Goal: Task Accomplishment & Management: Complete application form

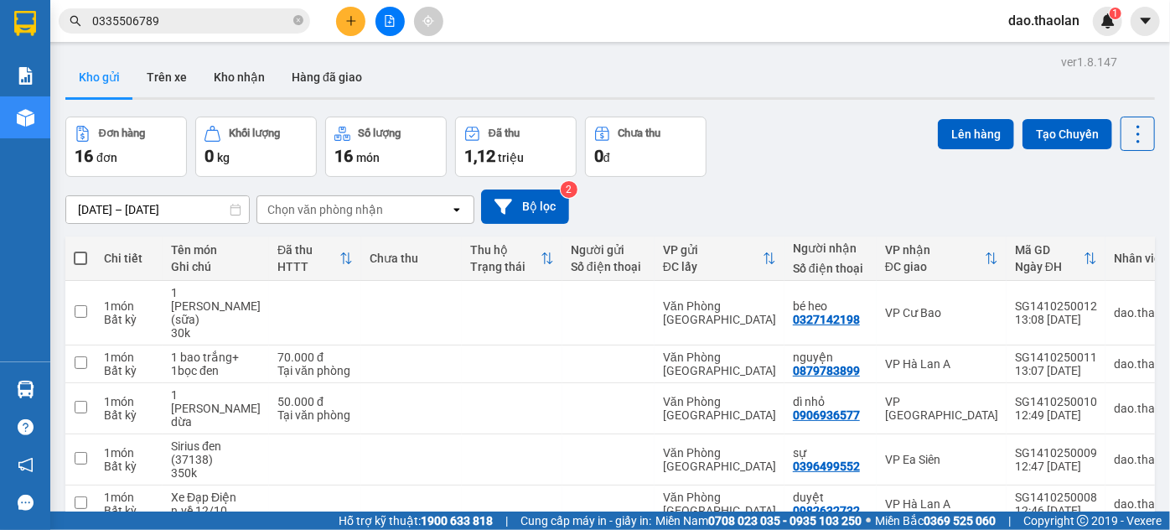
click at [352, 19] on icon "plus" at bounding box center [351, 21] width 12 height 12
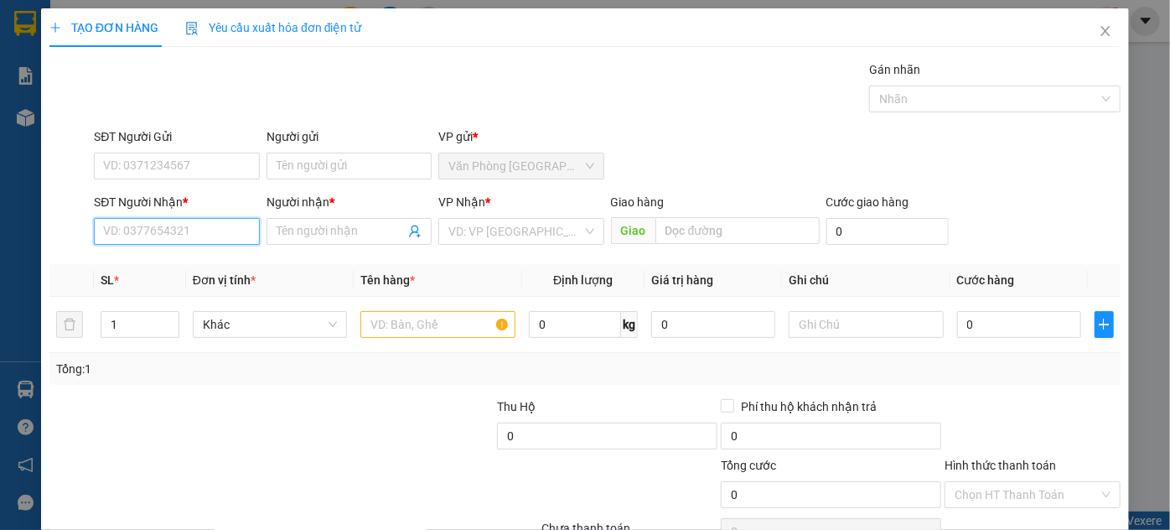
click at [172, 223] on input "SĐT Người Nhận *" at bounding box center [176, 231] width 165 height 27
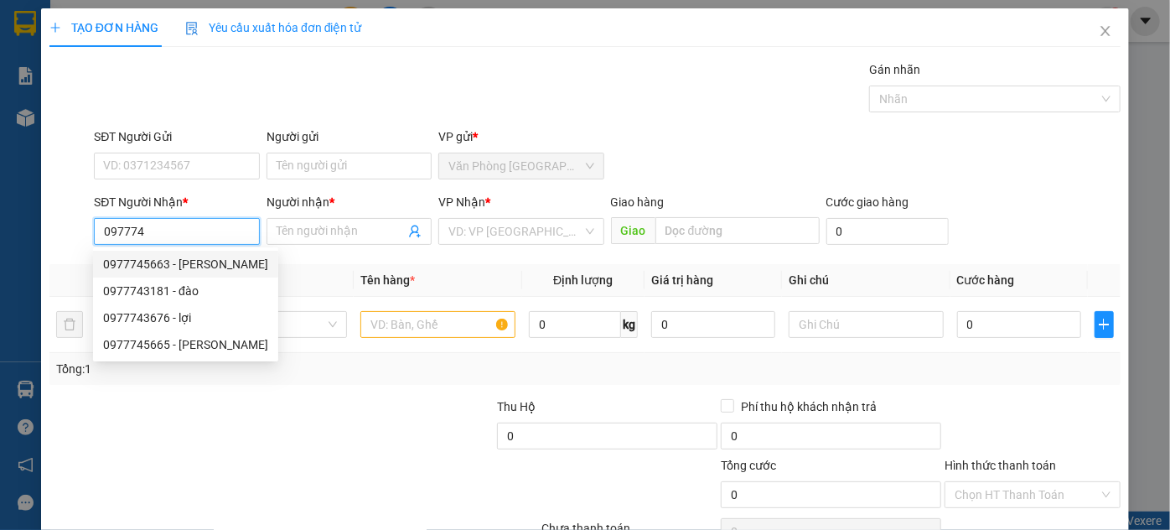
click at [177, 267] on div "0977745663 - [PERSON_NAME]" at bounding box center [185, 264] width 165 height 18
type input "0977745663"
type input "vũ"
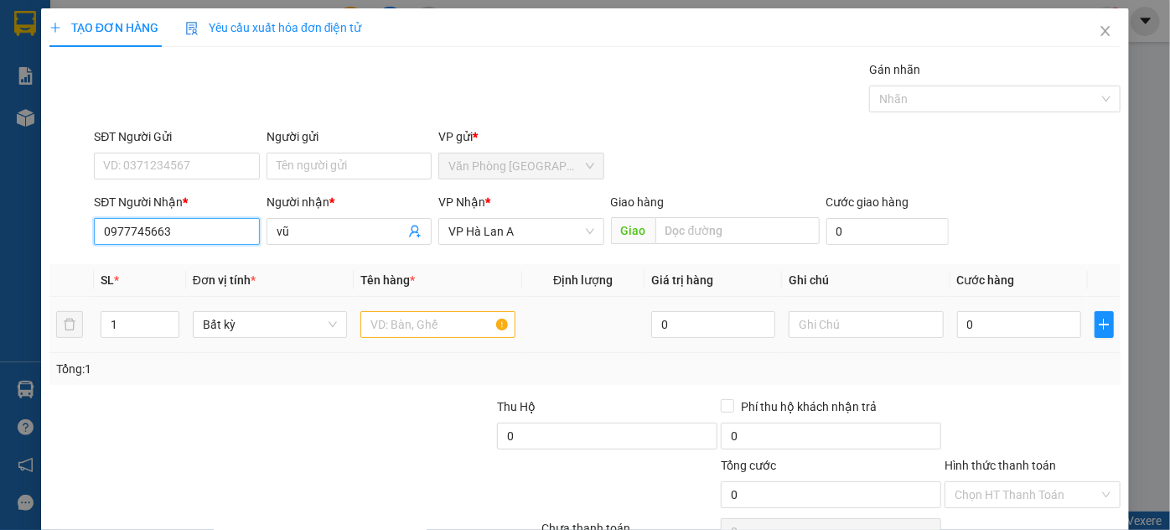
type input "0977745663"
click at [417, 328] on input "text" at bounding box center [437, 324] width 155 height 27
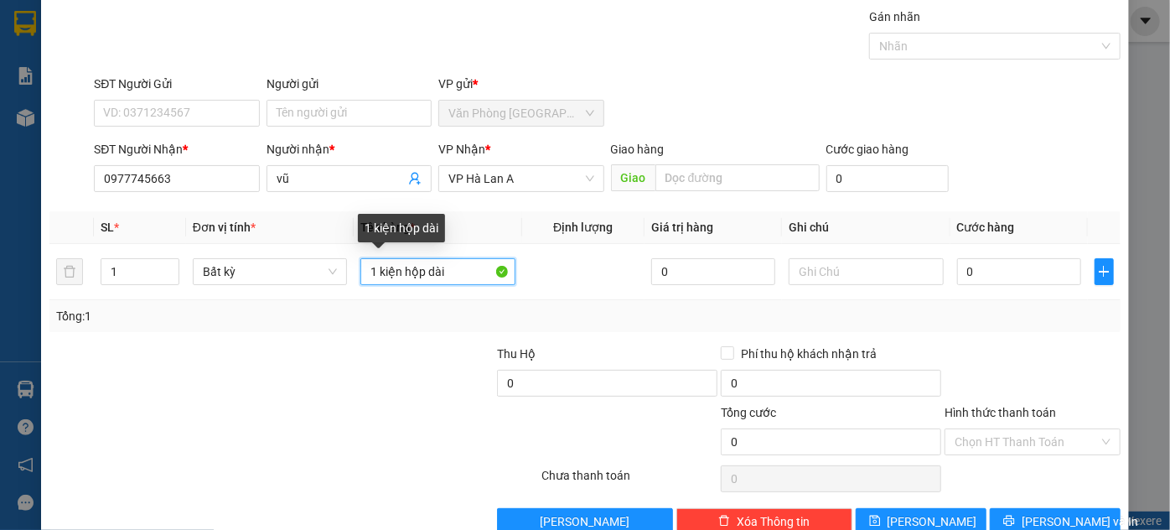
scroll to position [89, 0]
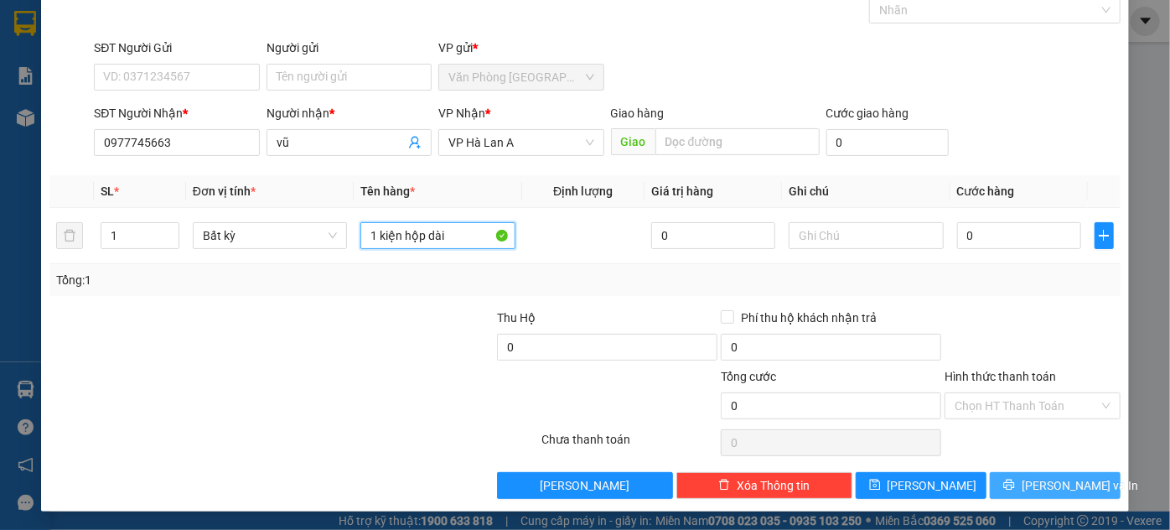
type input "1 kiện hộp dài"
click at [1076, 483] on span "[PERSON_NAME] và In" at bounding box center [1079, 485] width 117 height 18
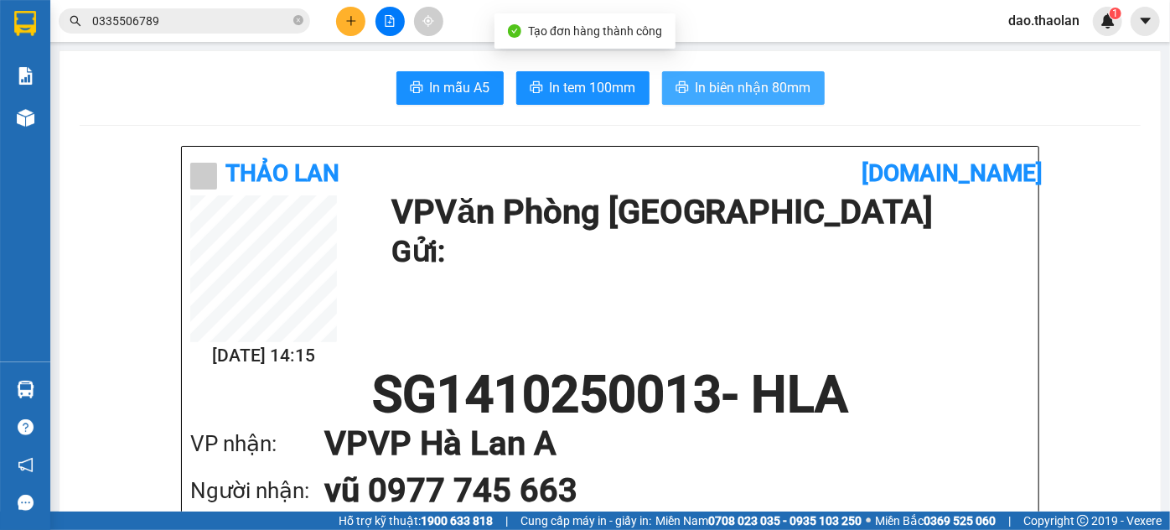
click at [750, 89] on span "In biên nhận 80mm" at bounding box center [753, 87] width 116 height 21
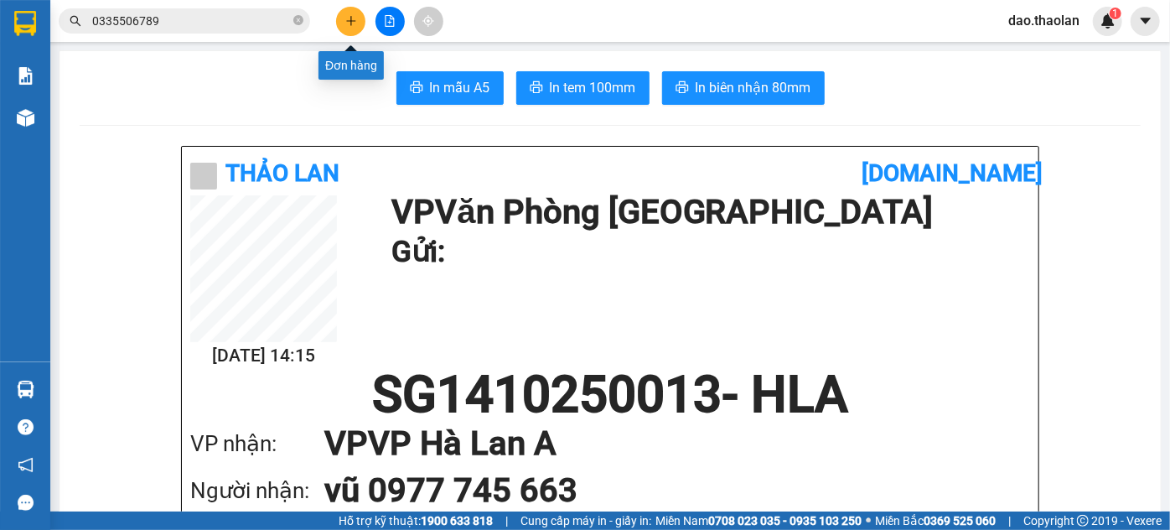
click at [346, 22] on icon "plus" at bounding box center [351, 21] width 12 height 12
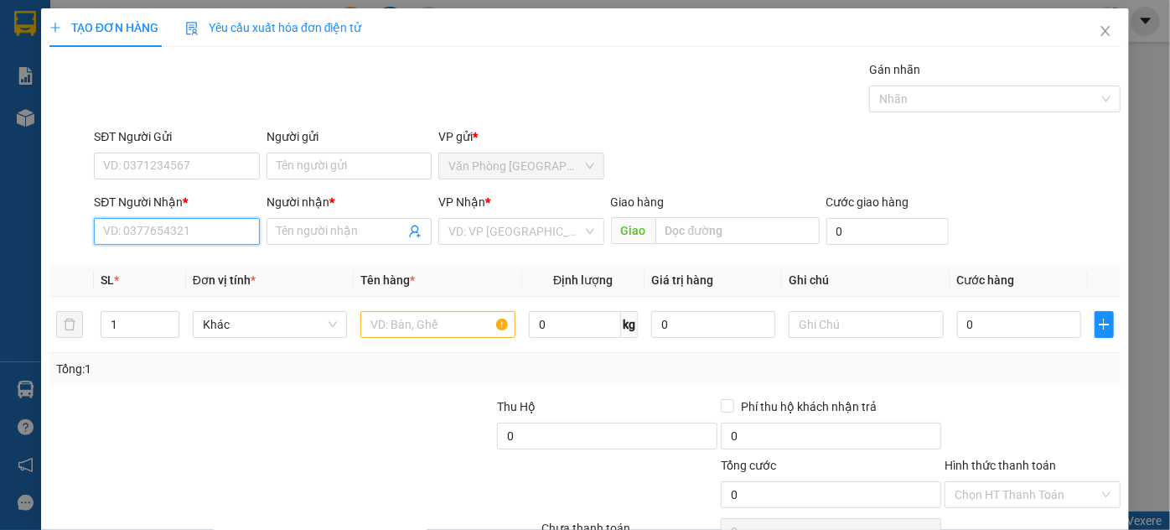
click at [203, 226] on input "SĐT Người Nhận *" at bounding box center [176, 231] width 165 height 27
type input "0946031155"
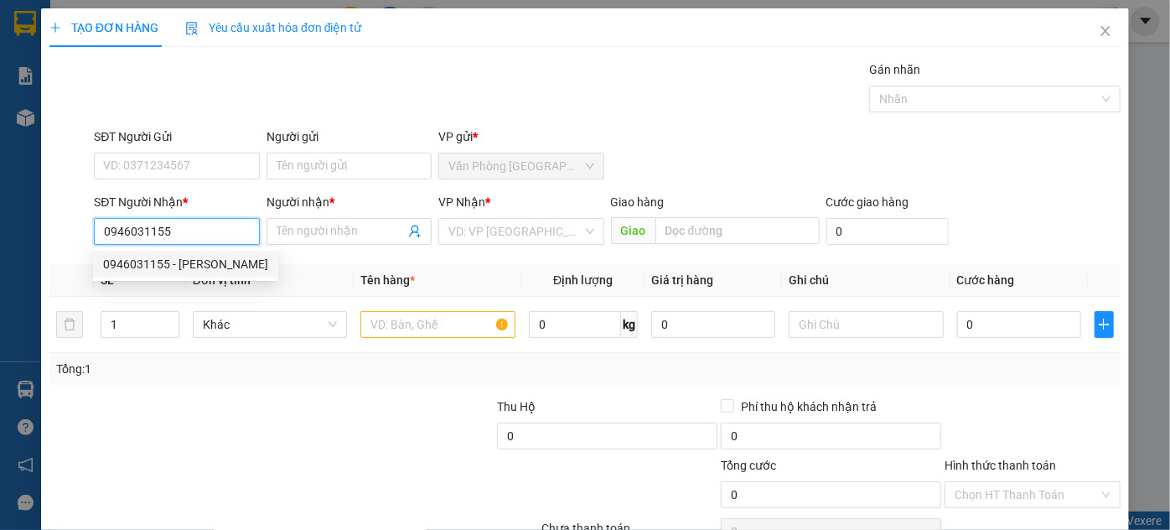
click at [185, 263] on div "0946031155 - [PERSON_NAME]" at bounding box center [185, 264] width 165 height 18
type input "hiệu"
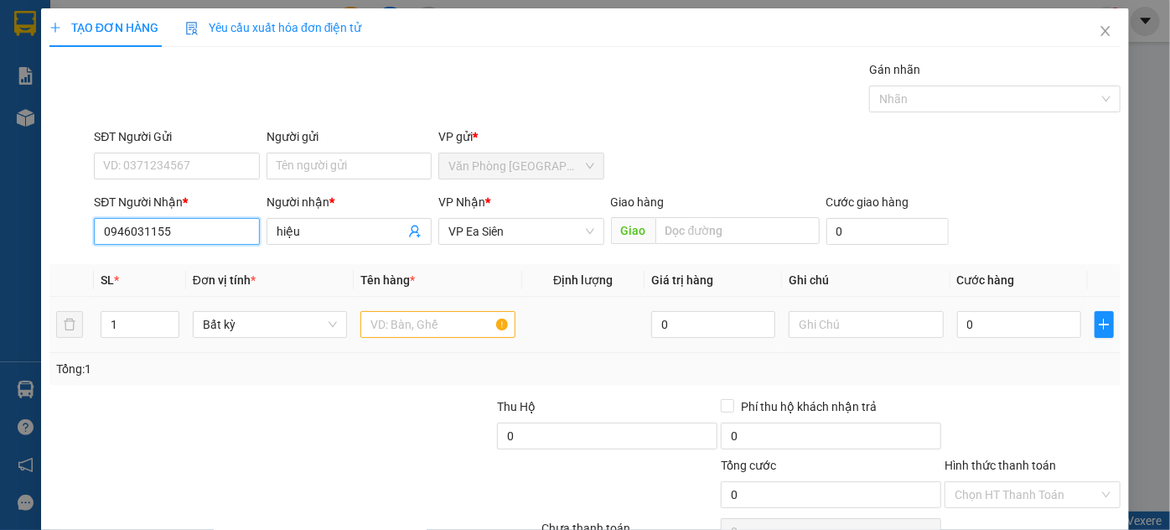
type input "0946031155"
click at [407, 328] on input "text" at bounding box center [437, 324] width 155 height 27
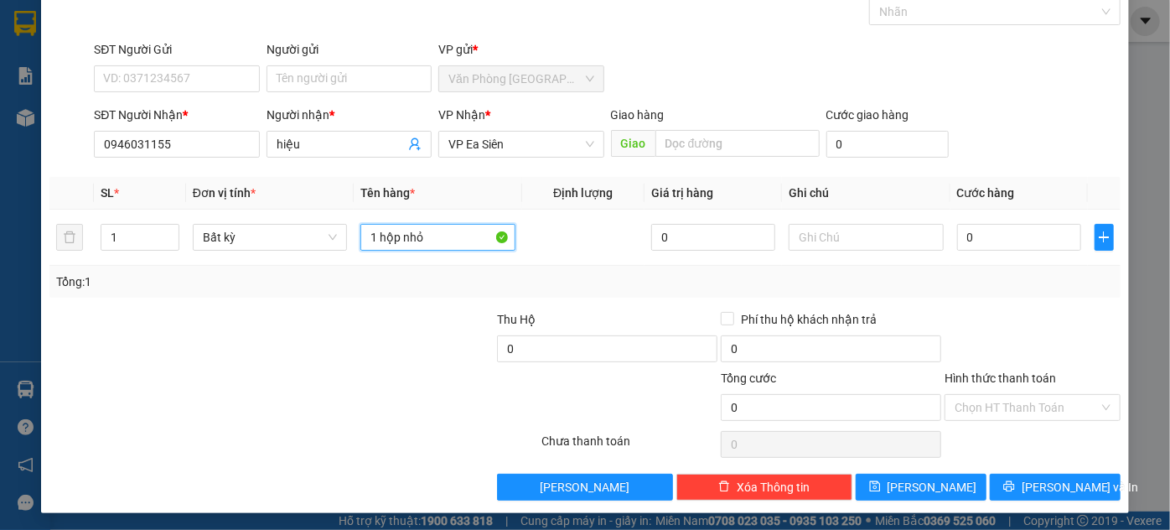
scroll to position [89, 0]
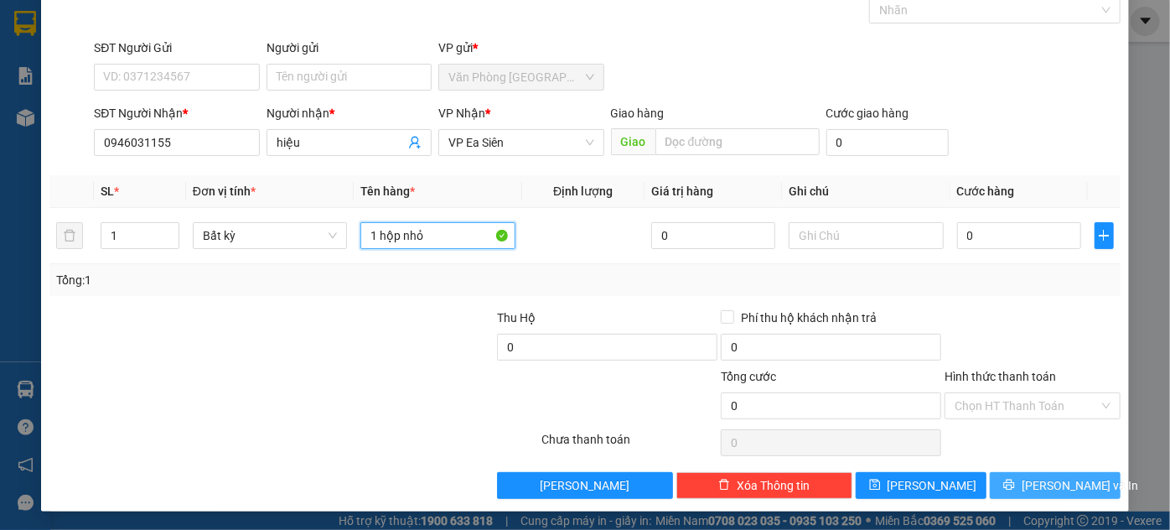
type input "1 hộp nhỏ"
click at [1025, 481] on button "[PERSON_NAME] và In" at bounding box center [1055, 485] width 131 height 27
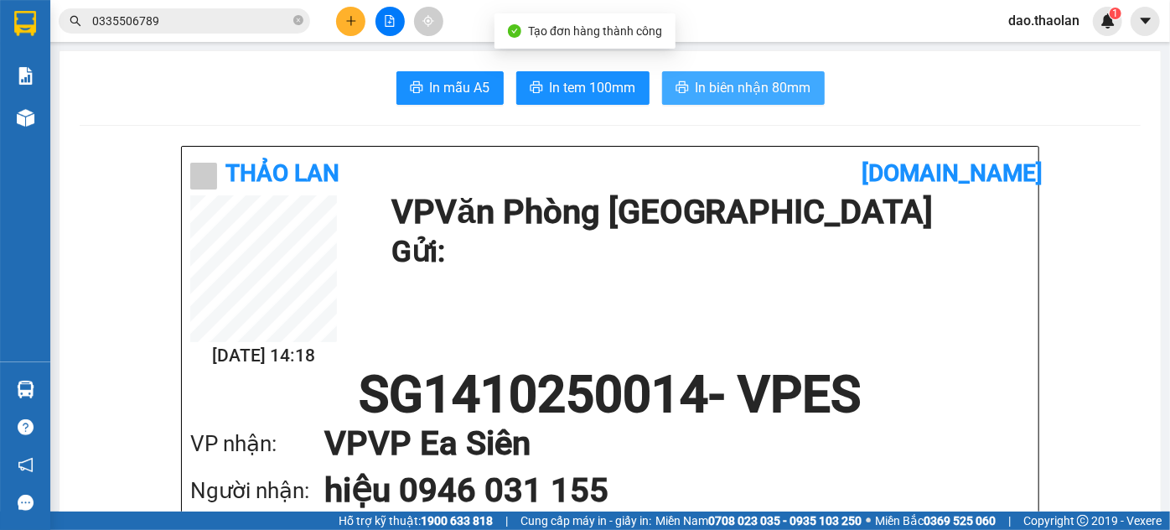
click at [762, 84] on span "In biên nhận 80mm" at bounding box center [753, 87] width 116 height 21
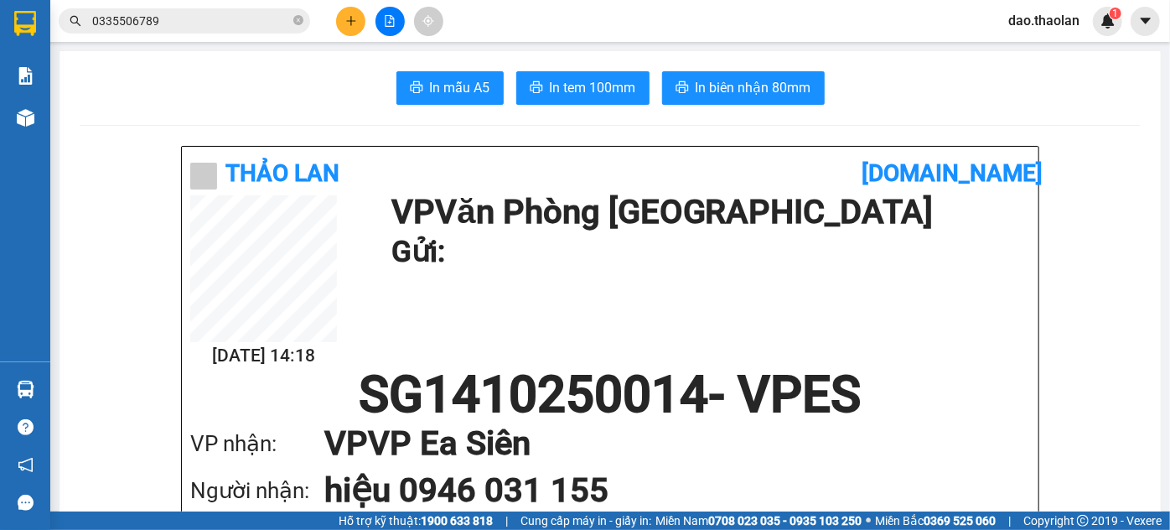
click at [337, 23] on button at bounding box center [350, 21] width 29 height 29
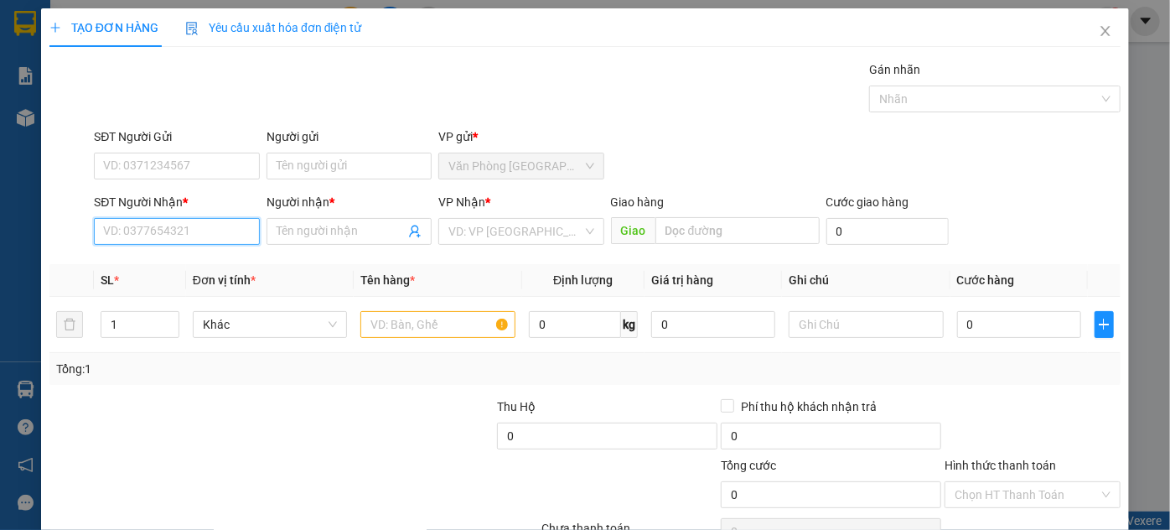
click at [135, 237] on input "SĐT Người Nhận *" at bounding box center [176, 231] width 165 height 27
type input "0937321675"
click at [349, 227] on input "Người nhận *" at bounding box center [341, 231] width 128 height 18
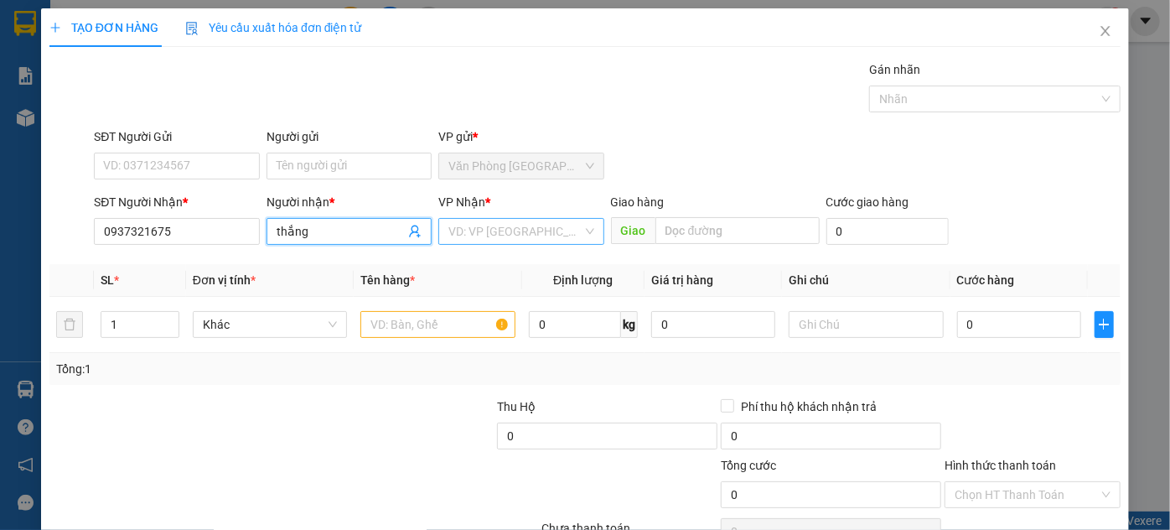
type input "thắng"
click at [512, 227] on input "search" at bounding box center [514, 231] width 133 height 25
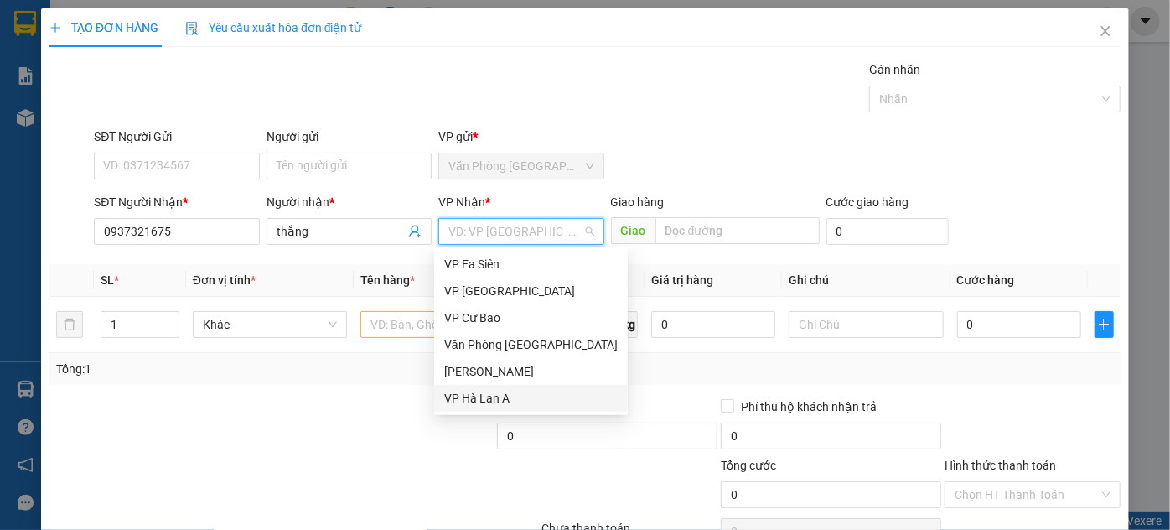
click at [509, 392] on div "VP Hà Lan A" at bounding box center [530, 398] width 173 height 18
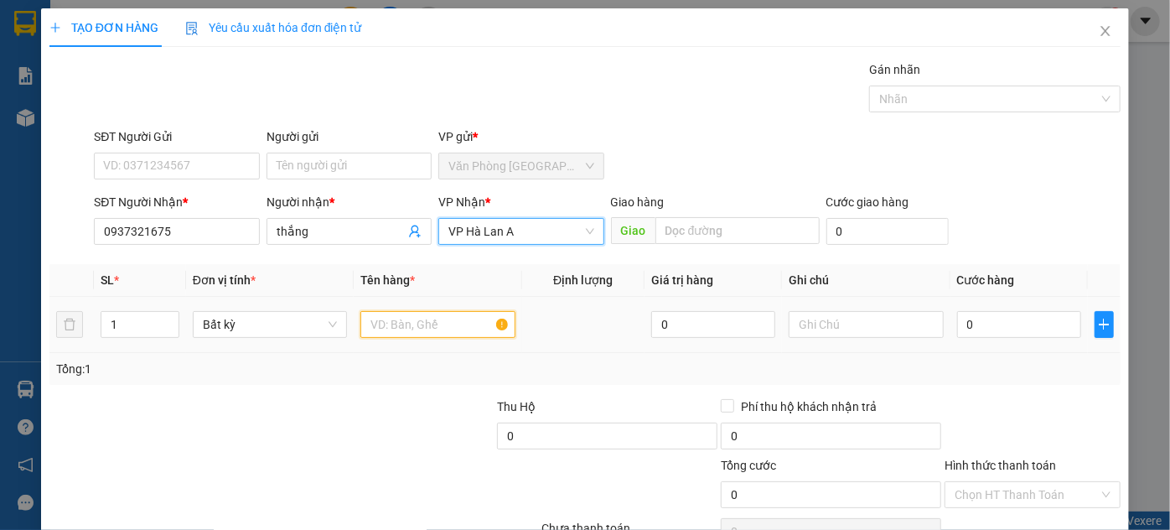
click at [397, 328] on input "text" at bounding box center [437, 324] width 155 height 27
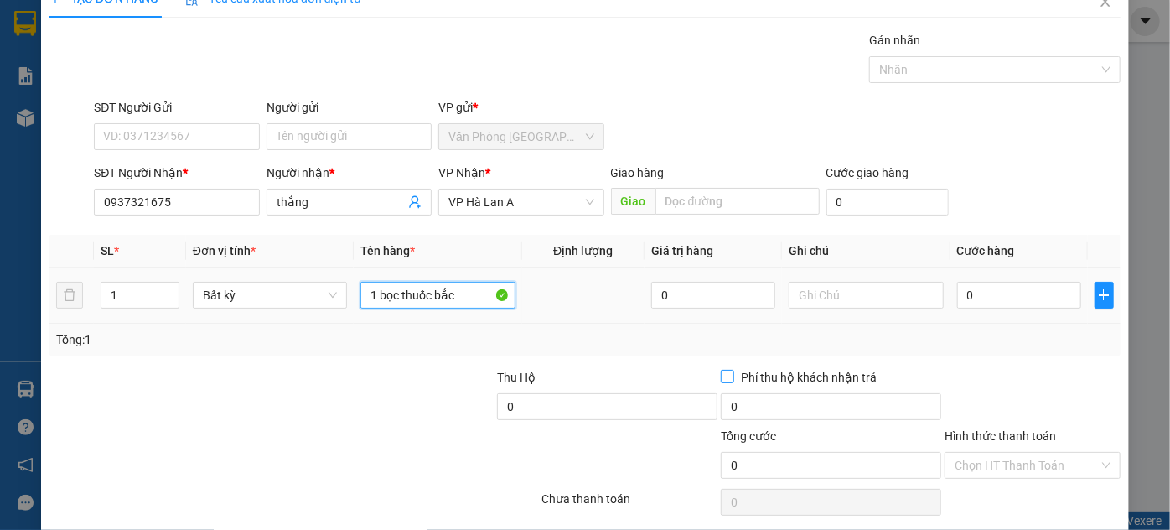
scroll to position [75, 0]
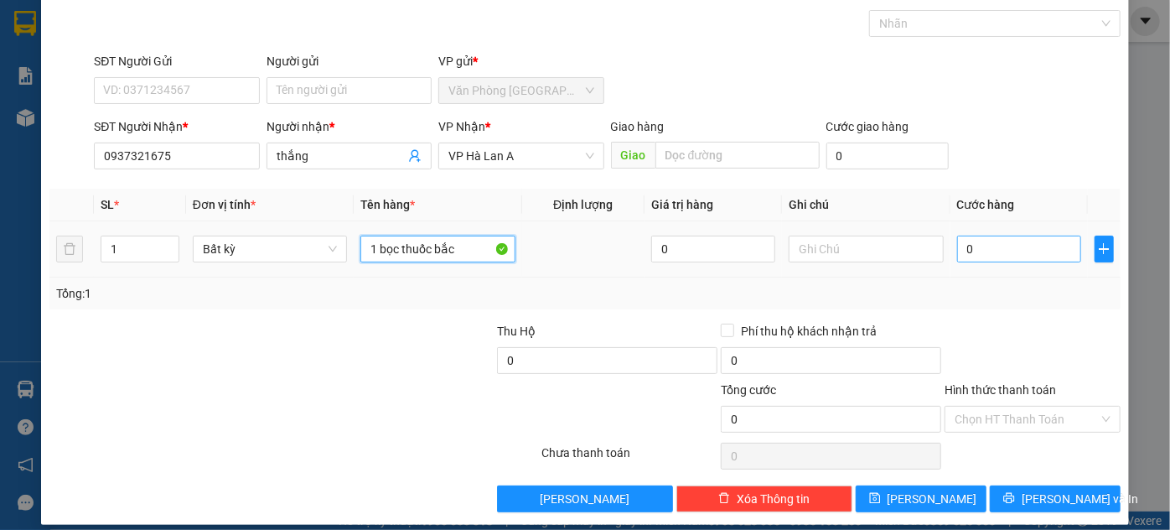
type input "1 bọc thuốc bắc"
click at [978, 249] on input "0" at bounding box center [1019, 248] width 124 height 27
type input "3"
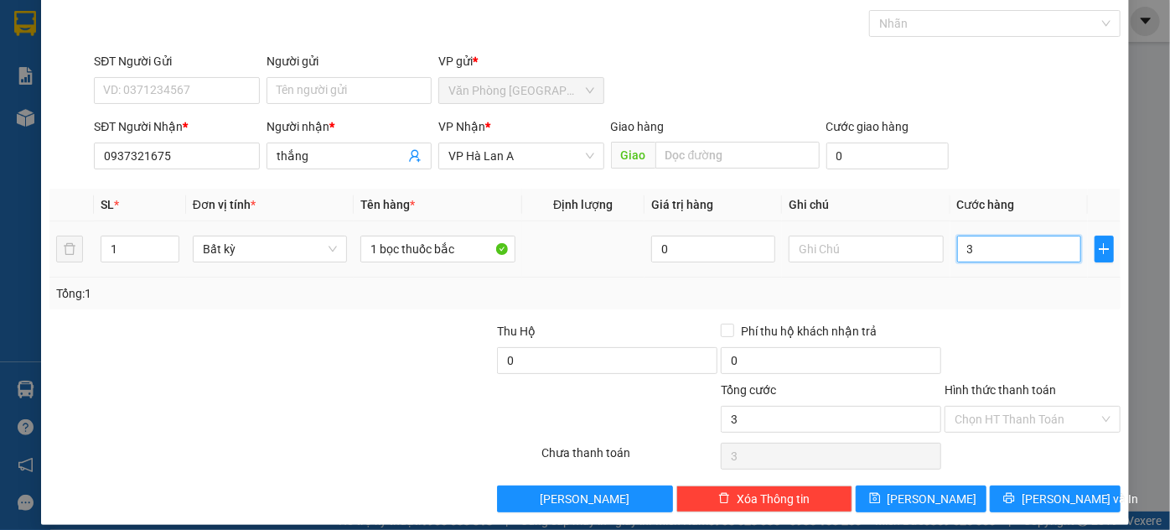
type input "30"
type input "30.000"
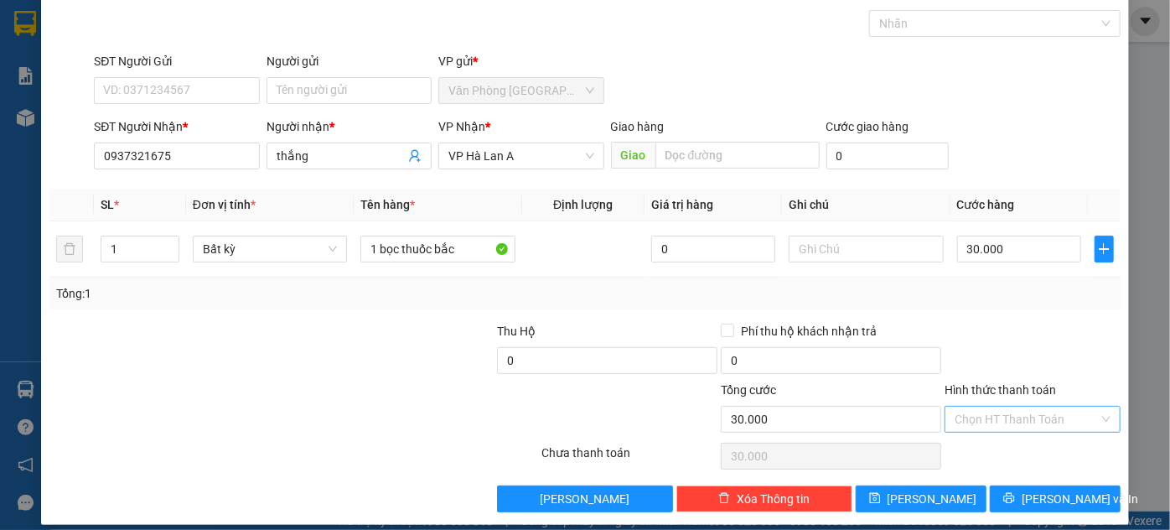
click at [968, 434] on div "Hình thức thanh toán Chọn HT Thanh Toán" at bounding box center [1032, 409] width 176 height 59
click at [969, 426] on input "Hình thức thanh toán" at bounding box center [1026, 418] width 144 height 25
click at [959, 452] on div "Tại văn phòng" at bounding box center [1023, 451] width 154 height 18
type input "0"
click at [983, 462] on div at bounding box center [1032, 456] width 179 height 34
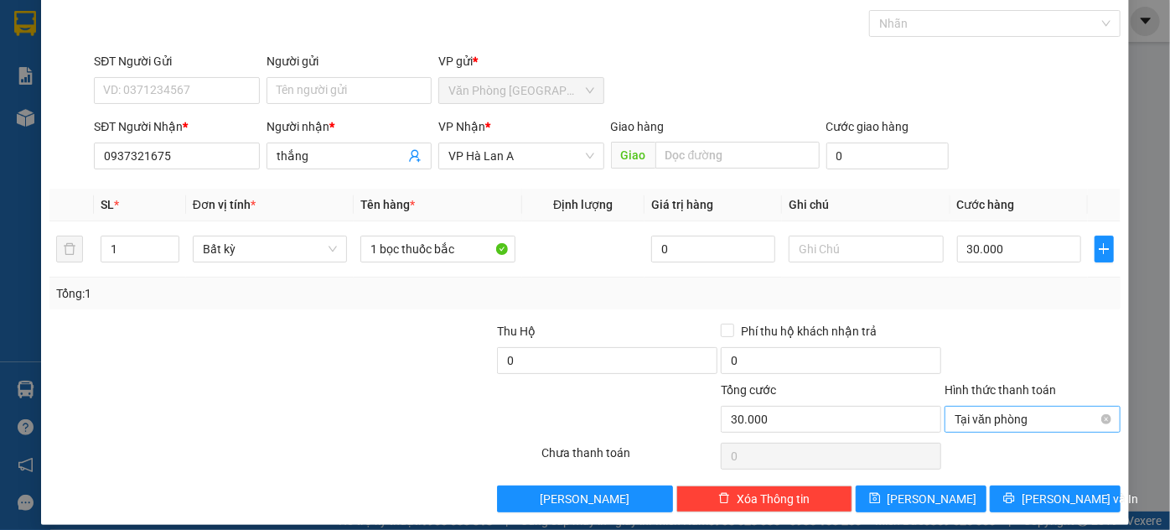
click at [984, 418] on span "Tại văn phòng" at bounding box center [1032, 418] width 156 height 25
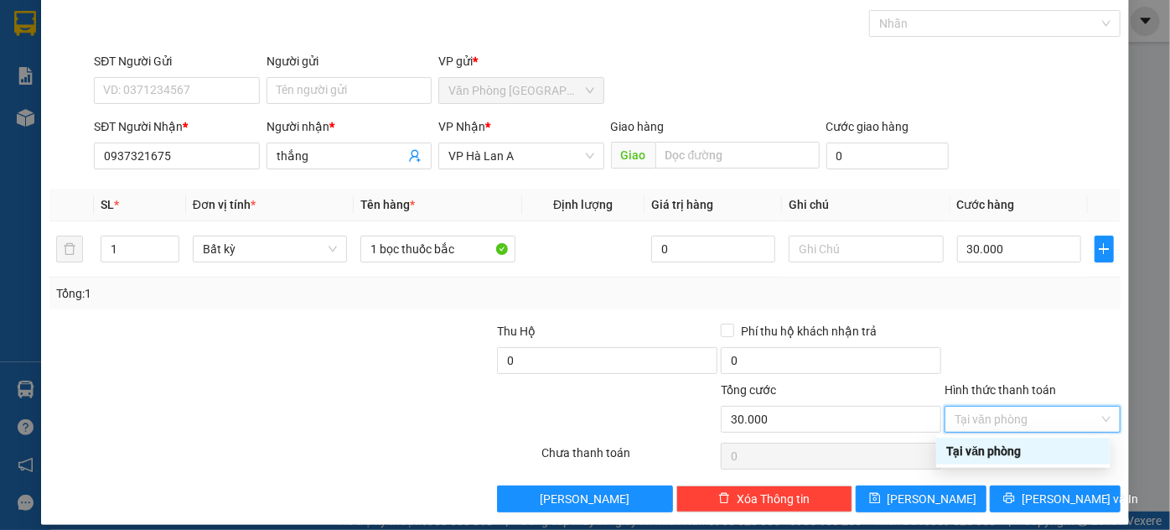
click at [975, 451] on div "Tại văn phòng" at bounding box center [1023, 451] width 154 height 18
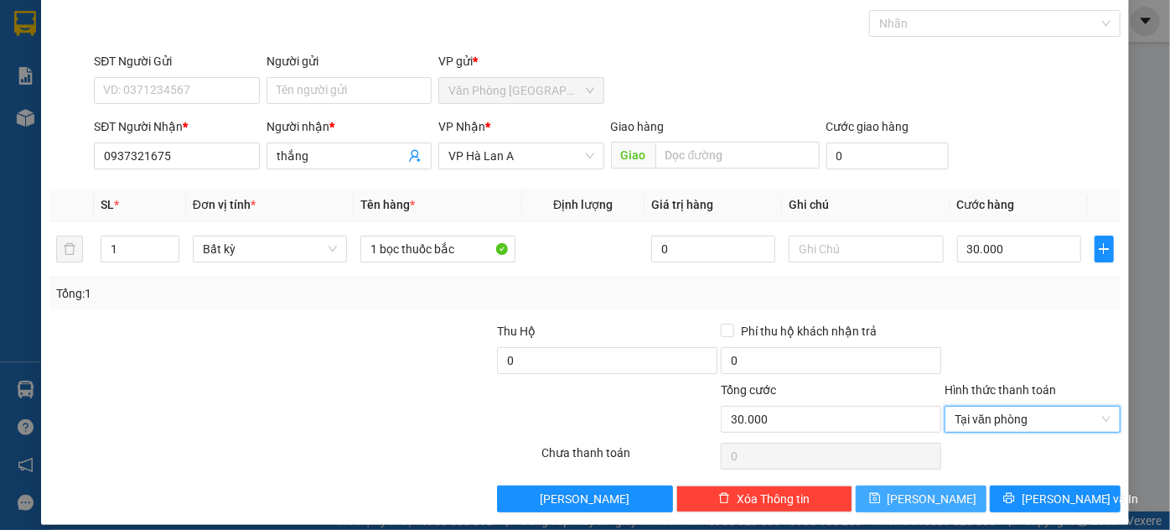
click at [946, 500] on button "[PERSON_NAME]" at bounding box center [920, 498] width 131 height 27
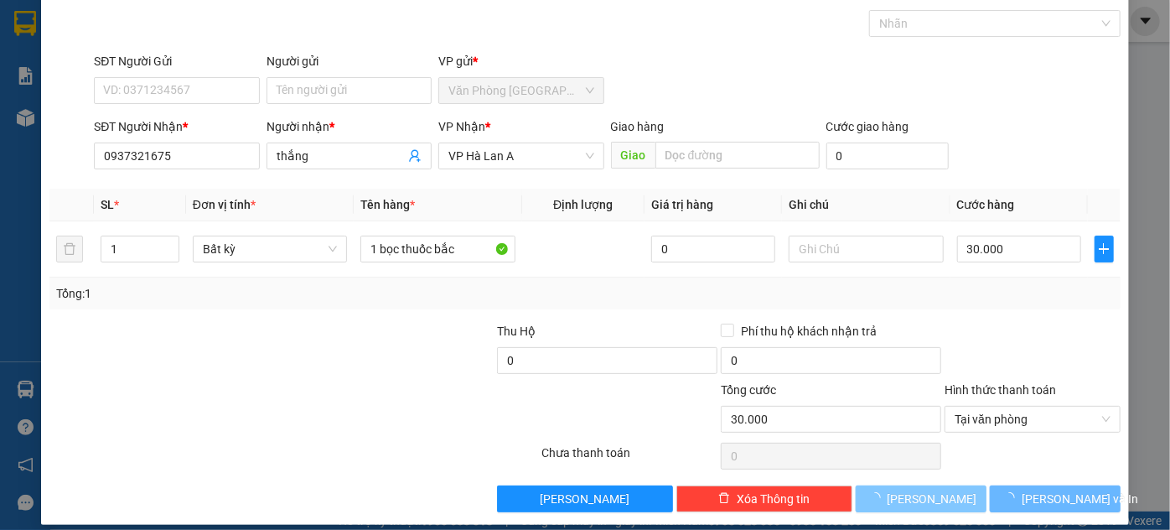
type input "0"
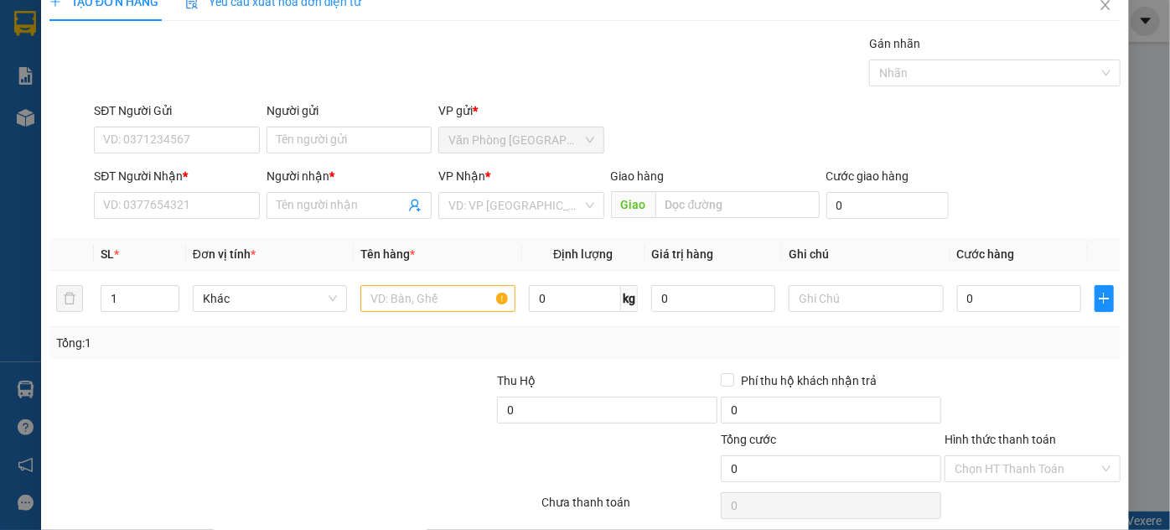
scroll to position [0, 0]
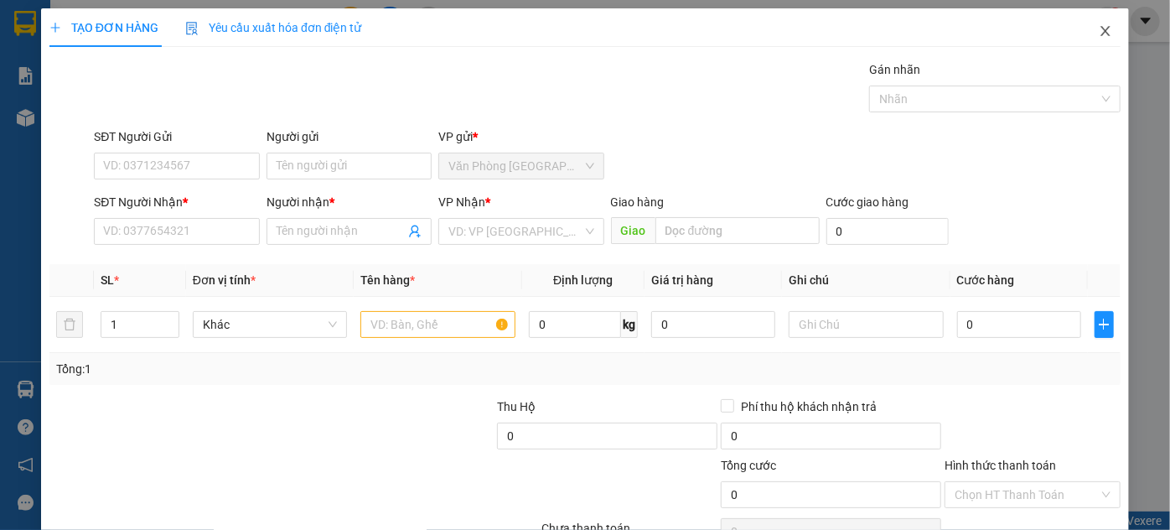
click at [1100, 33] on icon "close" at bounding box center [1104, 31] width 9 height 10
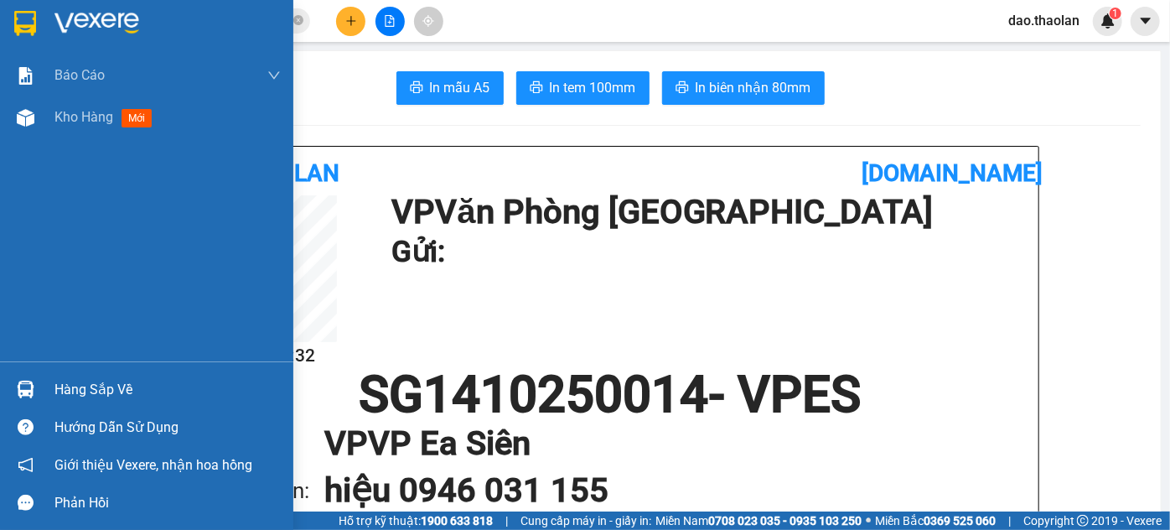
click at [23, 17] on img at bounding box center [25, 23] width 22 height 25
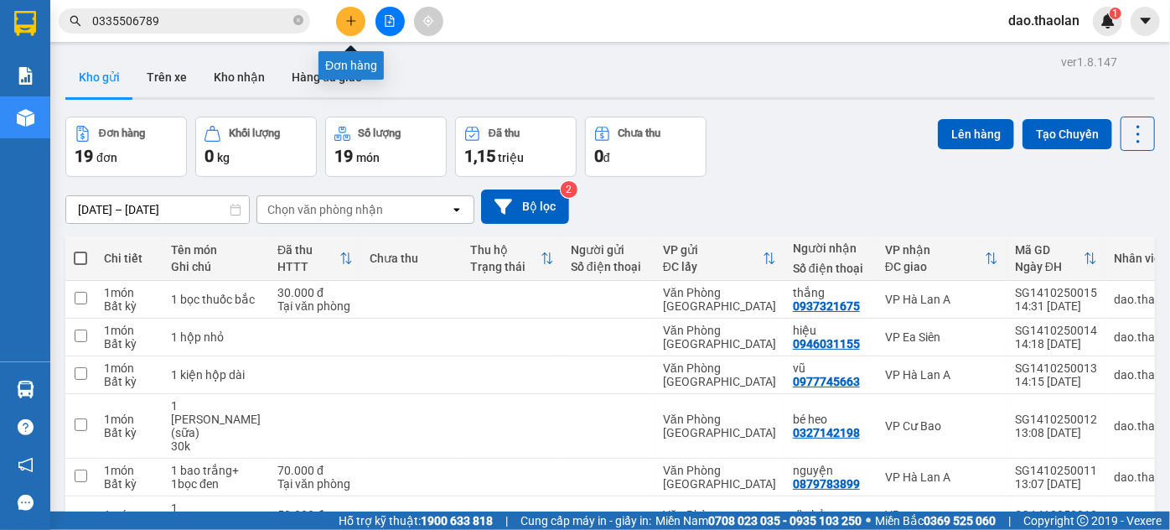
click at [352, 23] on icon "plus" at bounding box center [351, 21] width 12 height 12
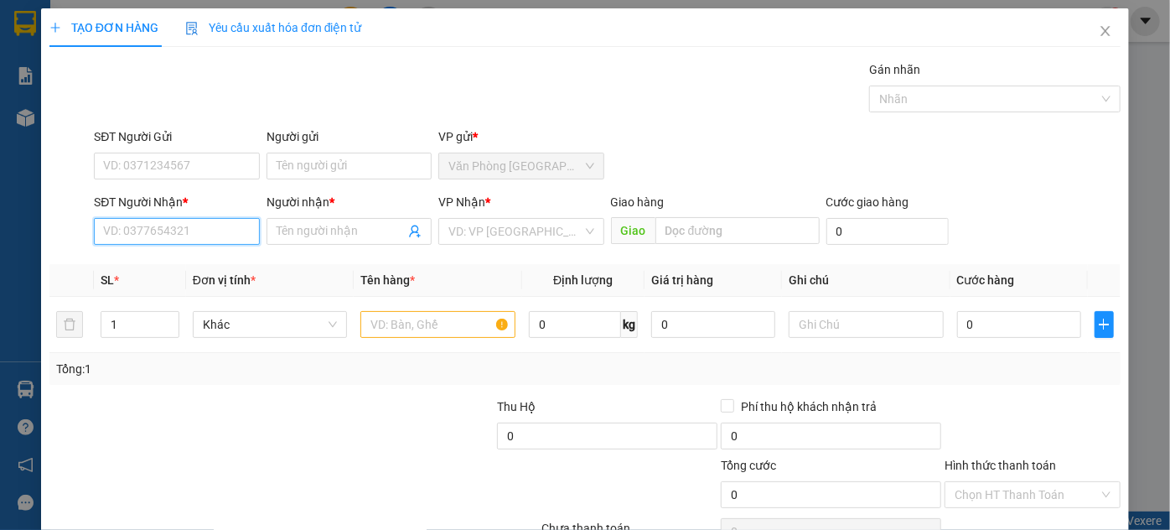
click at [201, 235] on input "SĐT Người Nhận *" at bounding box center [176, 231] width 165 height 27
click at [208, 225] on input "SĐT Người Nhận *" at bounding box center [176, 231] width 165 height 27
type input "0982575738"
click at [317, 236] on input "Người nhận *" at bounding box center [341, 231] width 128 height 18
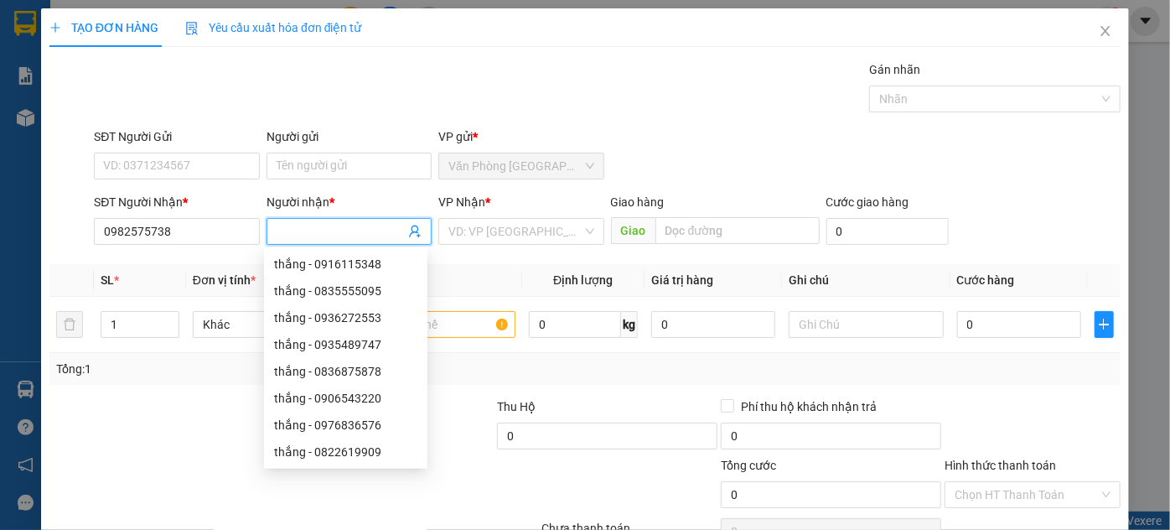
type input "a"
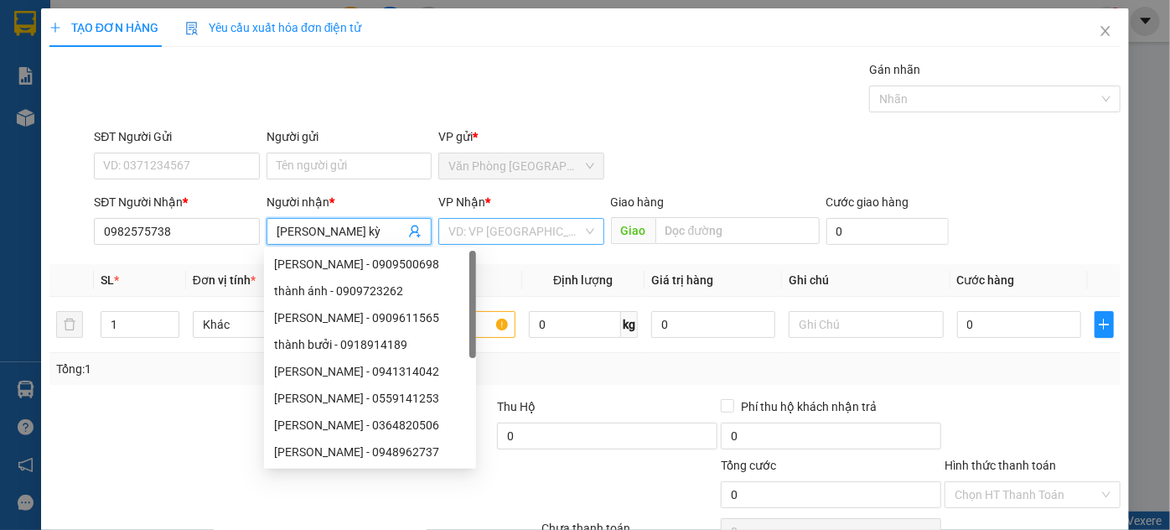
type input "[PERSON_NAME] kỳ"
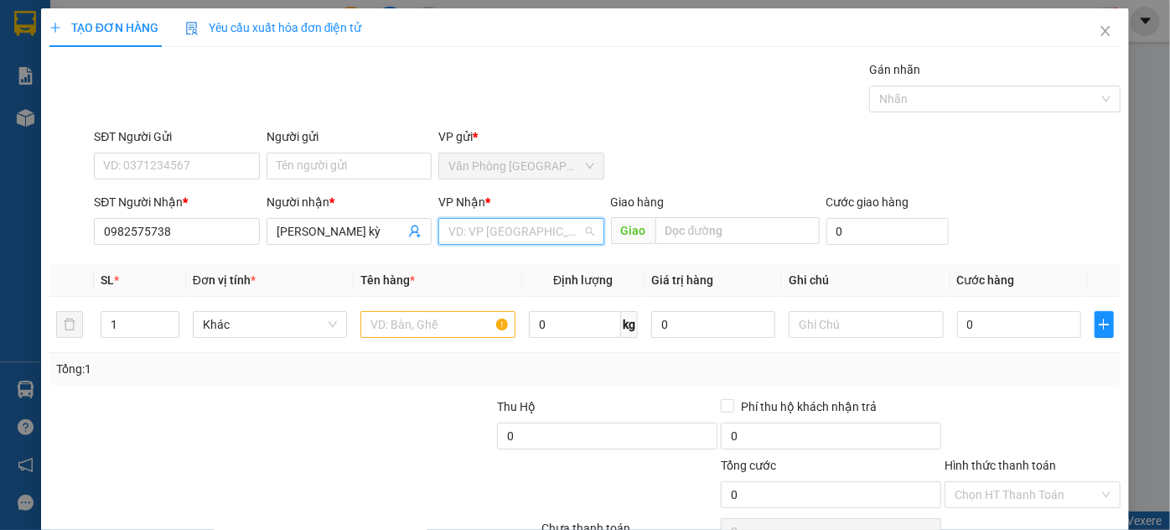
click at [507, 230] on input "search" at bounding box center [514, 231] width 133 height 25
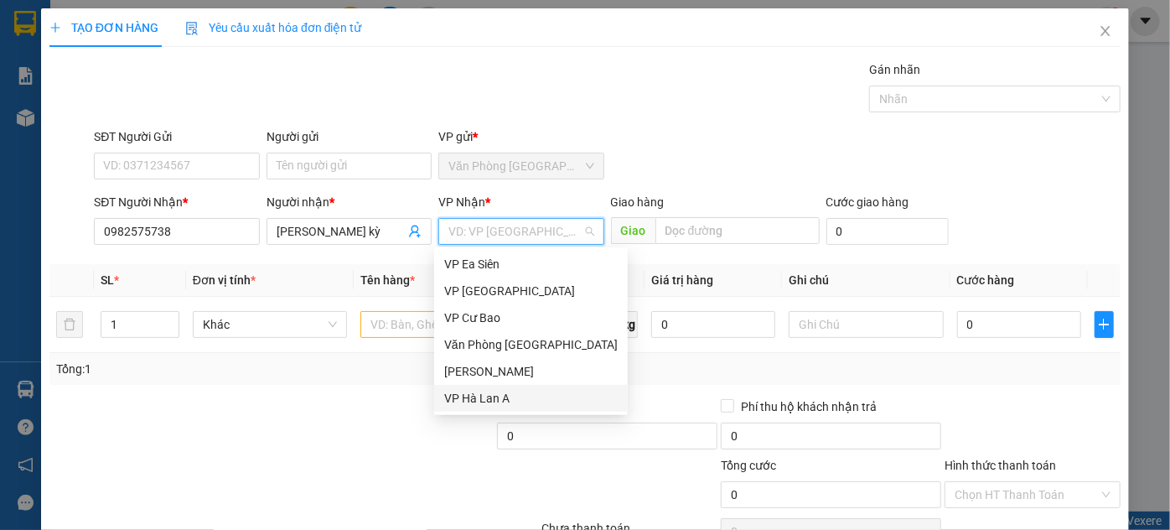
click at [499, 390] on div "VP Hà Lan A" at bounding box center [530, 398] width 173 height 18
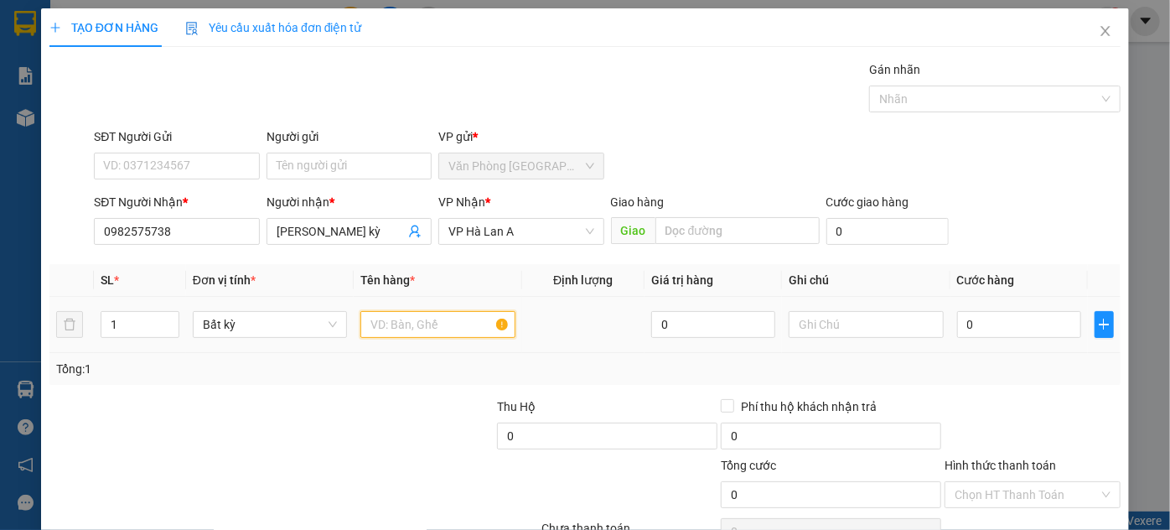
drag, startPoint x: 425, startPoint y: 332, endPoint x: 422, endPoint y: 323, distance: 8.7
click at [426, 332] on input "text" at bounding box center [437, 324] width 155 height 27
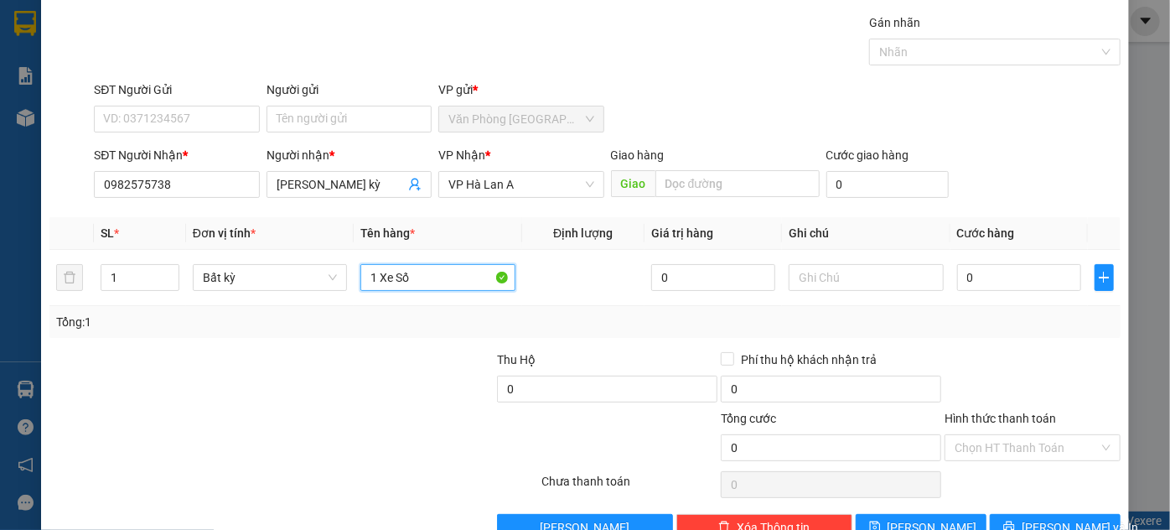
scroll to position [89, 0]
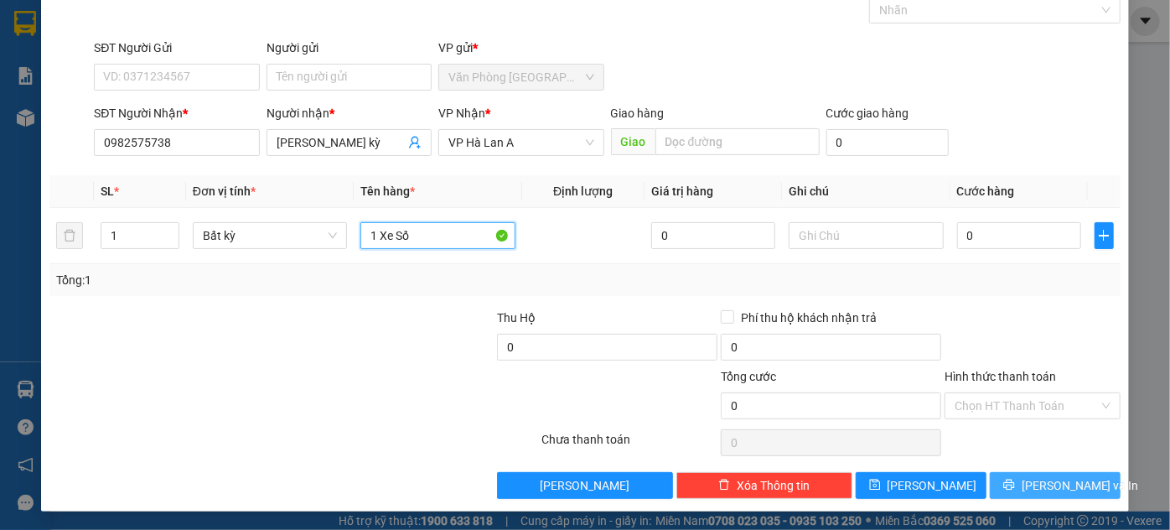
type input "1 Xe Số"
click at [1038, 488] on span "[PERSON_NAME] và In" at bounding box center [1079, 485] width 117 height 18
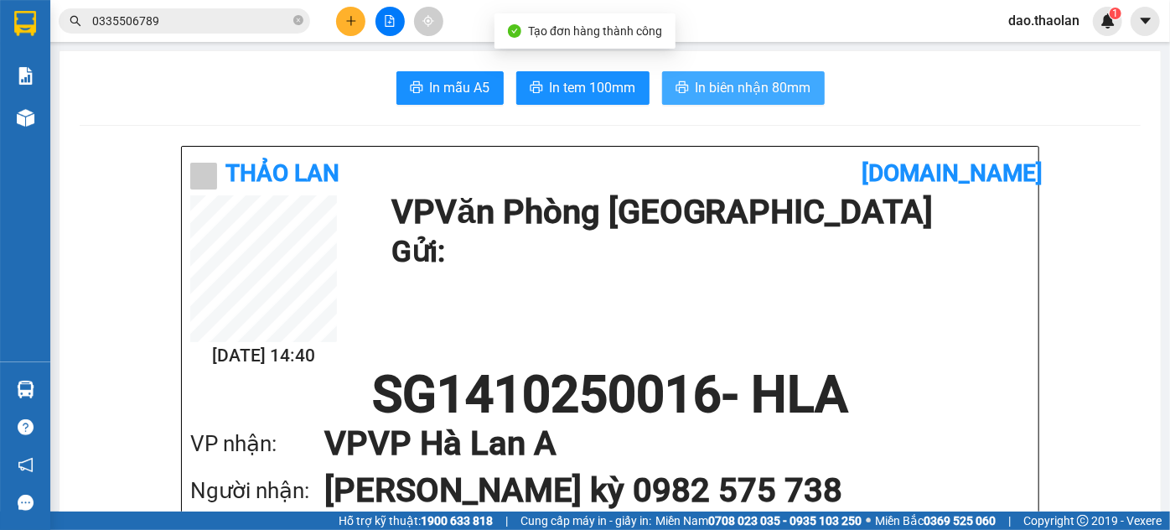
click at [726, 85] on span "In biên nhận 80mm" at bounding box center [753, 87] width 116 height 21
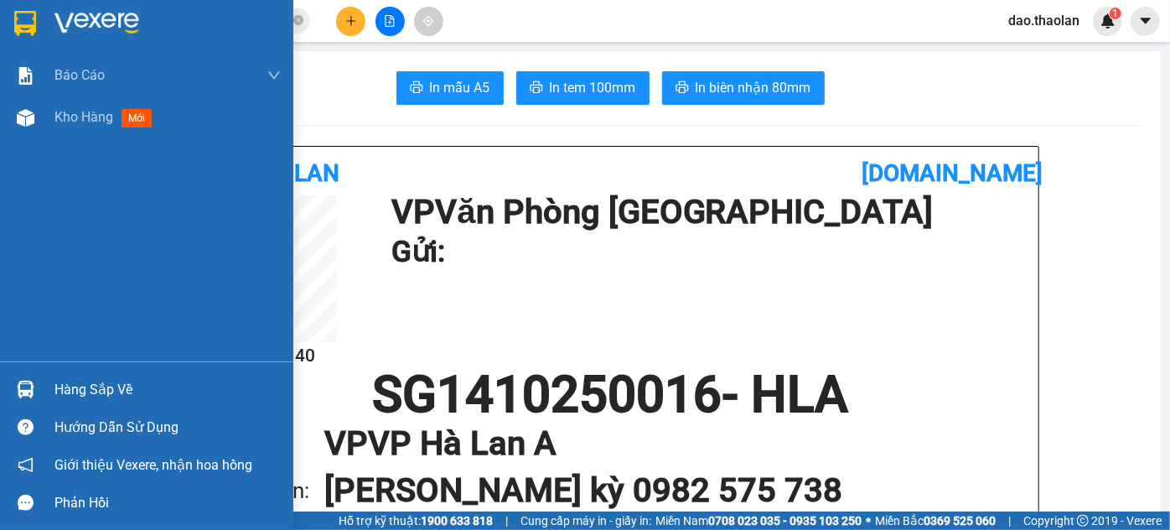
click at [22, 17] on img at bounding box center [25, 23] width 22 height 25
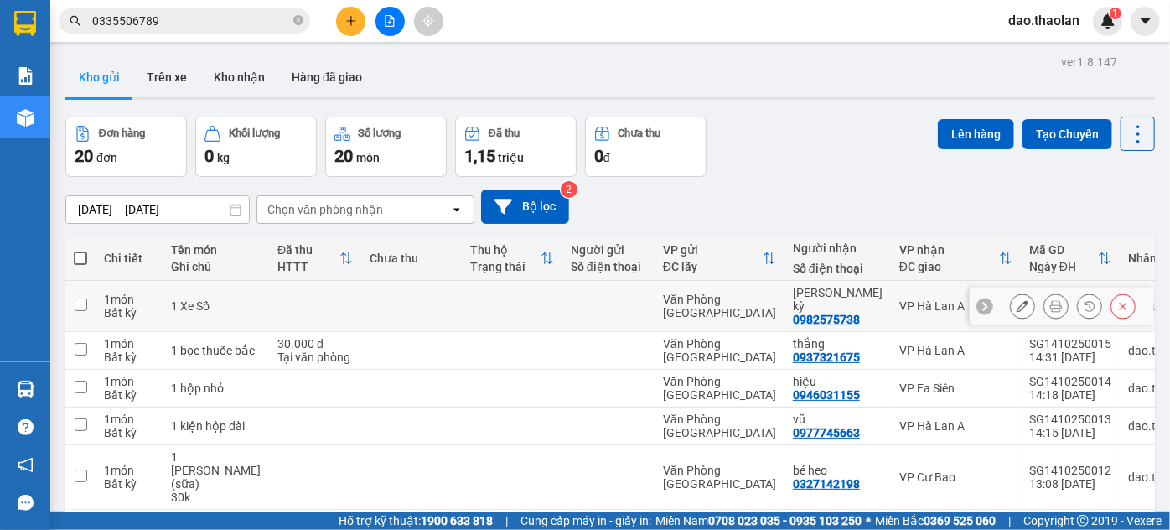
click at [1016, 305] on icon at bounding box center [1022, 306] width 12 height 12
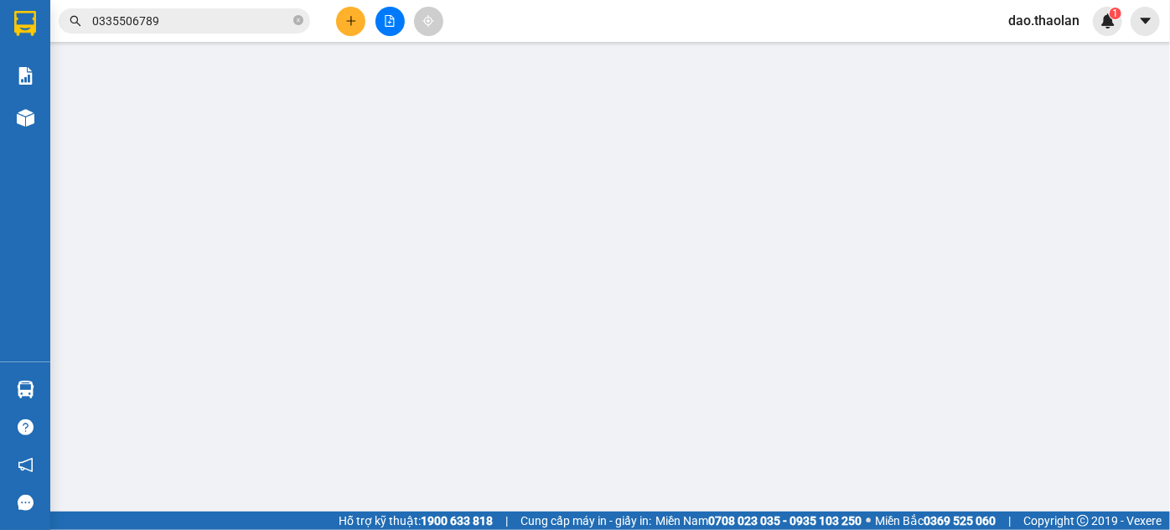
type input "0982575738"
type input "[PERSON_NAME] kỳ"
type input "0"
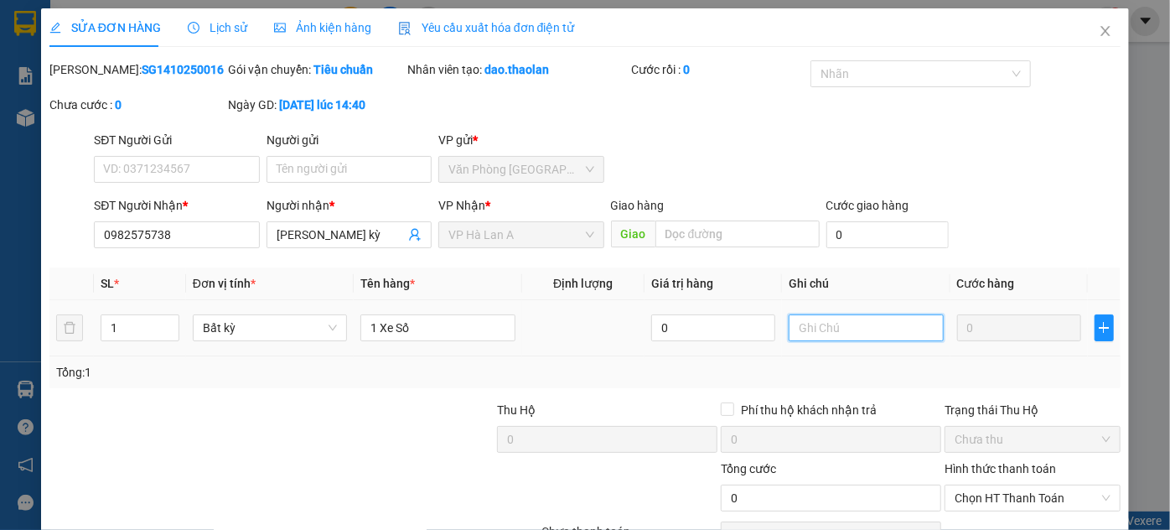
click at [835, 339] on input "text" at bounding box center [865, 327] width 155 height 27
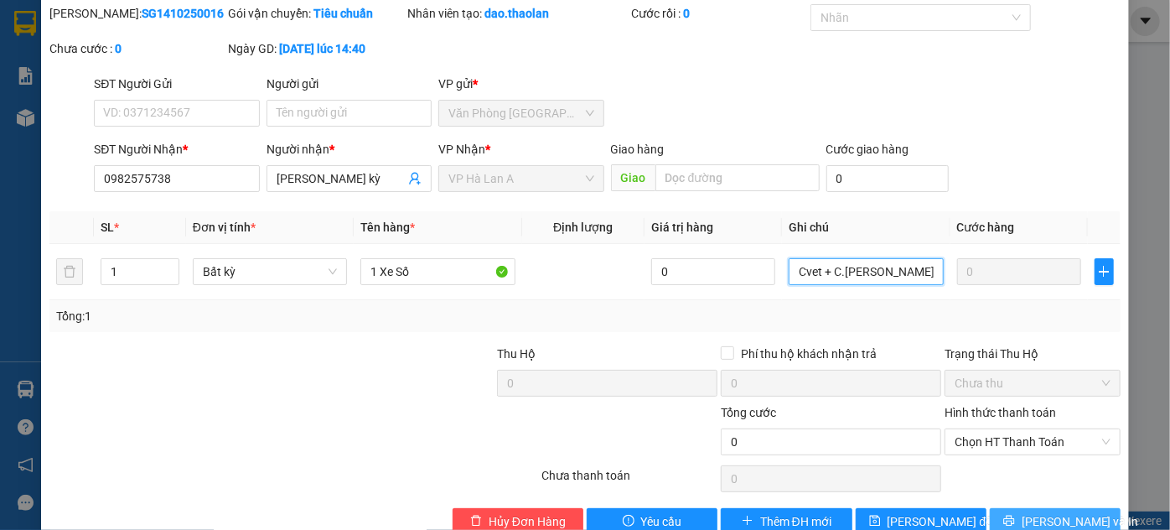
scroll to position [93, 0]
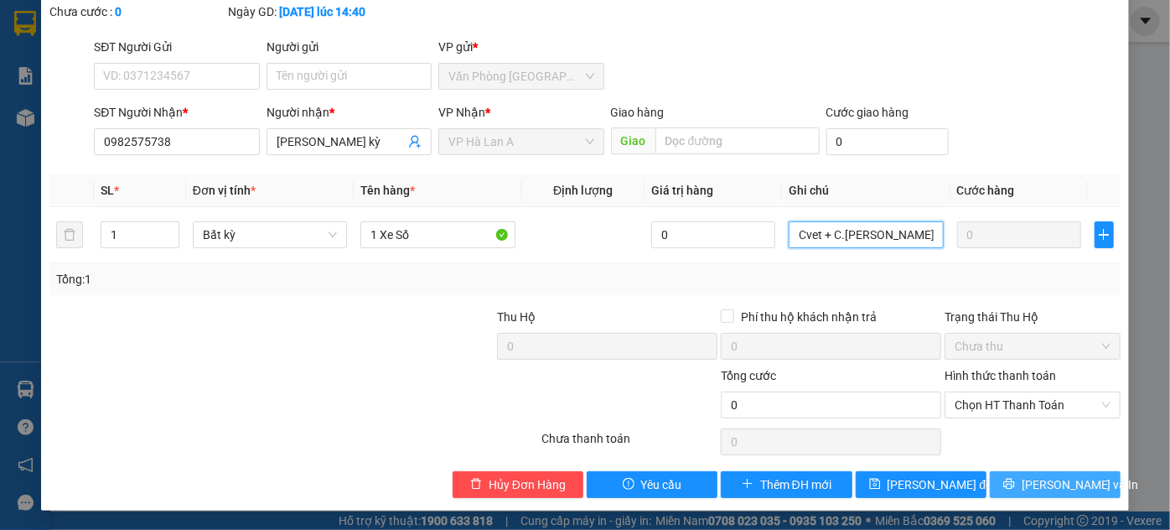
type input "Cvet + C.[PERSON_NAME]"
click at [1052, 493] on button "[PERSON_NAME] và In" at bounding box center [1055, 484] width 131 height 27
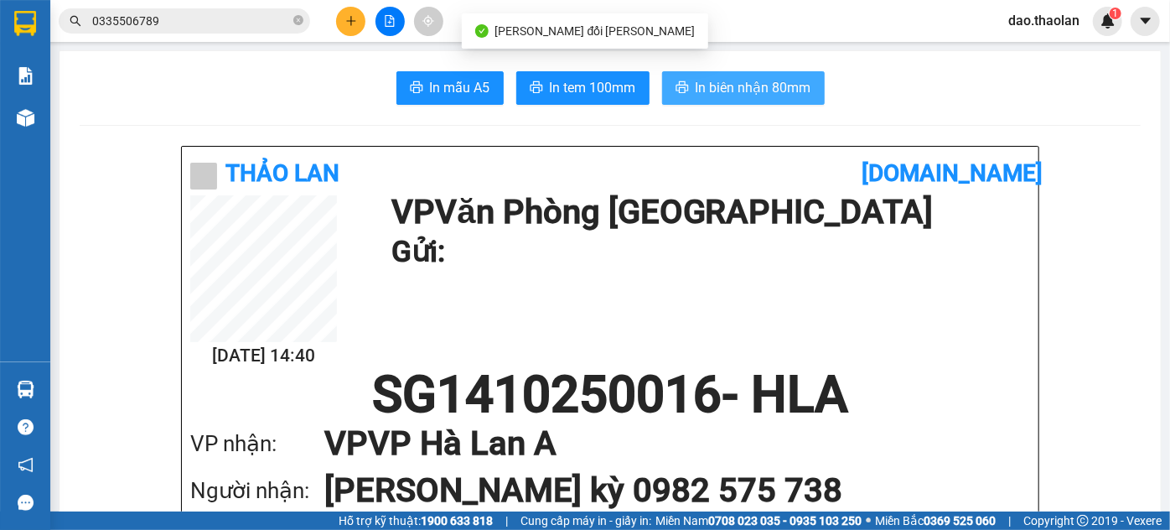
click at [744, 85] on span "In biên nhận 80mm" at bounding box center [753, 87] width 116 height 21
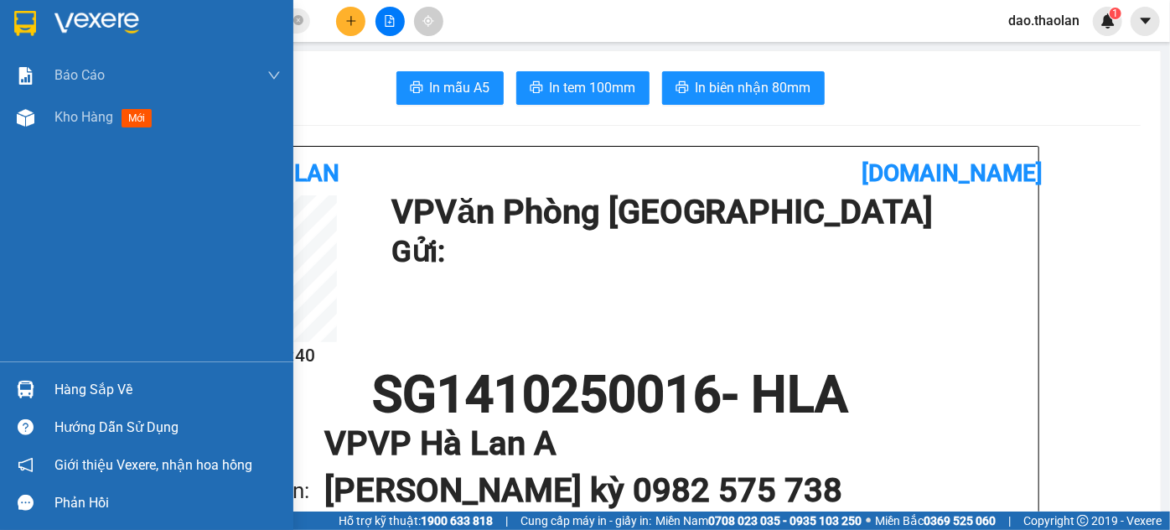
click at [24, 9] on div at bounding box center [25, 22] width 29 height 29
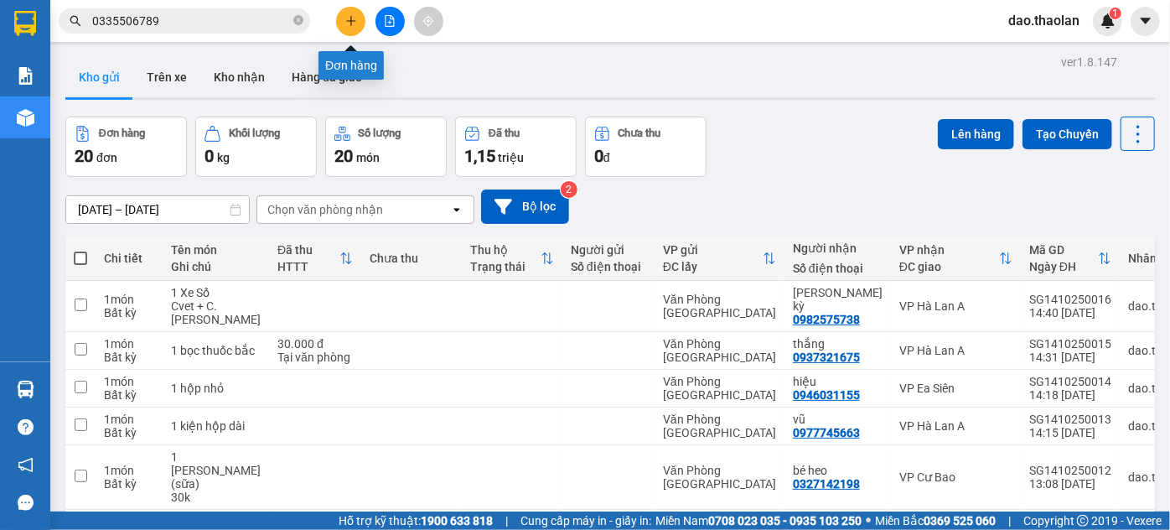
click at [356, 22] on icon "plus" at bounding box center [351, 21] width 12 height 12
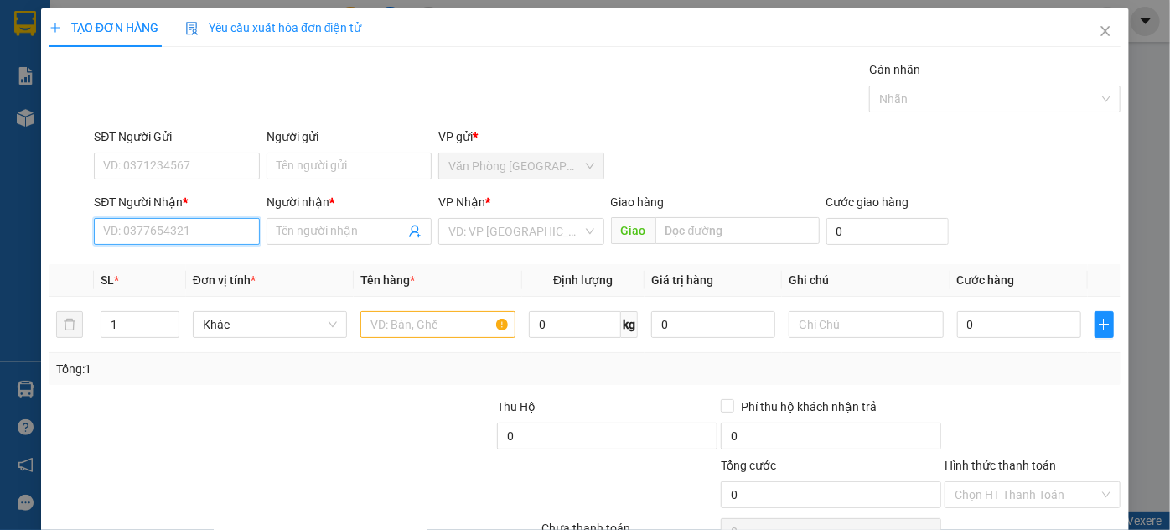
click at [186, 232] on input "SĐT Người Nhận *" at bounding box center [176, 231] width 165 height 27
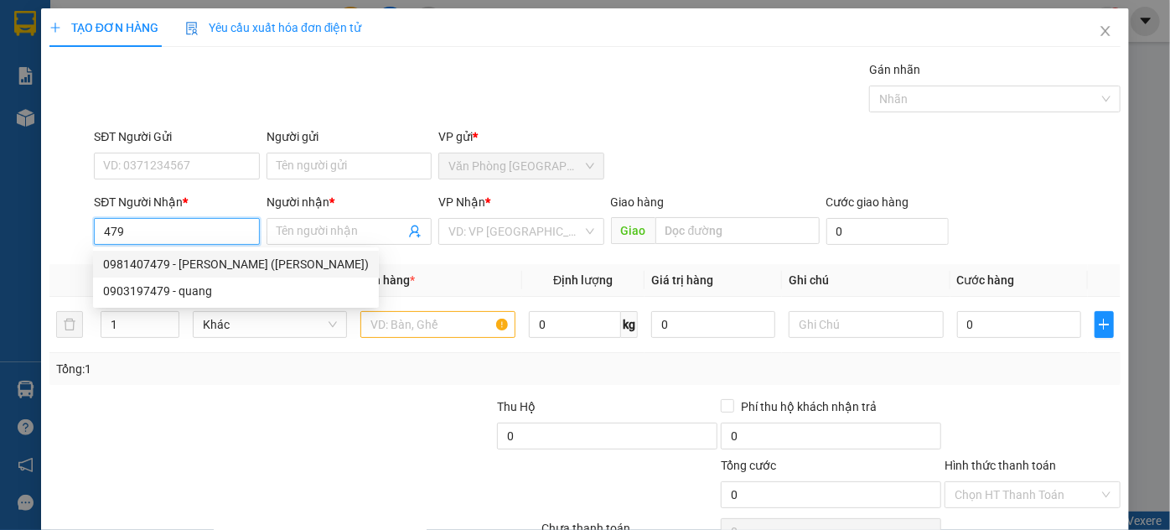
click at [202, 260] on div "0981407479 - [PERSON_NAME] ([PERSON_NAME])" at bounding box center [236, 264] width 266 height 18
type input "0981407479"
type input "[PERSON_NAME] ([PERSON_NAME])"
type input "Buôn Hồ"
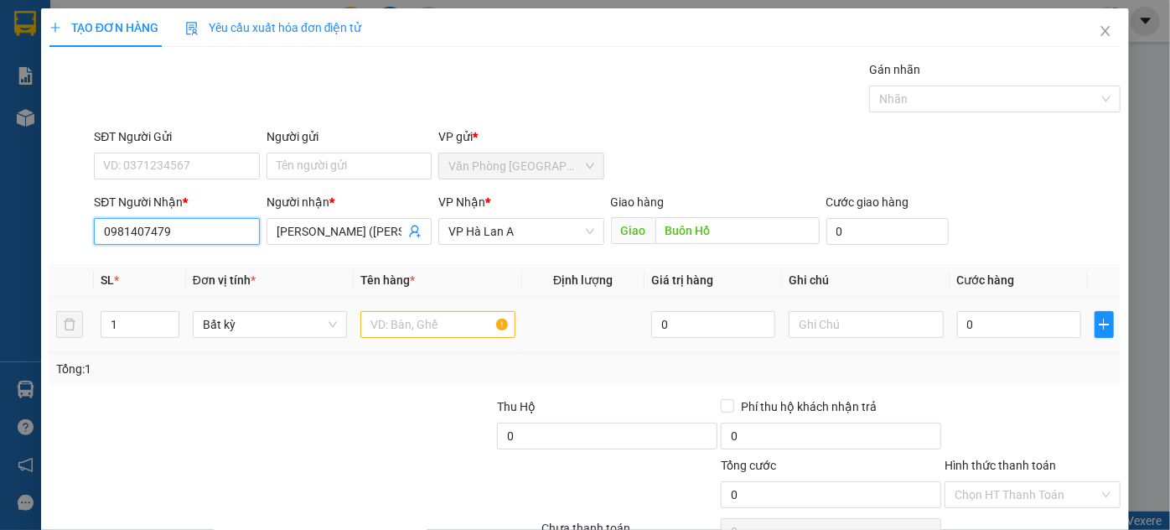
type input "0981407479"
click at [397, 319] on input "text" at bounding box center [437, 324] width 155 height 27
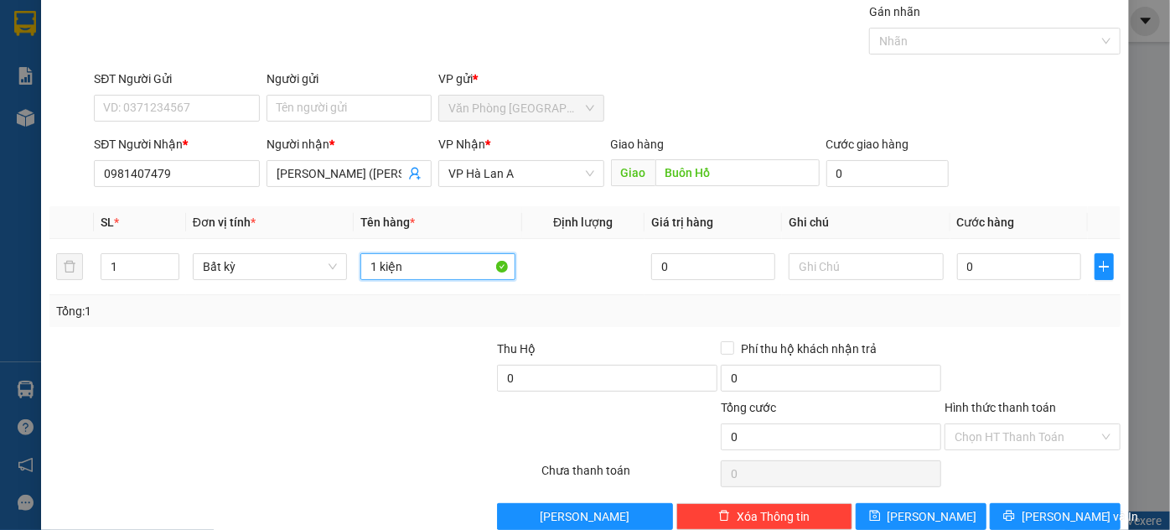
scroll to position [89, 0]
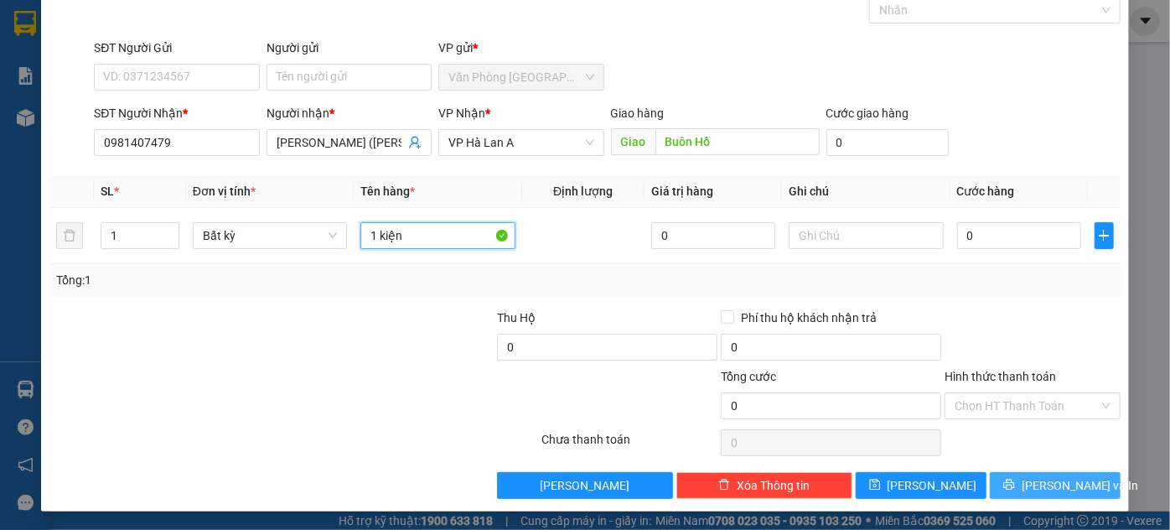
type input "1 kiện"
click at [1031, 493] on button "[PERSON_NAME] và In" at bounding box center [1055, 485] width 131 height 27
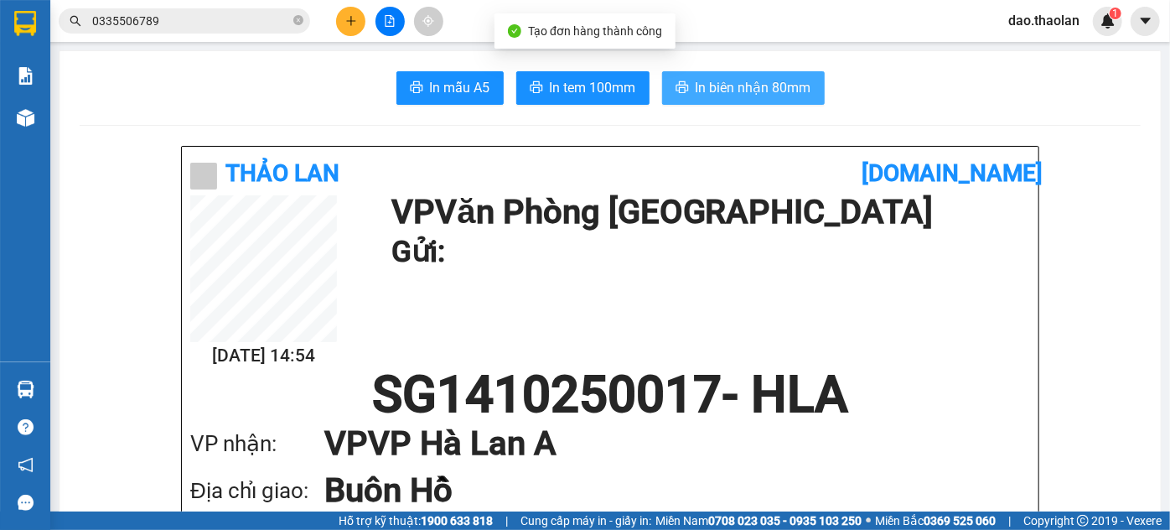
click at [762, 80] on span "In biên nhận 80mm" at bounding box center [753, 87] width 116 height 21
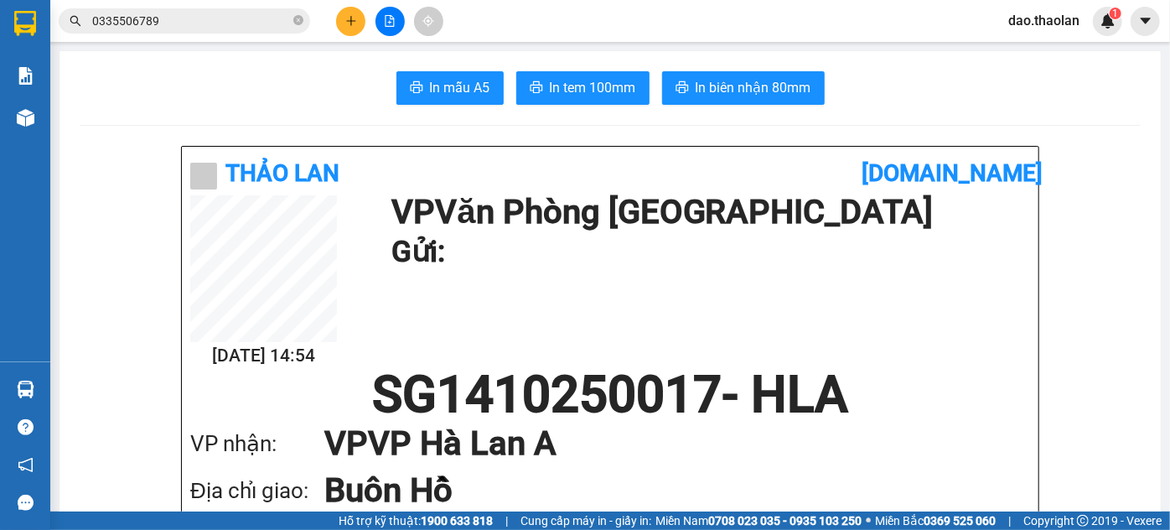
click at [335, 13] on div at bounding box center [390, 21] width 126 height 29
click at [339, 14] on button at bounding box center [350, 21] width 29 height 29
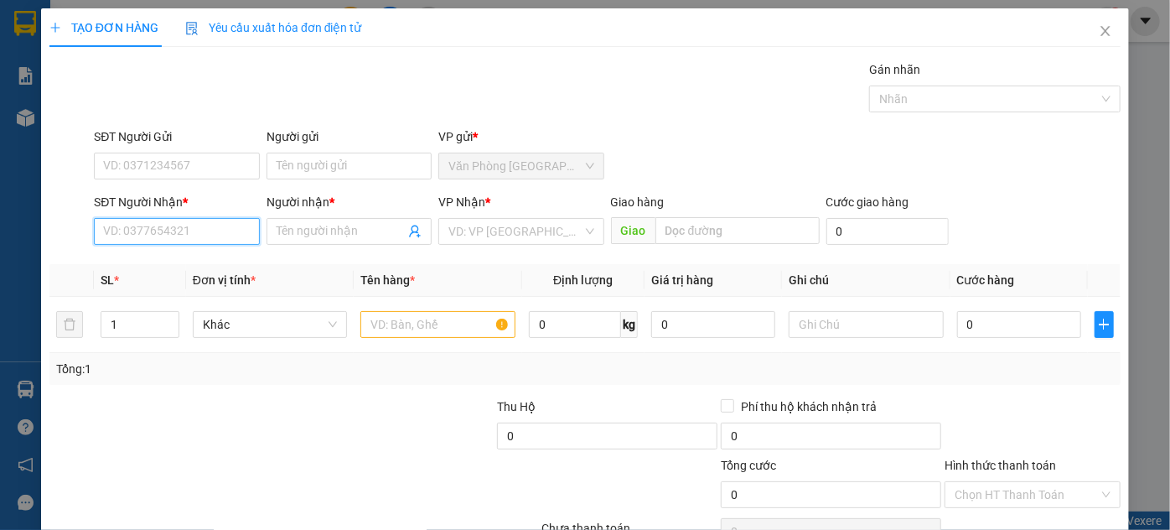
click at [168, 237] on input "SĐT Người Nhận *" at bounding box center [176, 231] width 165 height 27
click at [209, 265] on div "0886620397 -" at bounding box center [174, 264] width 143 height 18
type input "0886620397"
type input "[PERSON_NAME]"
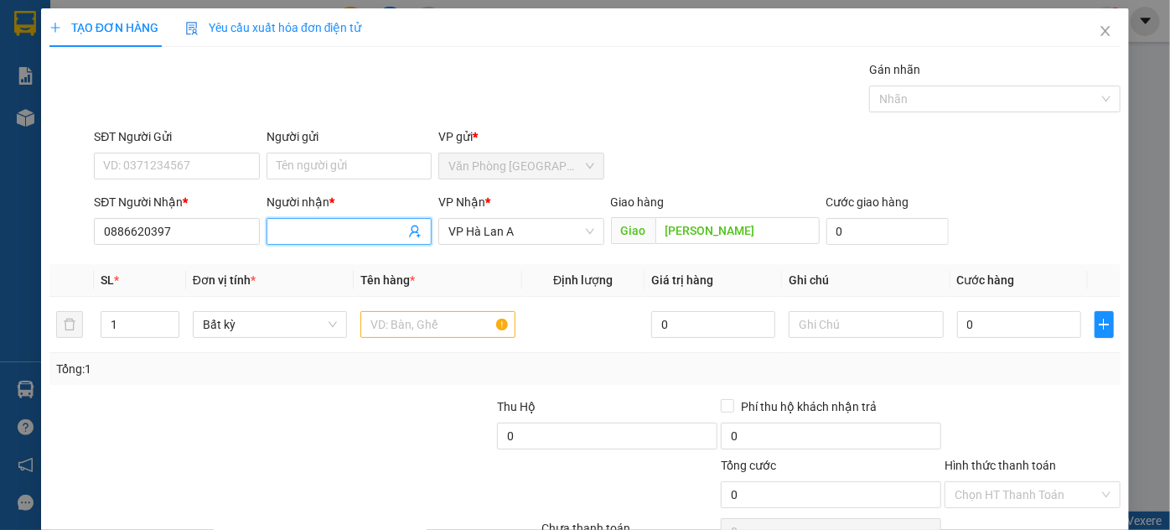
click at [346, 227] on input "Người nhận *" at bounding box center [341, 231] width 128 height 18
click at [184, 227] on input "0886620397" at bounding box center [176, 231] width 165 height 27
type input "0988273397"
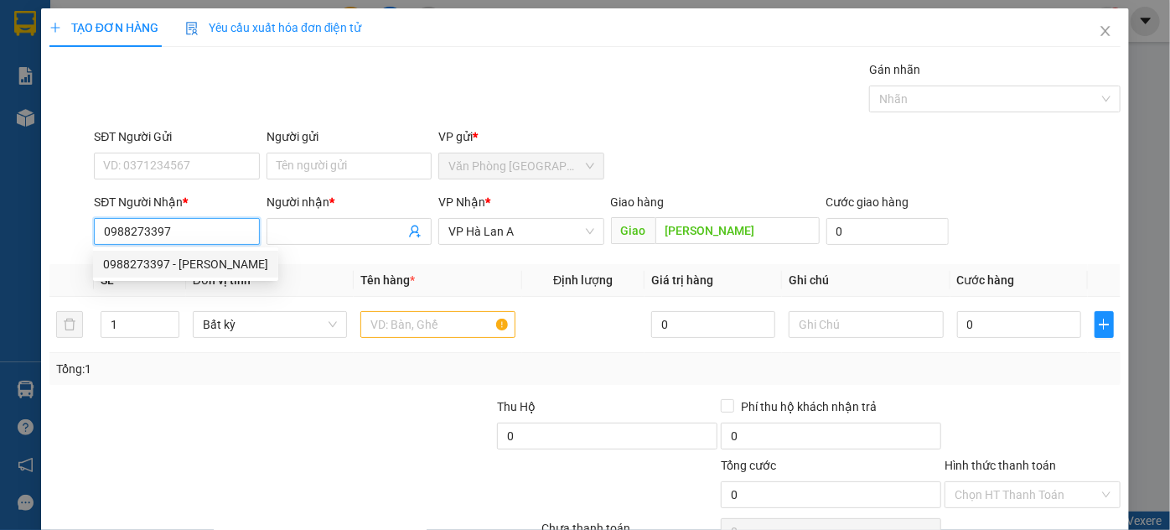
click at [168, 259] on div "0988273397 - [PERSON_NAME]" at bounding box center [185, 264] width 165 height 18
type input "thành"
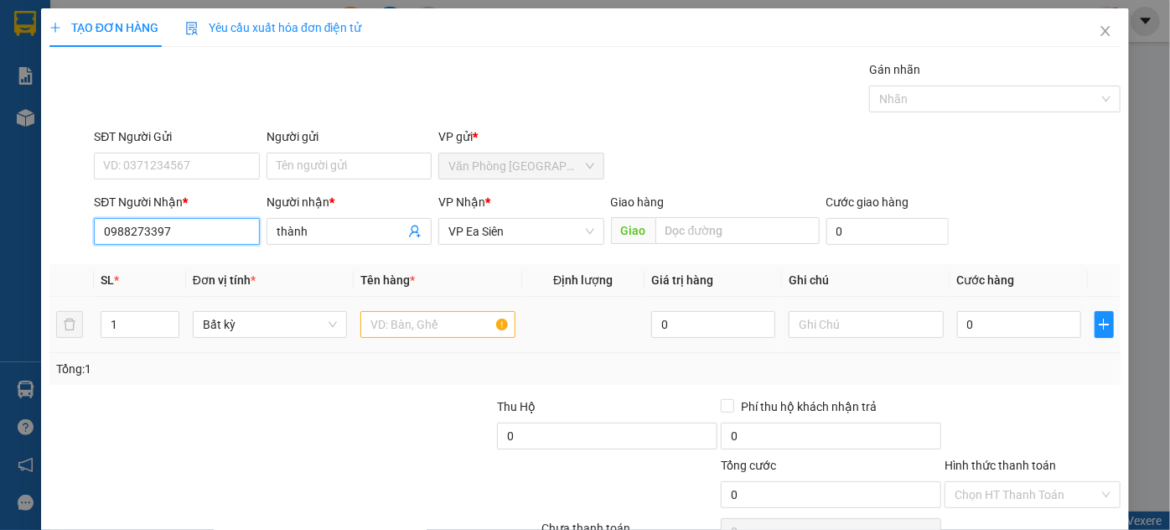
type input "0988273397"
click at [432, 324] on input "text" at bounding box center [437, 324] width 155 height 27
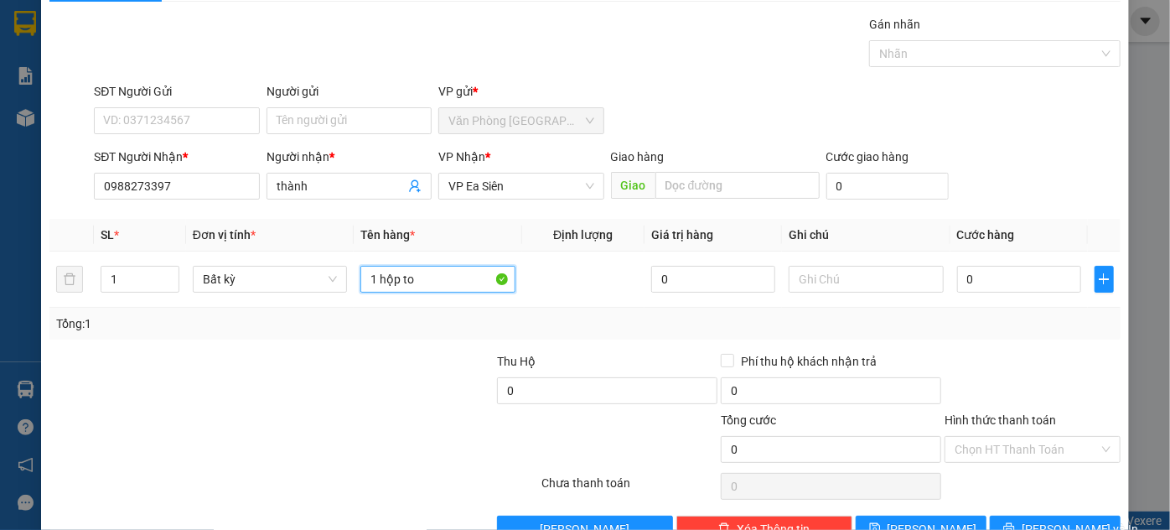
scroll to position [89, 0]
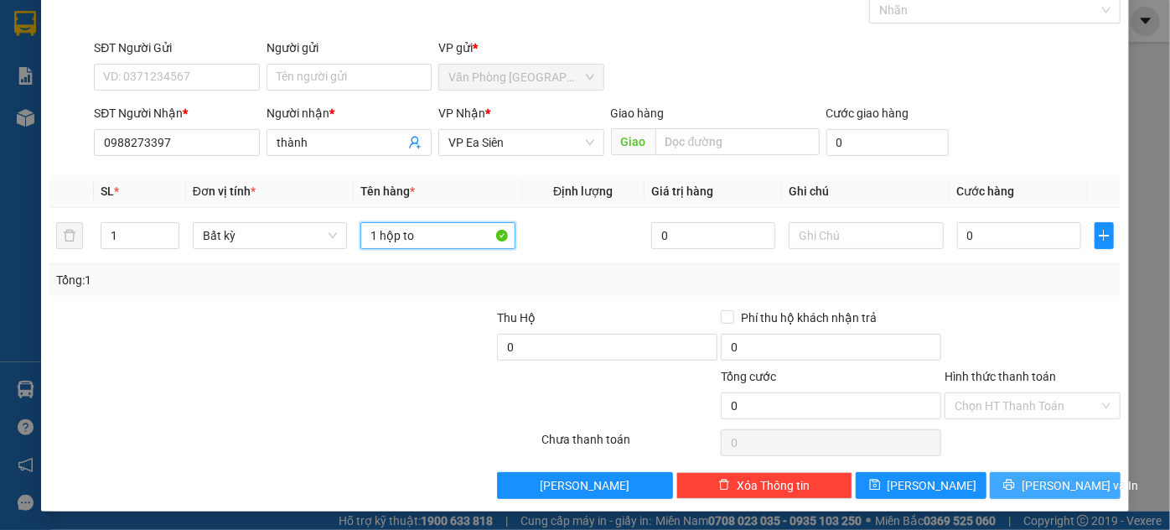
type input "1 hộp to"
click at [1056, 493] on button "[PERSON_NAME] và In" at bounding box center [1055, 485] width 131 height 27
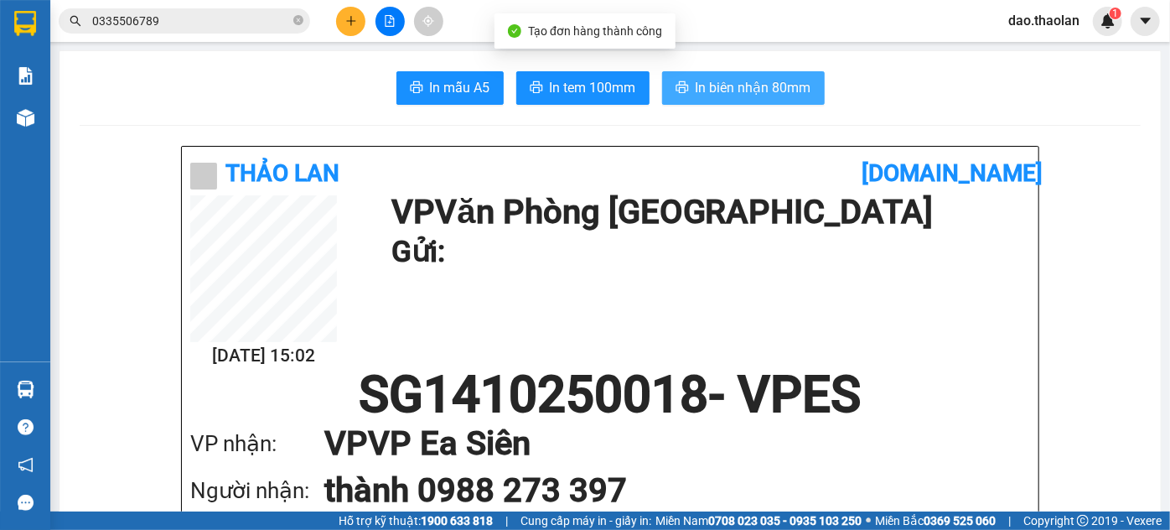
click at [752, 80] on span "In biên nhận 80mm" at bounding box center [753, 87] width 116 height 21
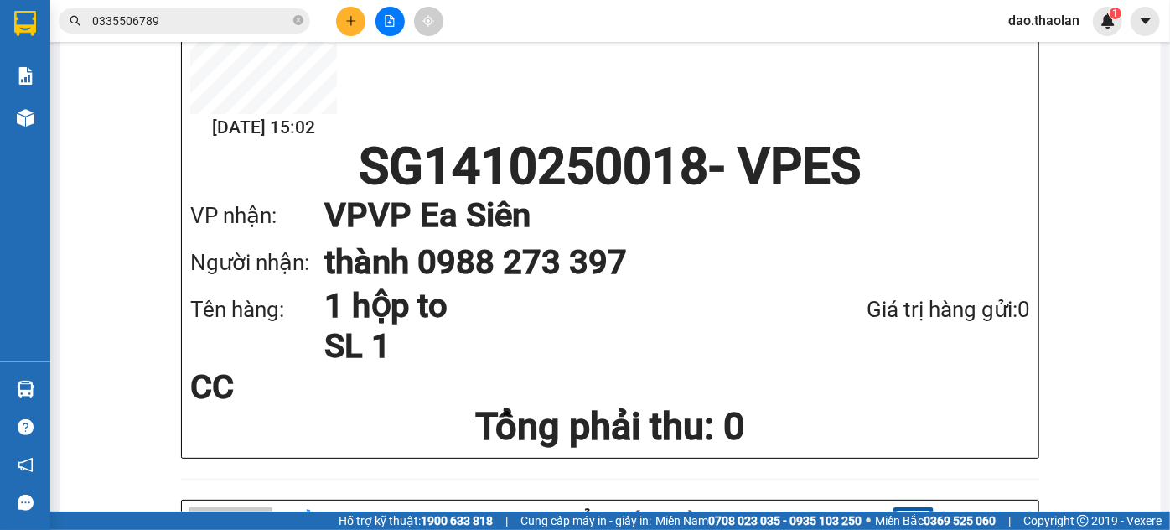
scroll to position [304, 0]
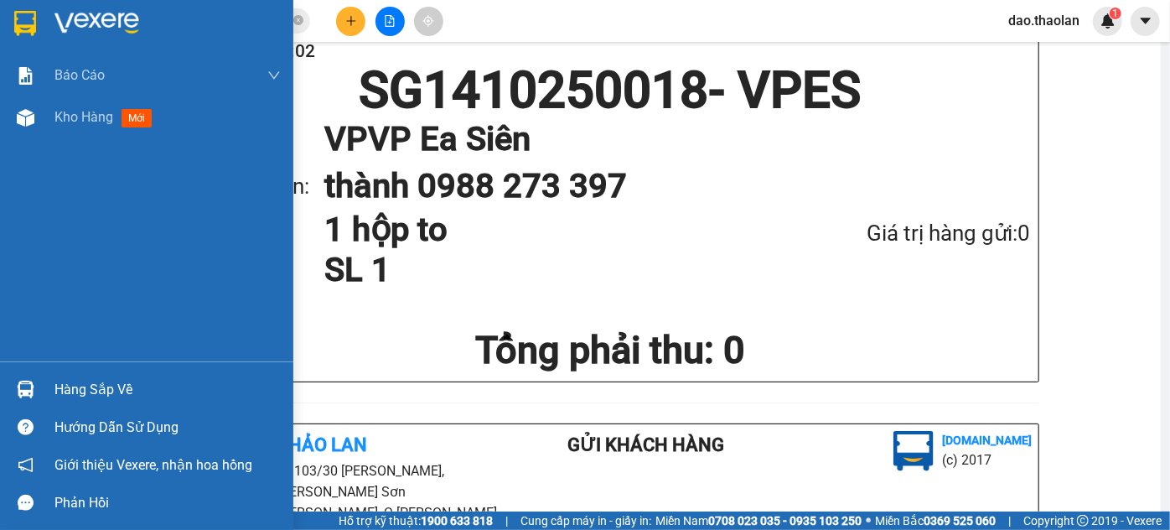
click at [14, 30] on img at bounding box center [25, 23] width 22 height 25
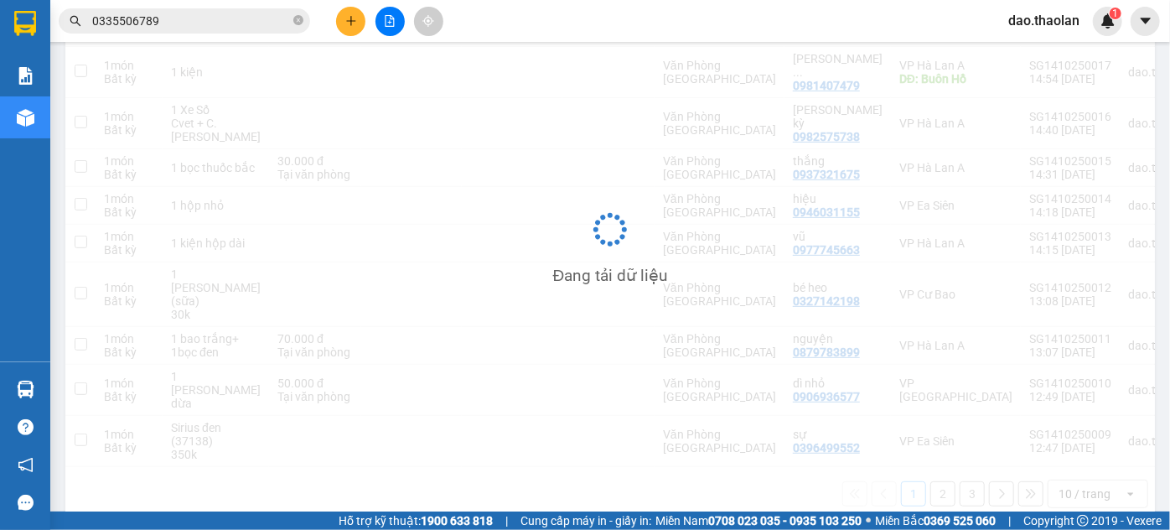
scroll to position [272, 0]
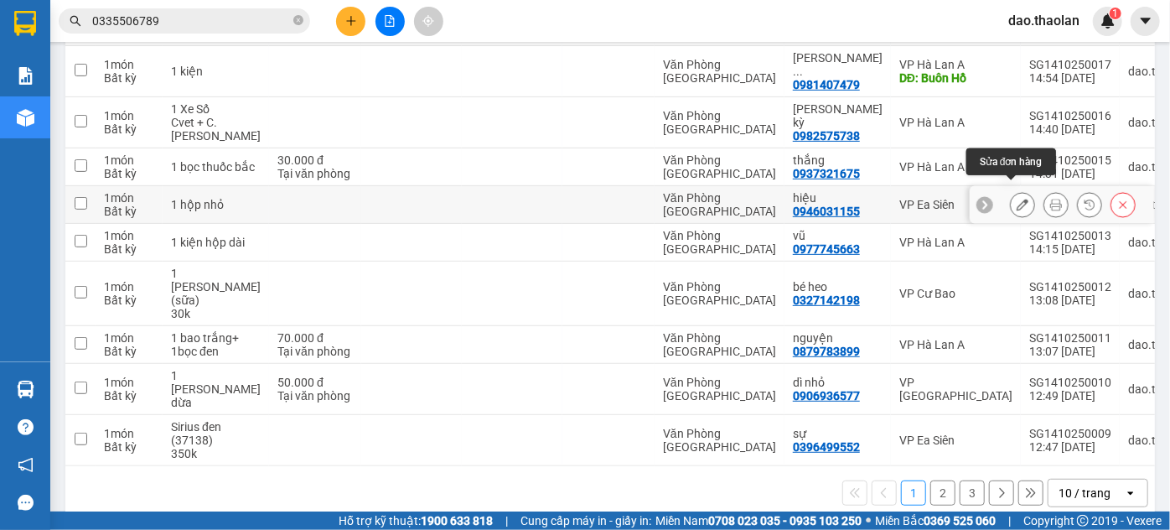
click at [1016, 199] on icon at bounding box center [1022, 205] width 12 height 12
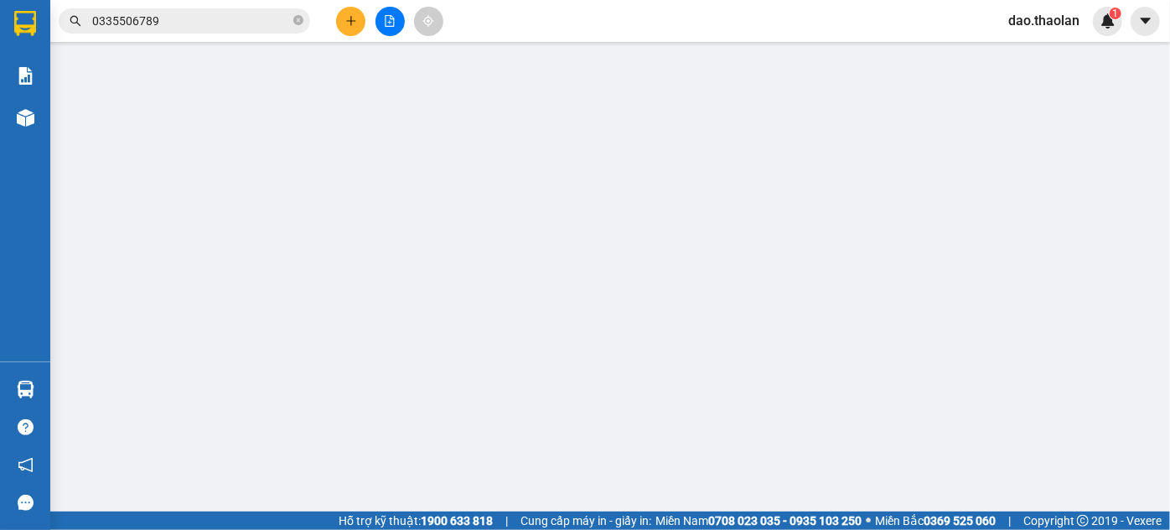
type input "0946031155"
type input "hiệu"
type input "0"
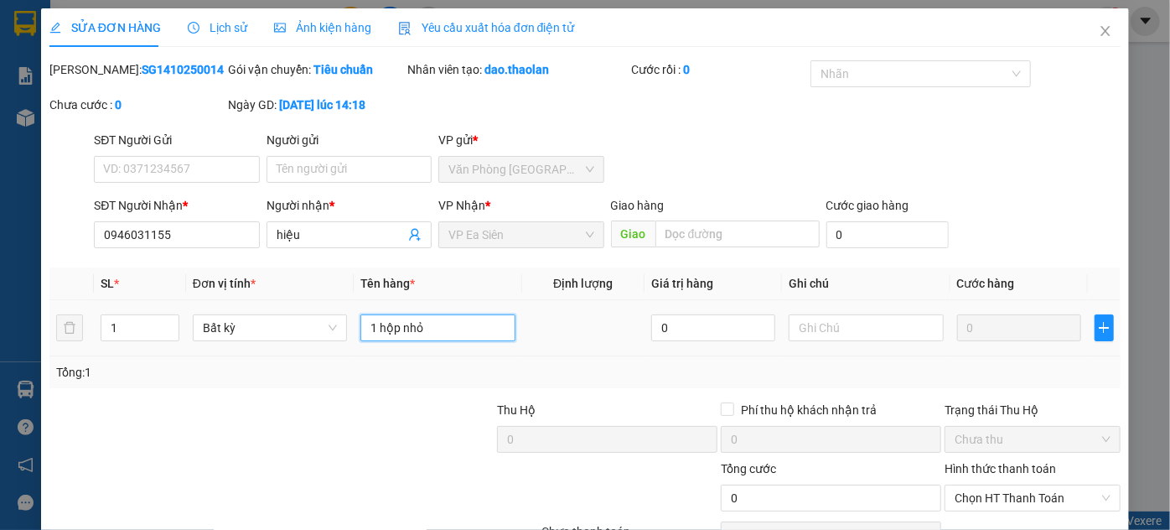
click at [446, 320] on input "1 hộp nhỏ" at bounding box center [437, 327] width 155 height 27
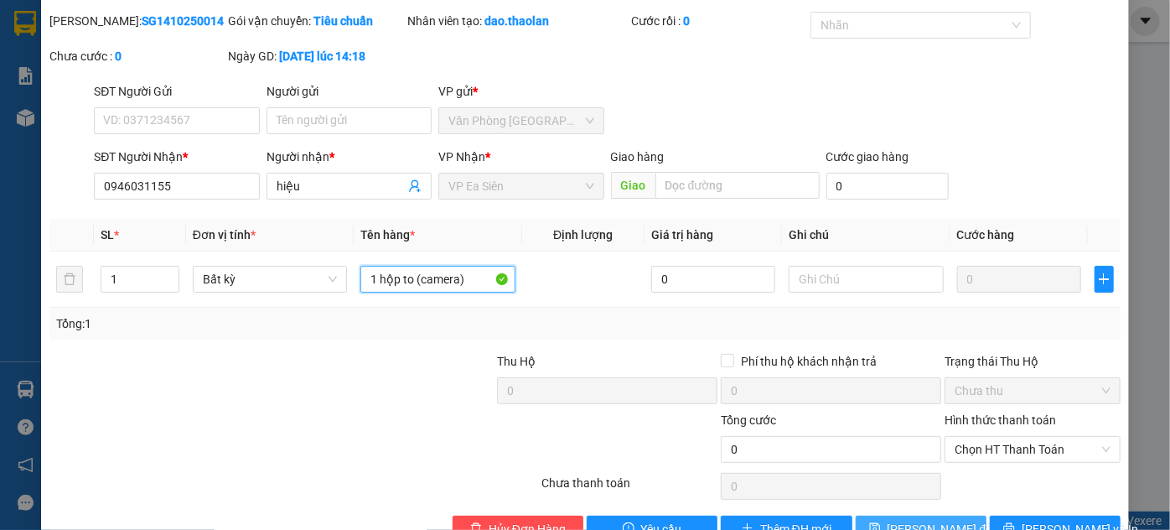
scroll to position [93, 0]
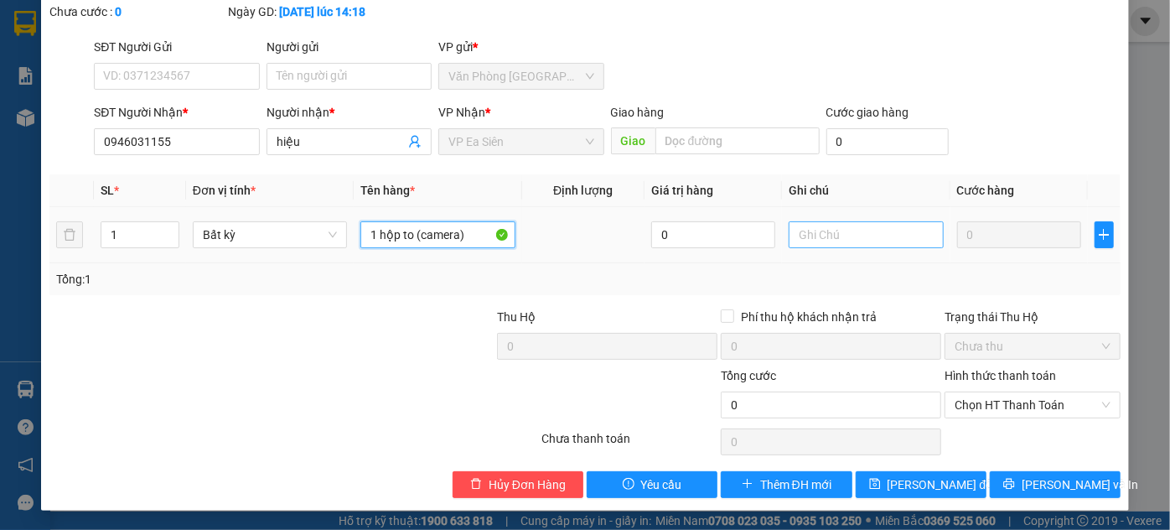
type input "1 hộp to (camera)"
click at [814, 234] on input "text" at bounding box center [865, 234] width 155 height 27
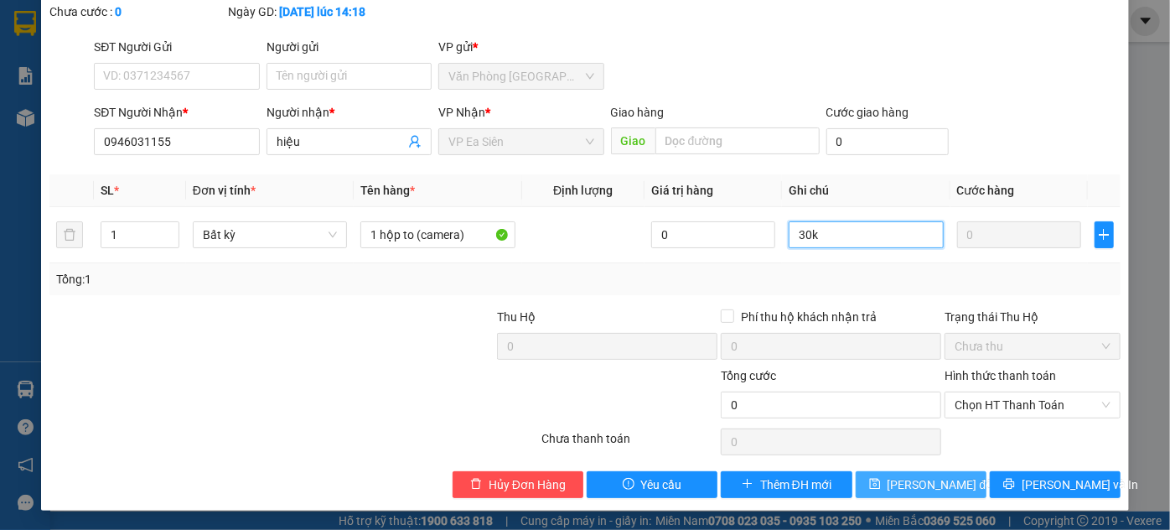
type input "30k"
click at [920, 487] on span "[PERSON_NAME] đổi" at bounding box center [941, 484] width 108 height 18
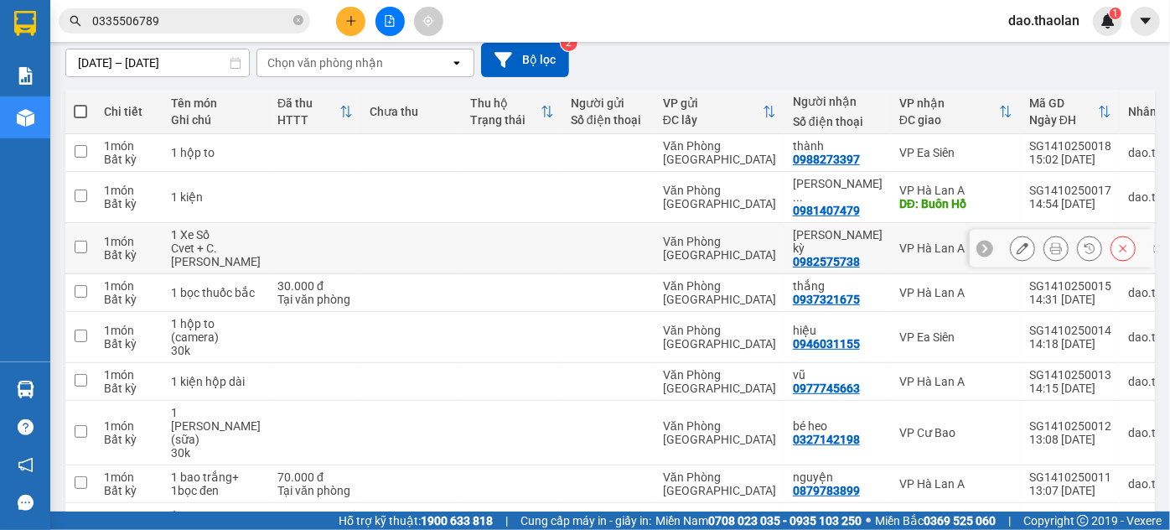
scroll to position [152, 0]
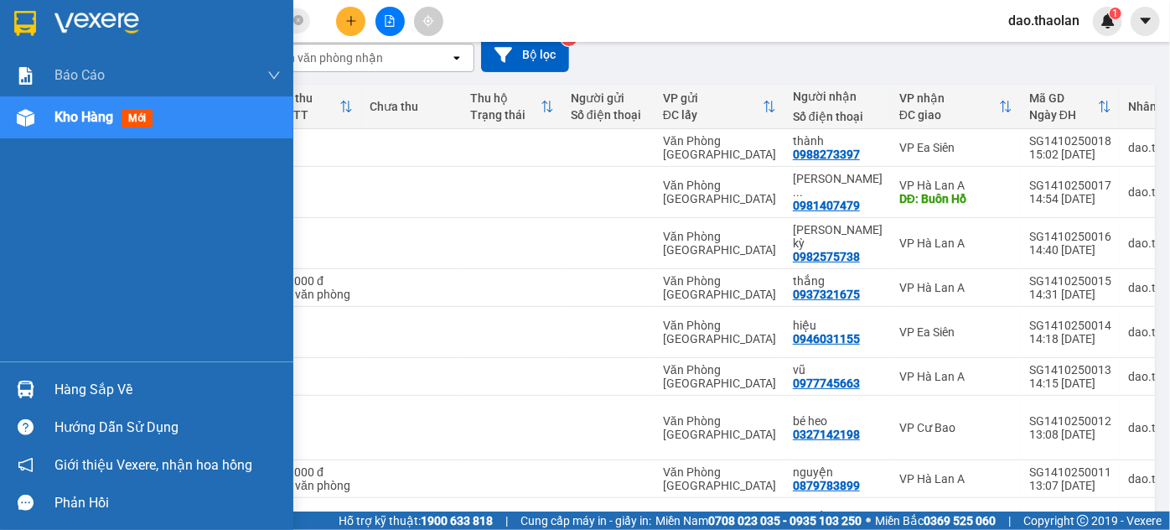
click at [21, 23] on img at bounding box center [25, 23] width 22 height 25
click at [20, 26] on img at bounding box center [25, 23] width 22 height 25
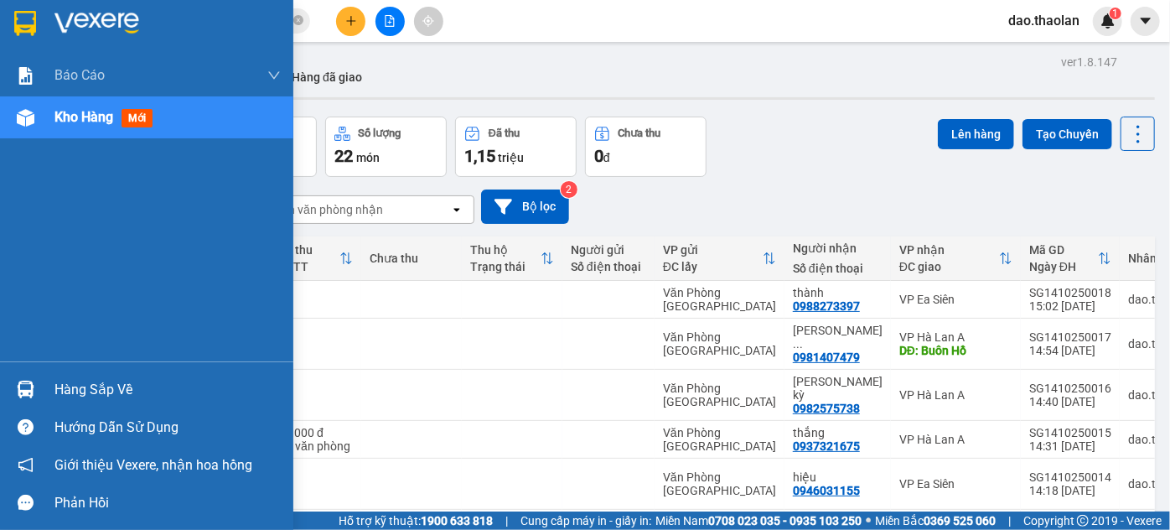
click at [38, 31] on div at bounding box center [25, 22] width 29 height 29
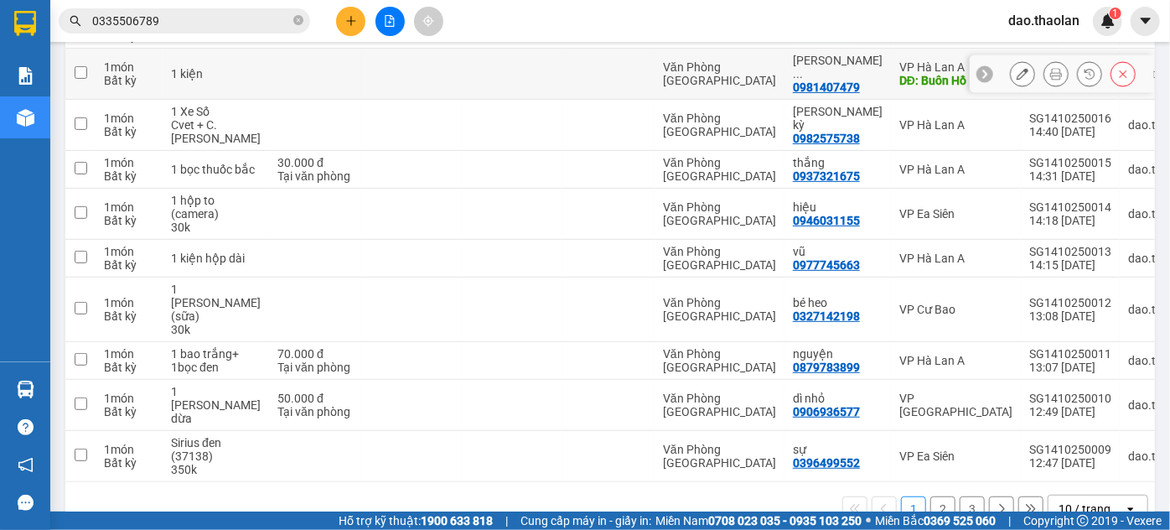
scroll to position [286, 0]
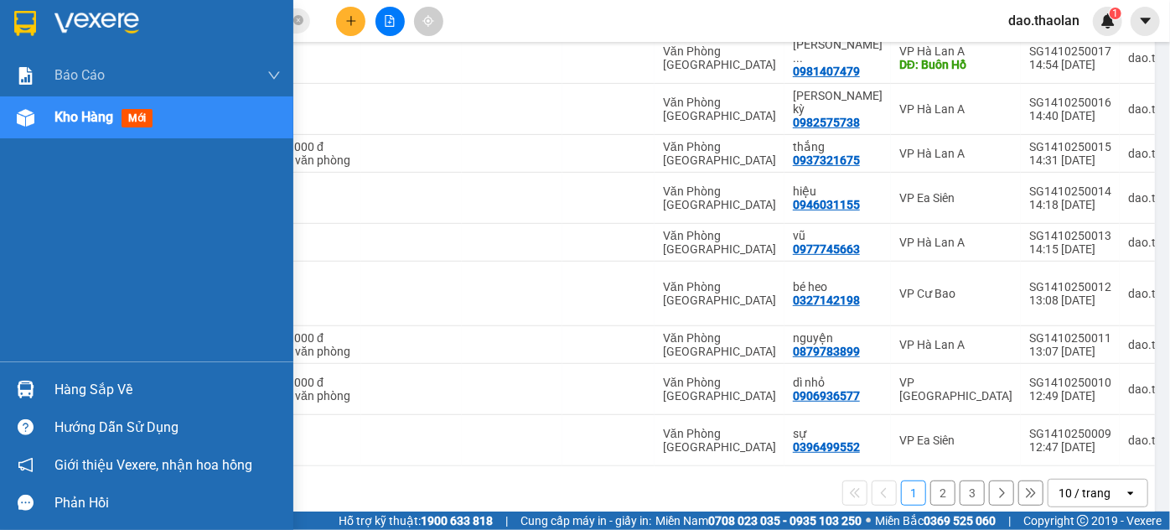
click at [8, 18] on div at bounding box center [146, 27] width 293 height 54
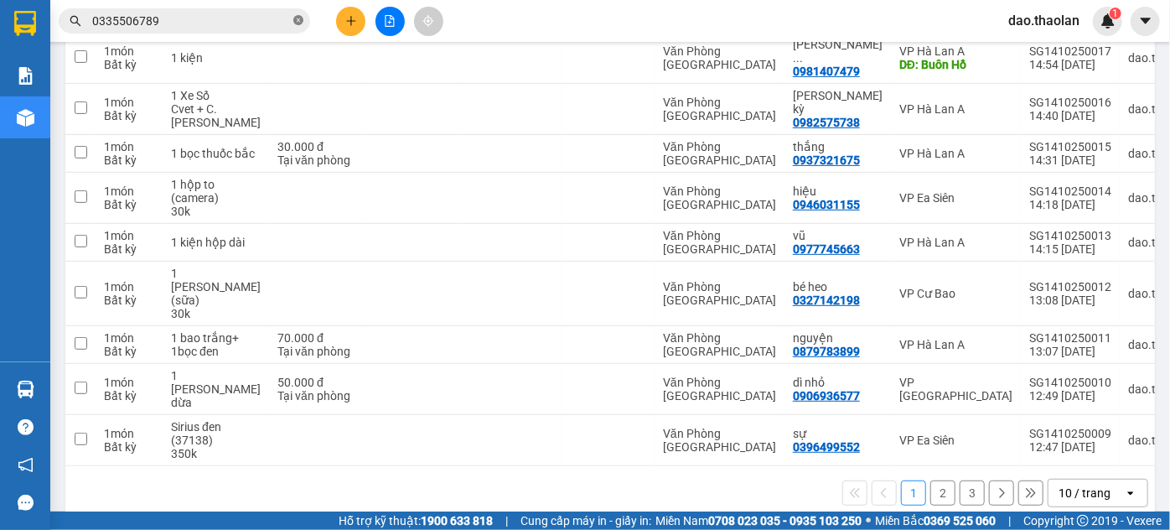
click at [299, 17] on icon "close-circle" at bounding box center [298, 20] width 10 height 10
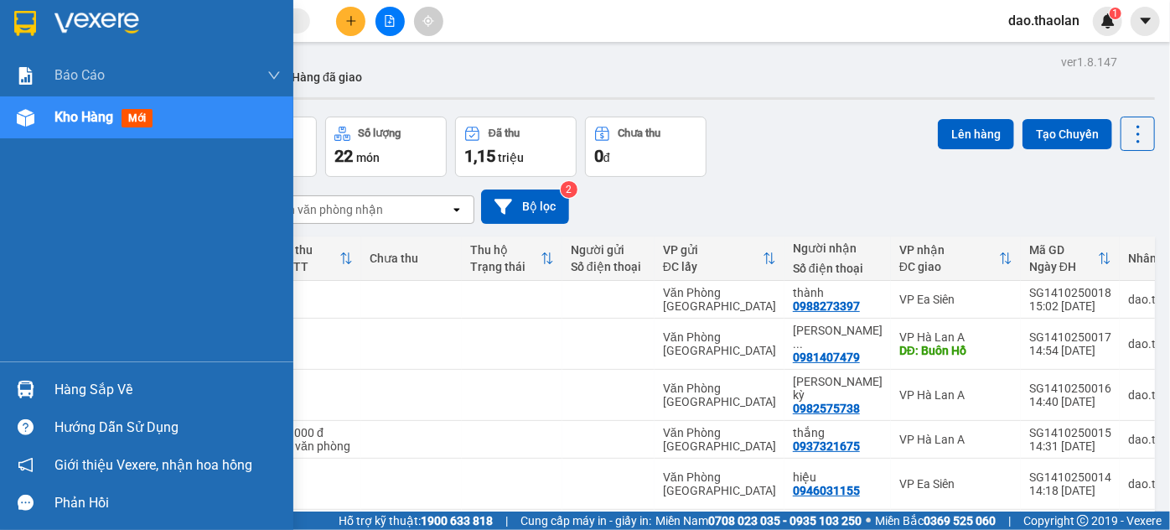
click at [27, 23] on img at bounding box center [25, 23] width 22 height 25
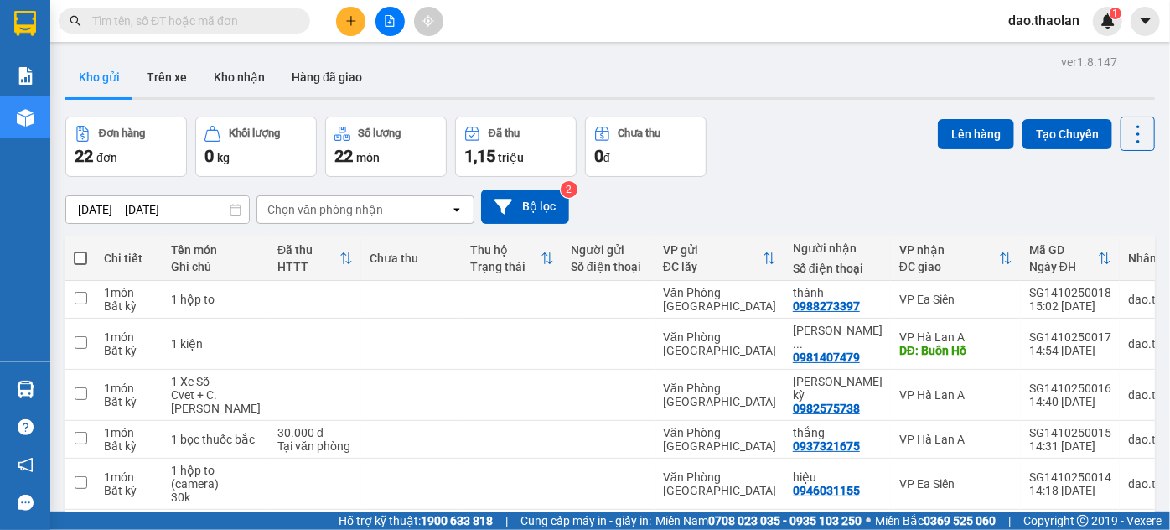
click at [795, 178] on div "[DATE] – [DATE] Press the down arrow key to interact with the calendar and sele…" at bounding box center [609, 206] width 1089 height 59
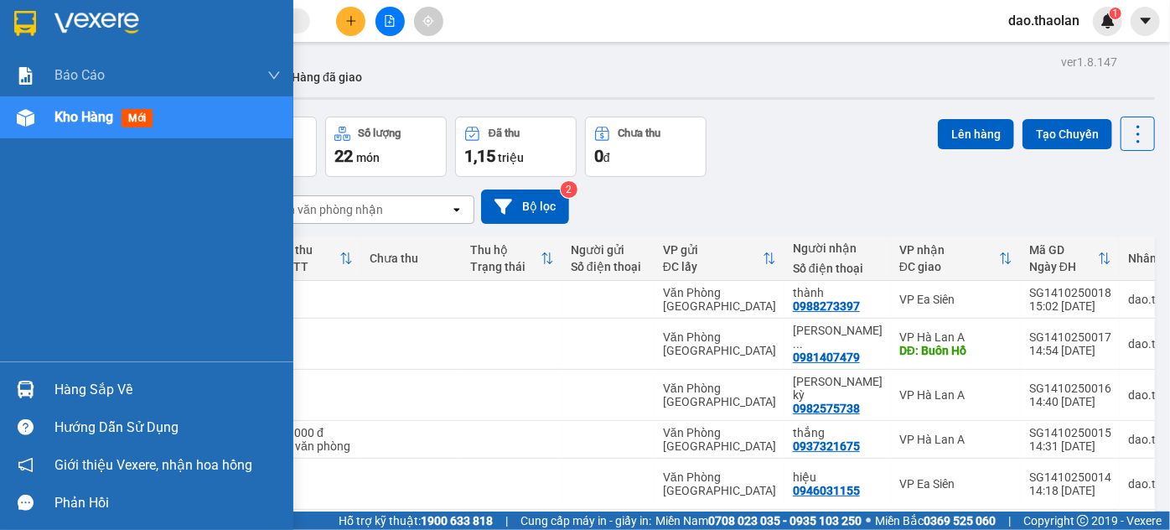
click at [23, 27] on img at bounding box center [25, 23] width 22 height 25
click at [28, 33] on img at bounding box center [25, 23] width 22 height 25
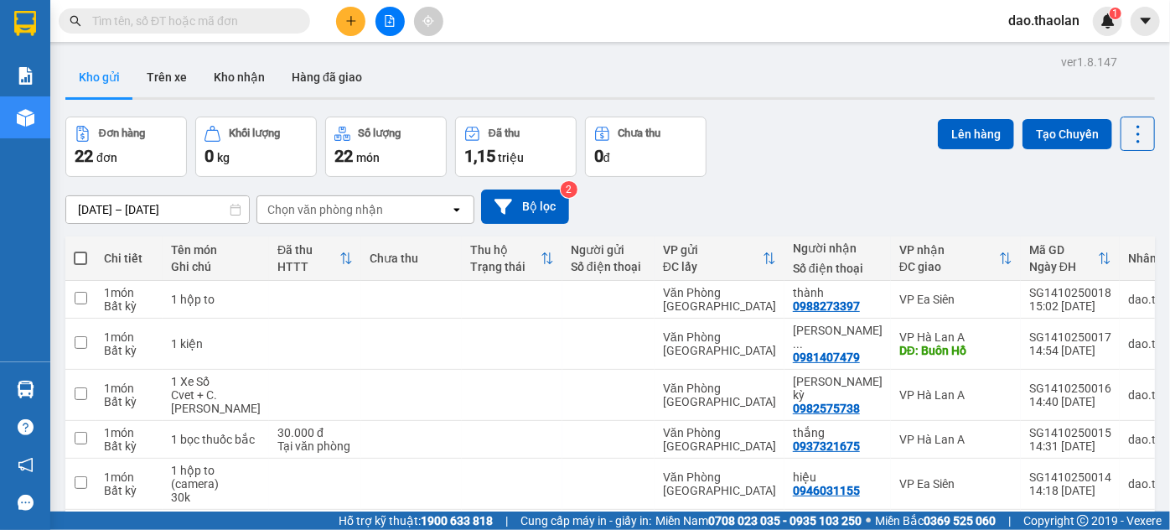
click at [216, 28] on input "text" at bounding box center [191, 21] width 198 height 18
click at [394, 25] on icon "file-add" at bounding box center [390, 21] width 12 height 12
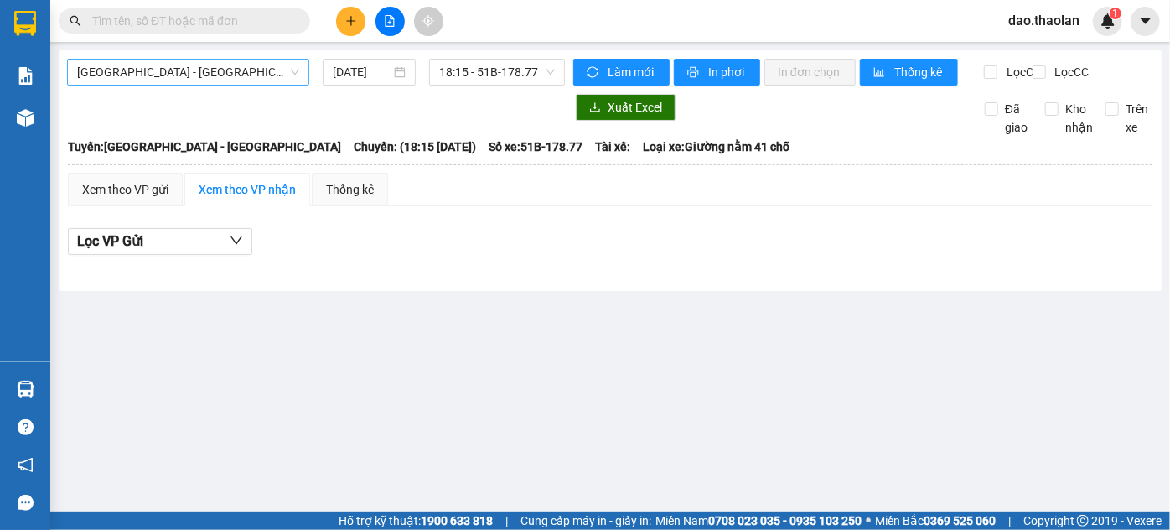
click at [209, 71] on span "[GEOGRAPHIC_DATA] - [GEOGRAPHIC_DATA]" at bounding box center [188, 71] width 222 height 25
click at [371, 66] on input "[DATE]" at bounding box center [362, 72] width 58 height 18
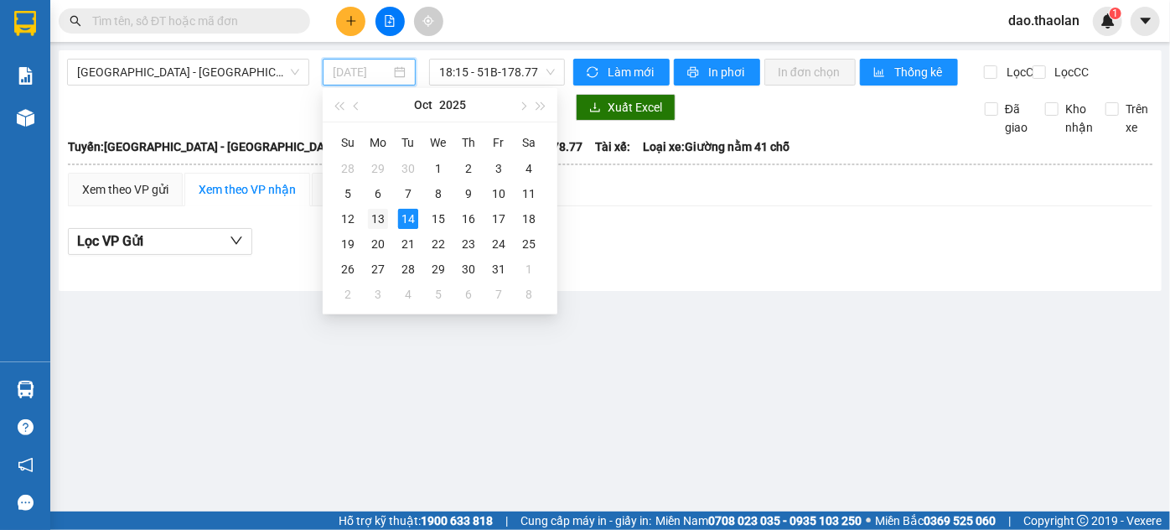
click at [377, 217] on div "13" at bounding box center [378, 219] width 20 height 20
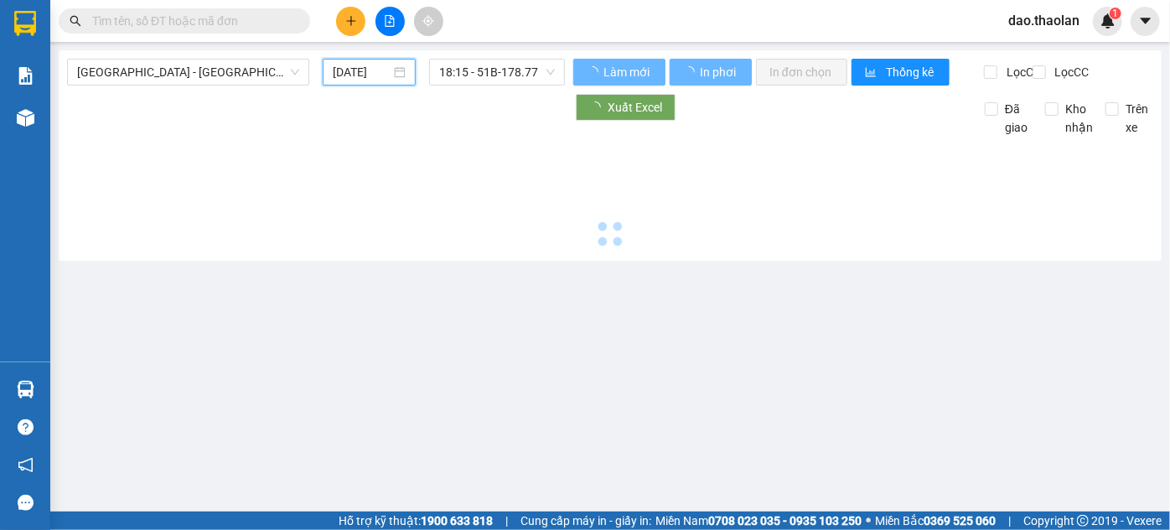
type input "[DATE]"
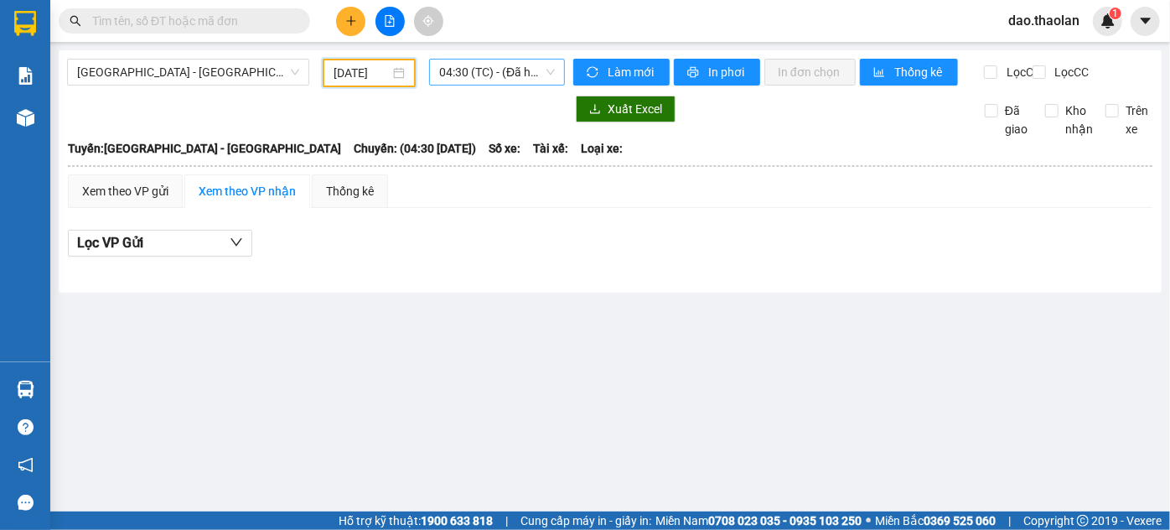
click at [534, 72] on span "04:30 (TC) - (Đã hủy)" at bounding box center [497, 71] width 116 height 25
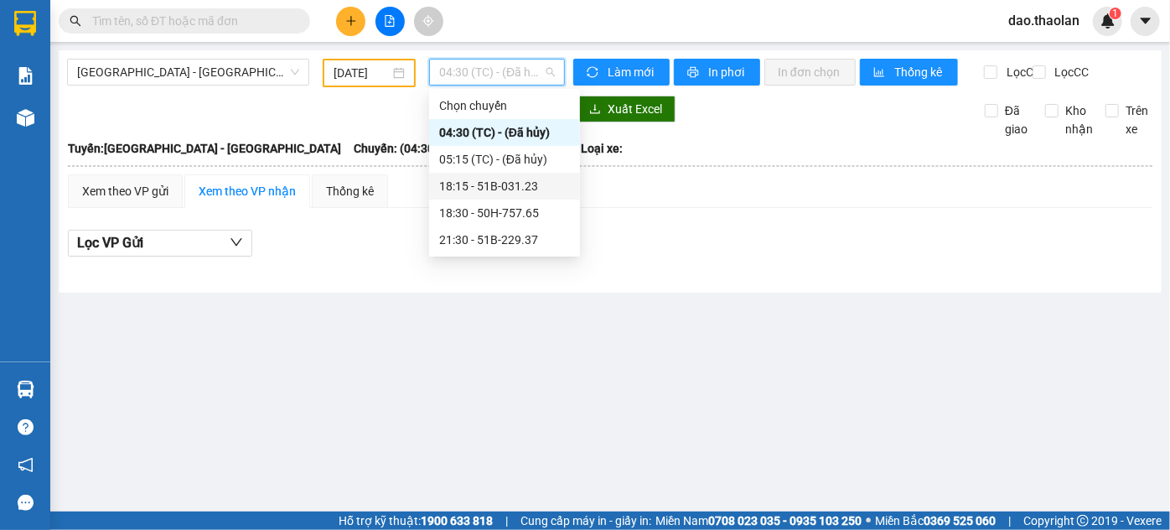
click at [511, 193] on div "18:15 - 51B-031.23" at bounding box center [504, 186] width 131 height 18
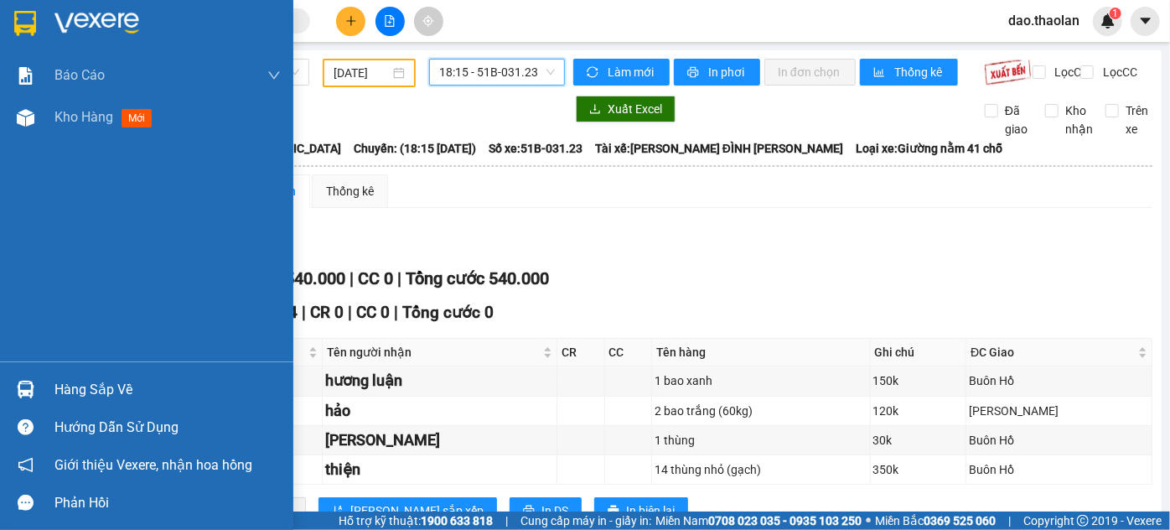
click at [23, 18] on img at bounding box center [25, 23] width 22 height 25
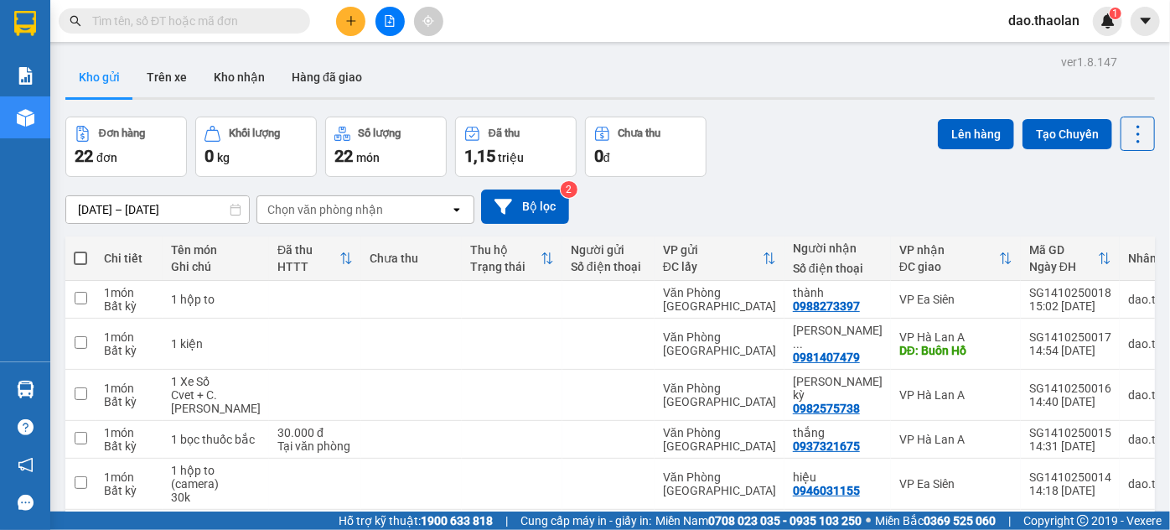
click at [351, 19] on icon "plus" at bounding box center [351, 21] width 12 height 12
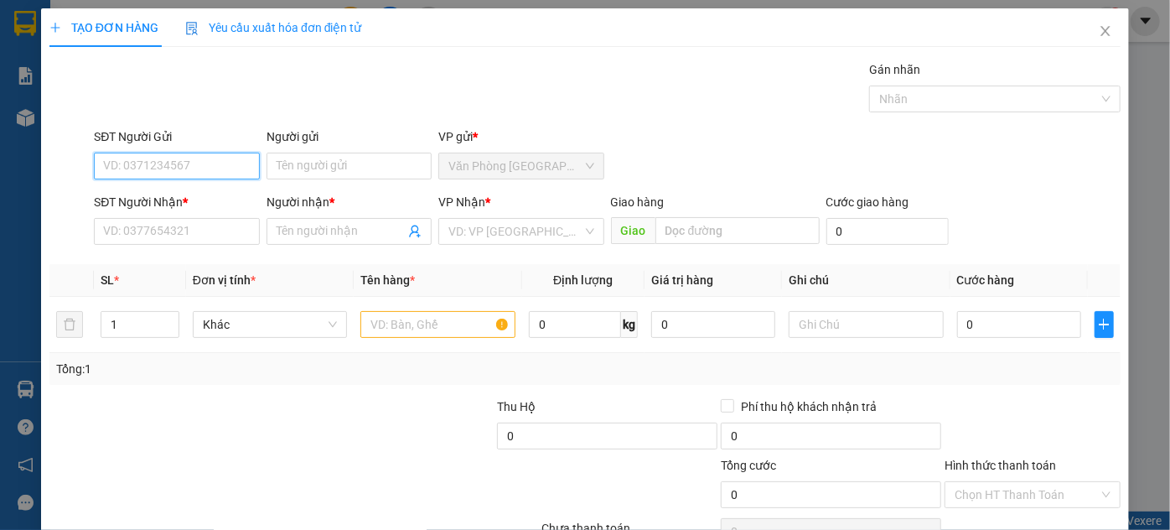
click at [211, 165] on input "SĐT Người Gửi" at bounding box center [176, 165] width 165 height 27
type input "0325134140"
drag, startPoint x: 199, startPoint y: 164, endPoint x: 101, endPoint y: 158, distance: 97.4
click at [90, 155] on div "SĐT Người Gửi 0325134140 0325134140" at bounding box center [176, 156] width 172 height 59
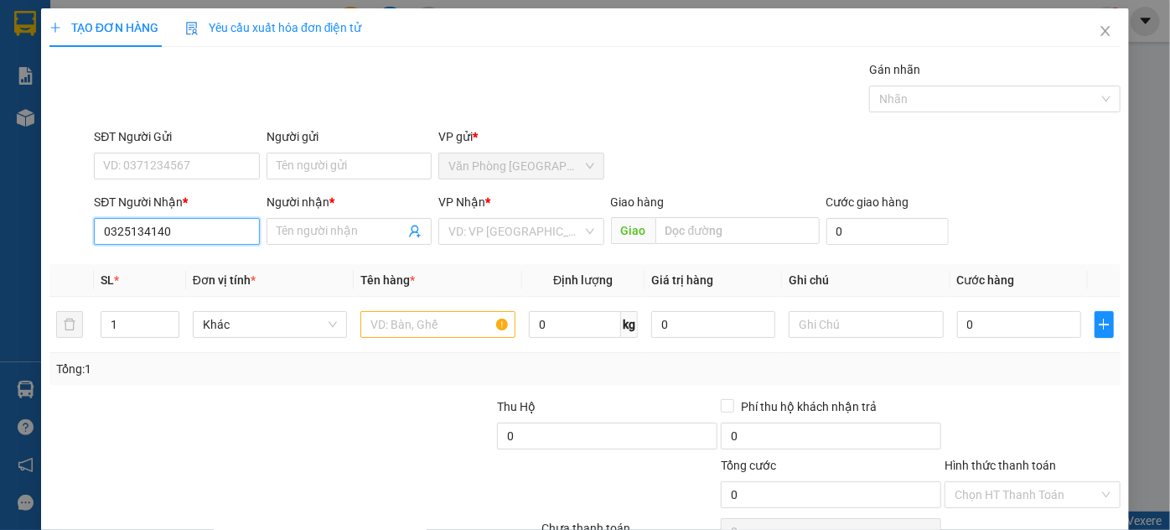
click at [175, 231] on input "0325134140" at bounding box center [176, 231] width 165 height 27
click at [188, 220] on input "0325134140" at bounding box center [176, 231] width 165 height 27
type input "0325134140"
click at [283, 229] on input "Người nhận *" at bounding box center [341, 231] width 128 height 18
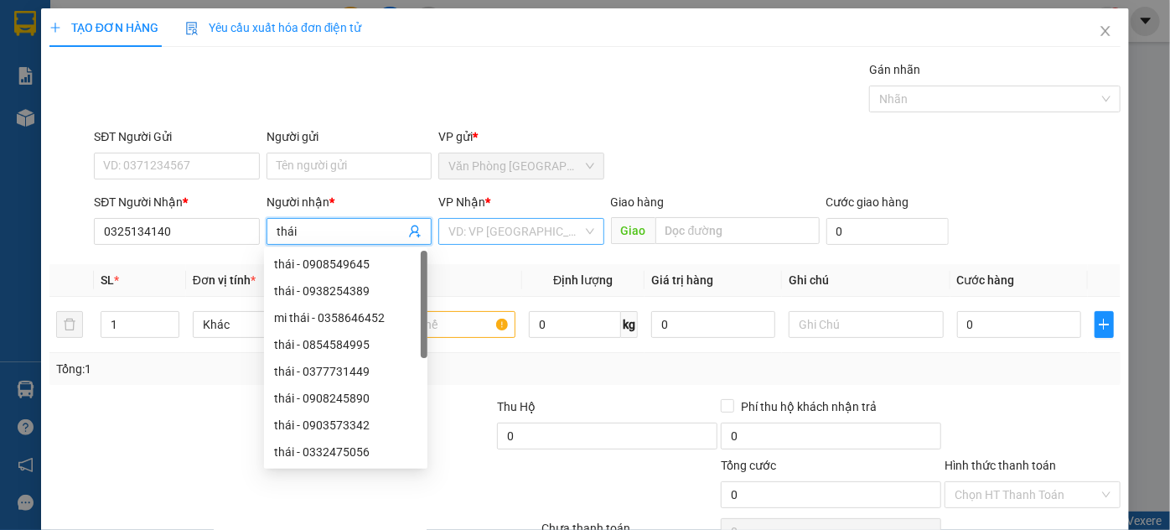
type input "thái"
drag, startPoint x: 473, startPoint y: 232, endPoint x: 475, endPoint y: 261, distance: 28.6
click at [473, 236] on input "search" at bounding box center [514, 231] width 133 height 25
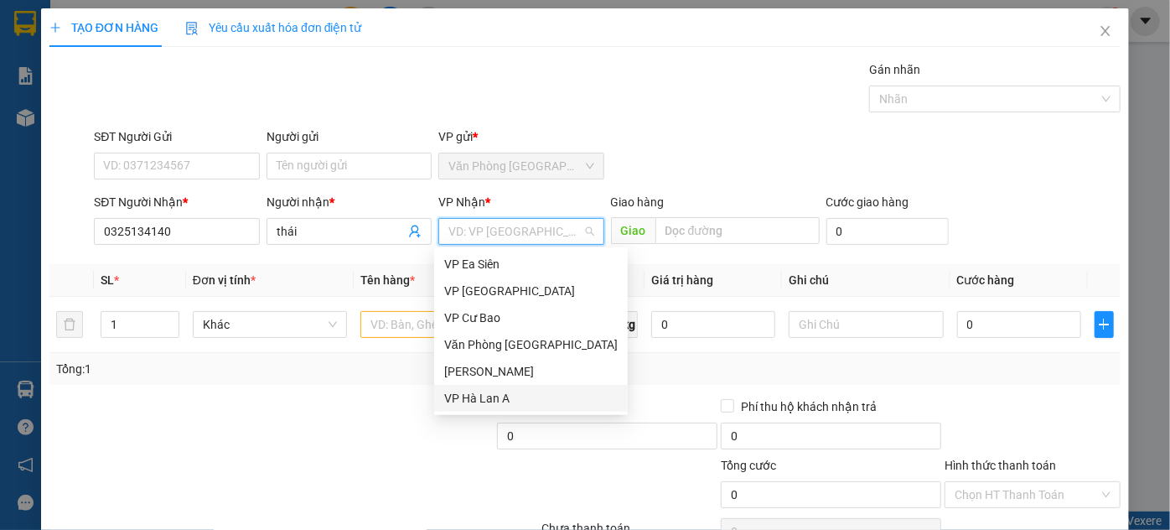
click at [489, 397] on div "VP Hà Lan A" at bounding box center [530, 398] width 173 height 18
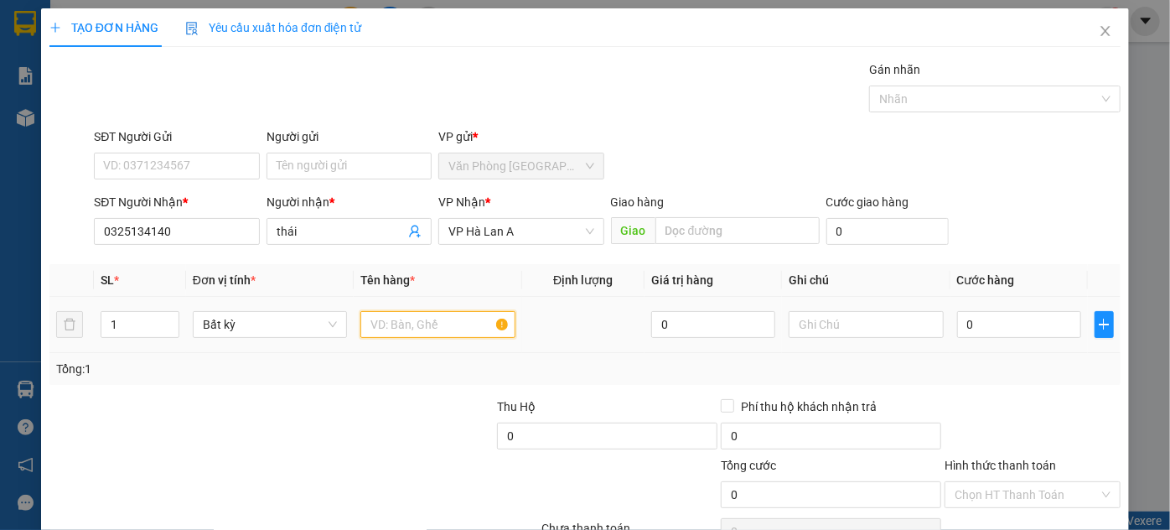
click at [456, 327] on input "text" at bounding box center [437, 324] width 155 height 27
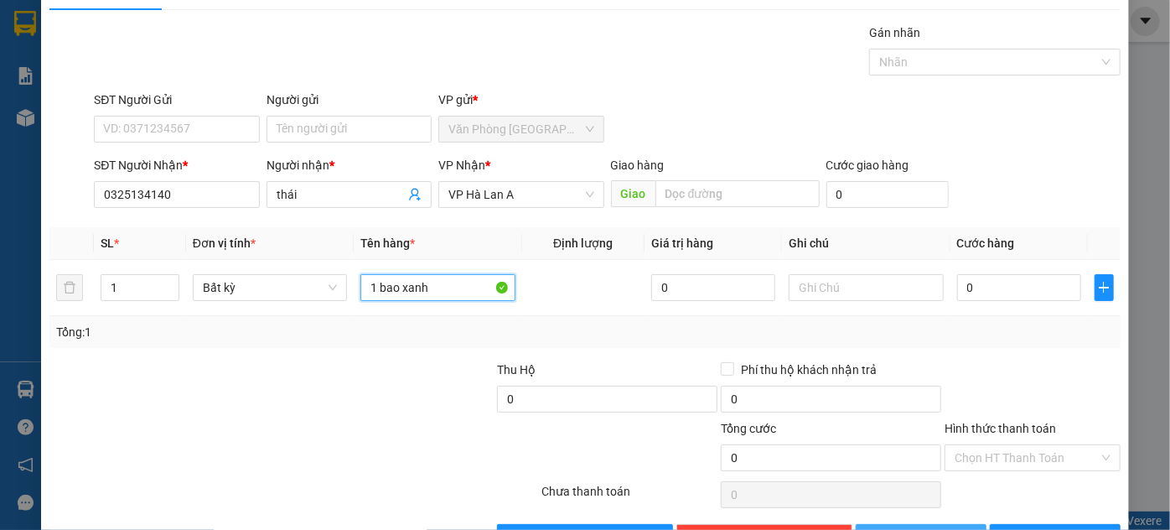
scroll to position [89, 0]
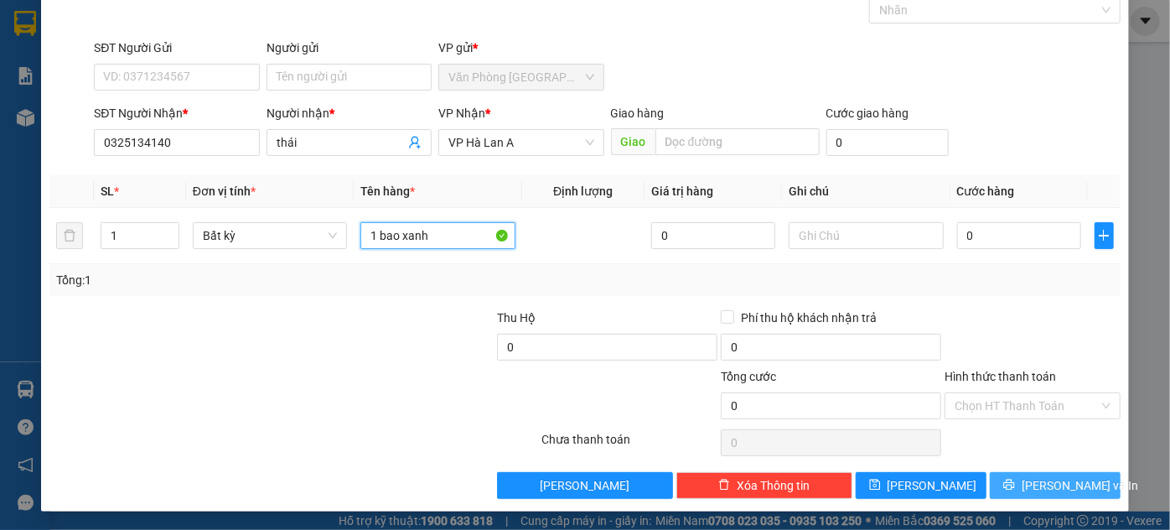
type input "1 bao xanh"
click at [1002, 479] on button "[PERSON_NAME] và In" at bounding box center [1055, 485] width 131 height 27
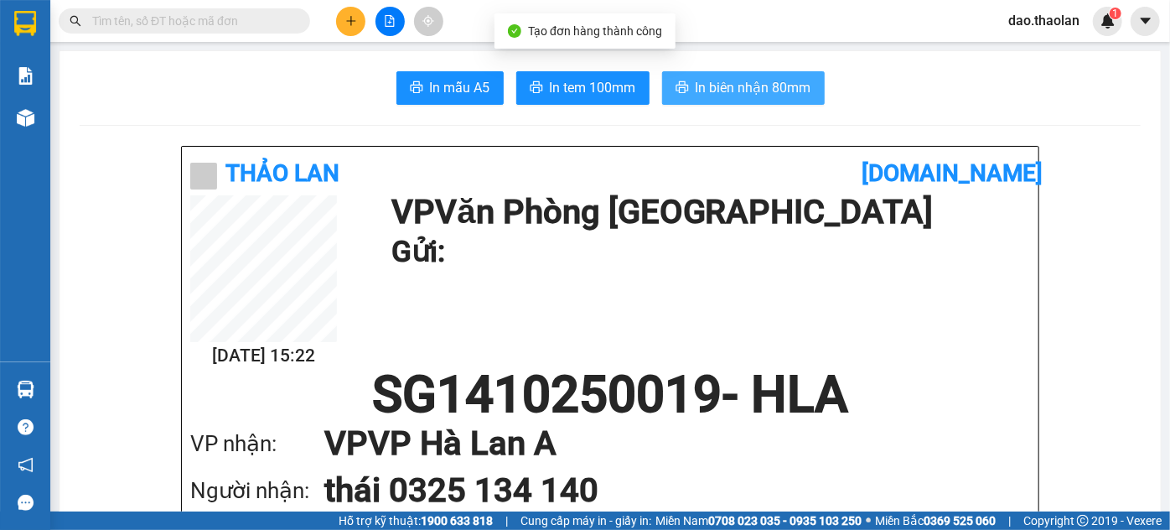
click at [776, 96] on span "In biên nhận 80mm" at bounding box center [753, 87] width 116 height 21
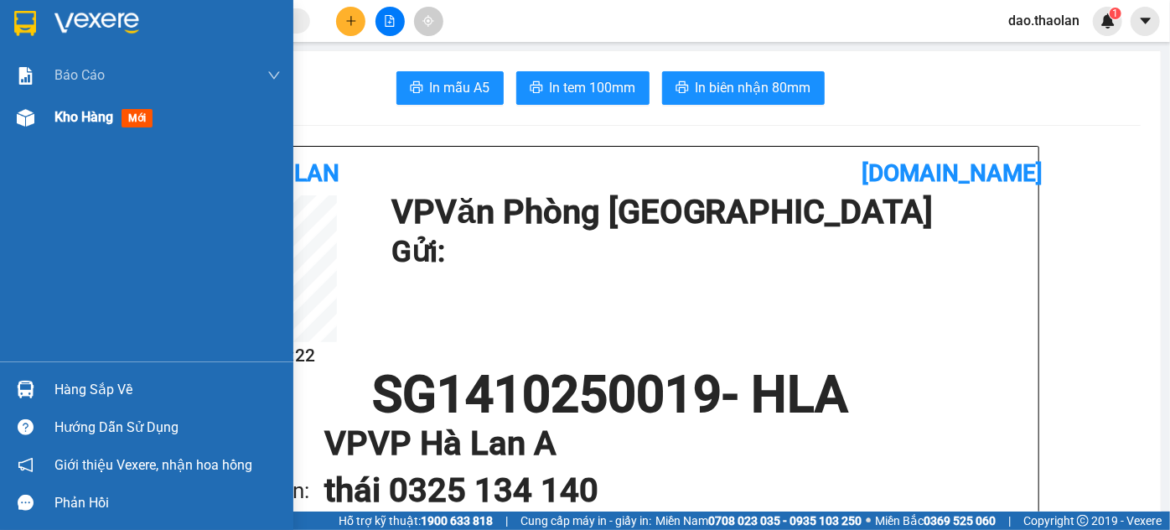
click at [58, 111] on span "Kho hàng" at bounding box center [83, 117] width 59 height 16
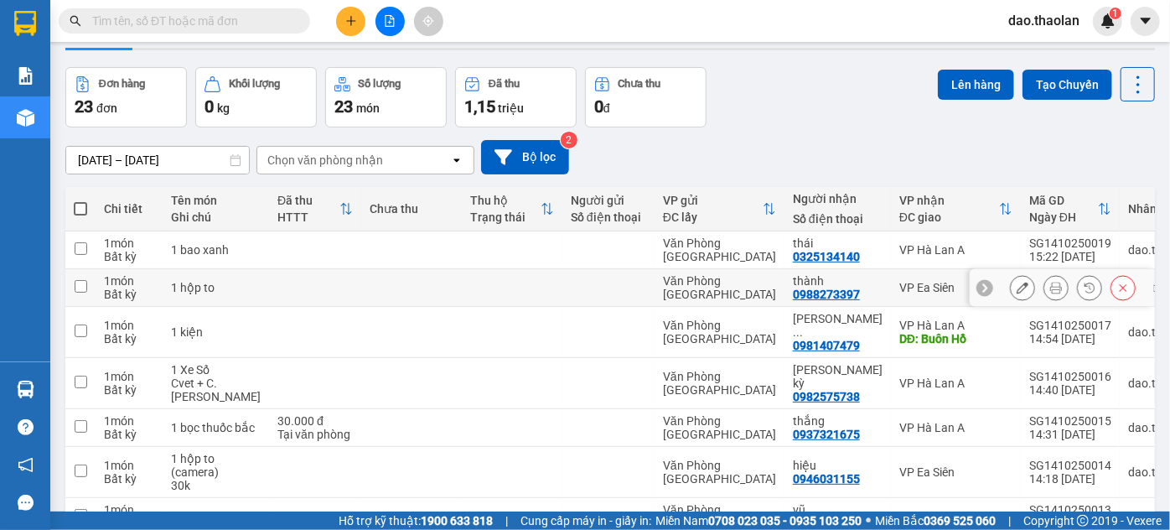
scroll to position [75, 0]
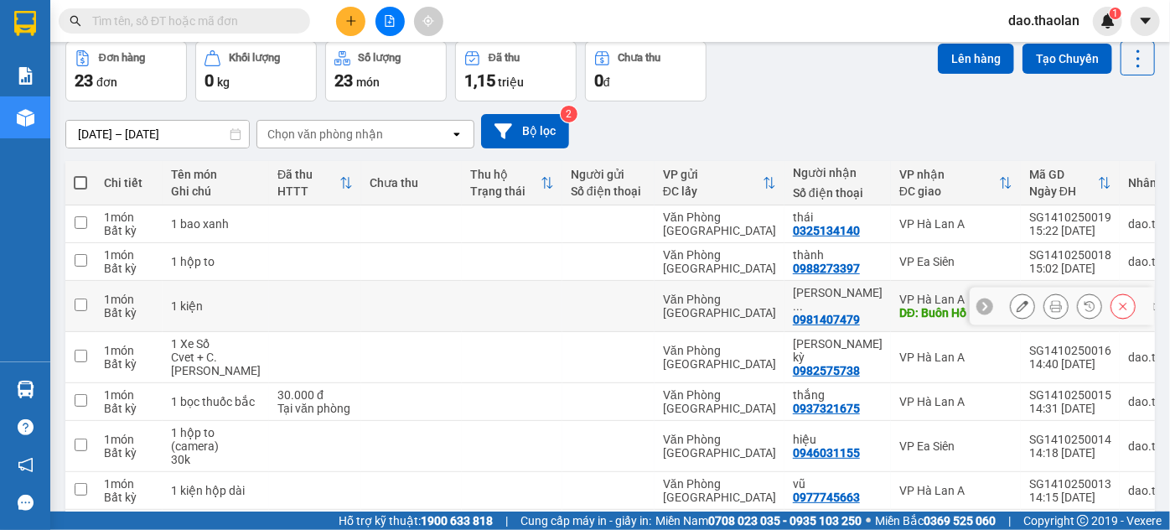
click at [1019, 303] on button at bounding box center [1021, 306] width 23 height 29
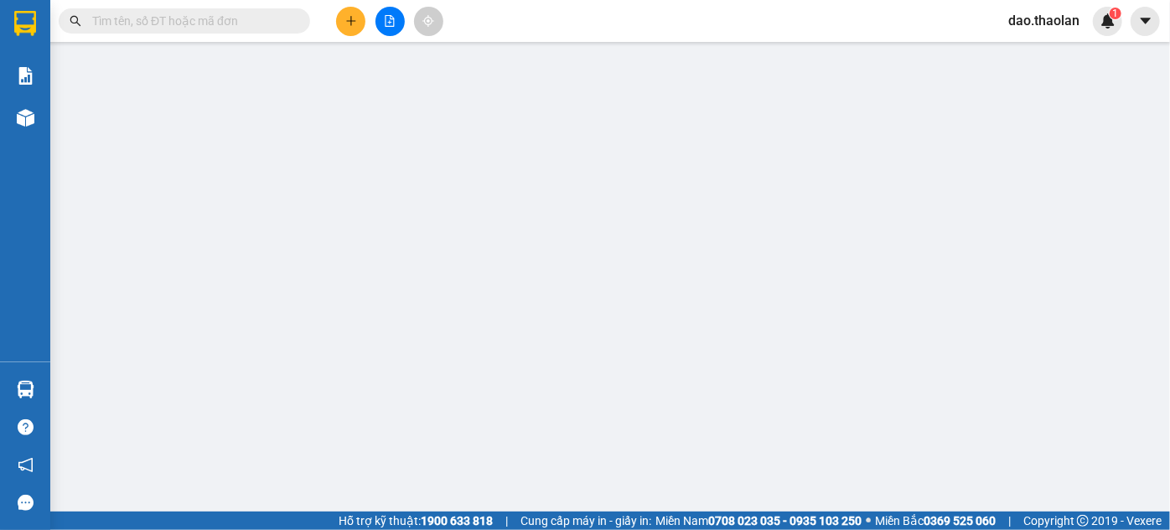
type input "0981407479"
type input "[PERSON_NAME] ([PERSON_NAME])"
type input "Buôn Hồ"
type input "0"
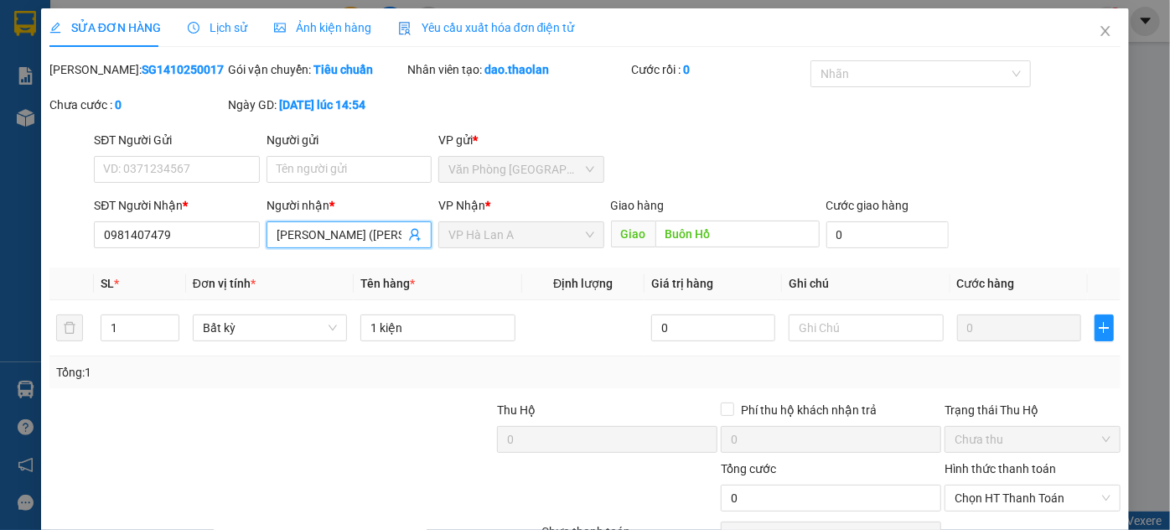
drag, startPoint x: 339, startPoint y: 234, endPoint x: 18, endPoint y: 191, distance: 324.6
click at [78, 198] on div "SĐT Người [PERSON_NAME] * 0981407479 Người [PERSON_NAME] * [PERSON_NAME] ([PERS…" at bounding box center [585, 225] width 1074 height 59
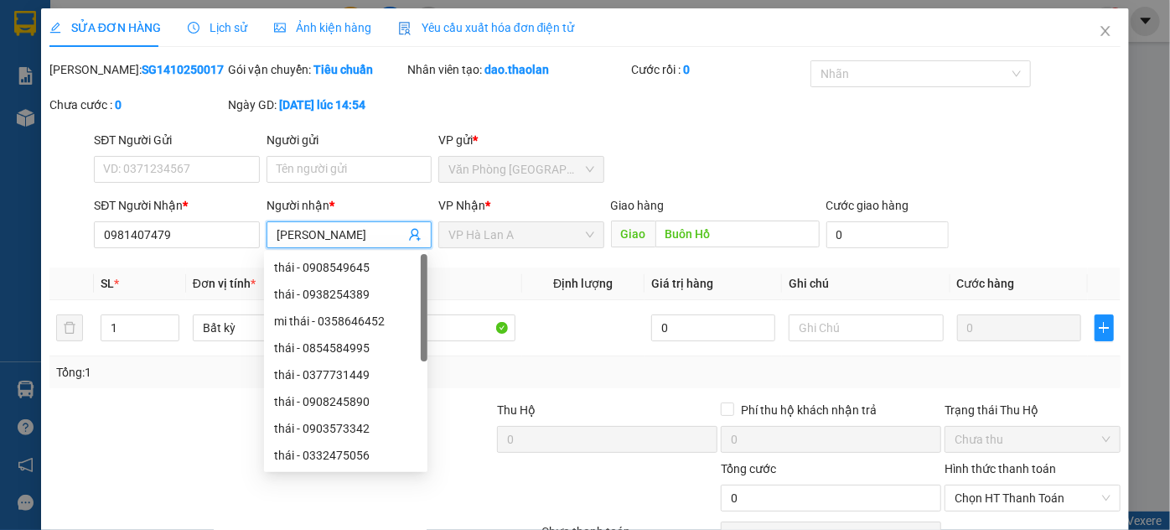
type input "hương luận"
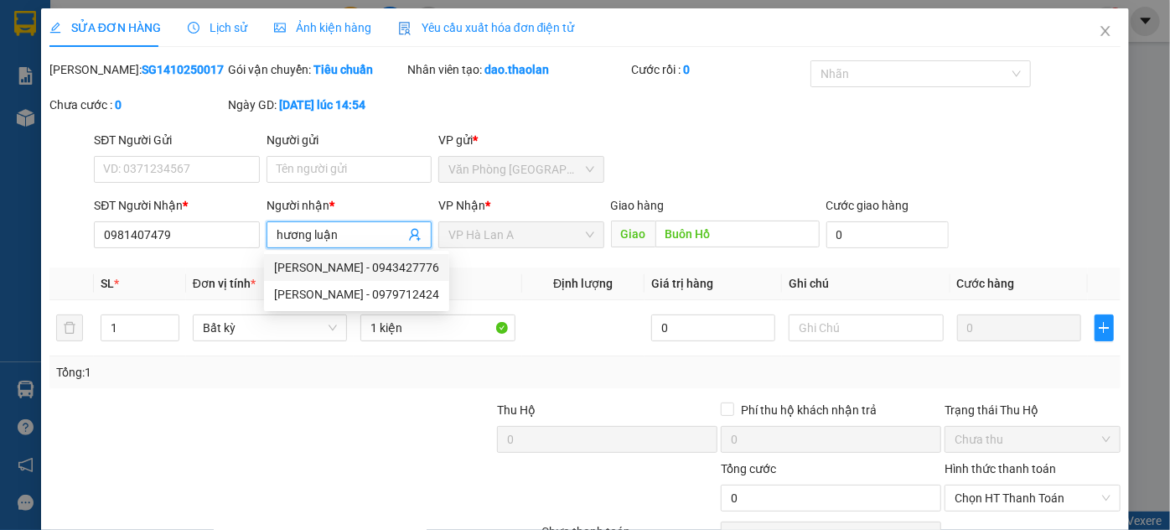
click at [351, 258] on div "[PERSON_NAME] - 0943427776" at bounding box center [356, 267] width 165 height 18
type input "0943427776"
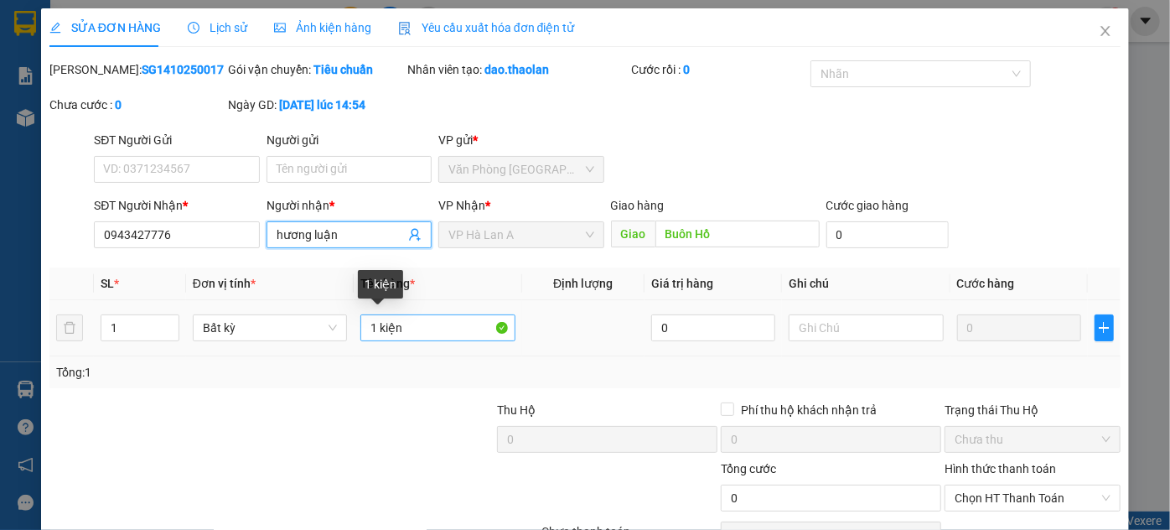
type input "hương luận"
click at [393, 331] on input "1 kiện" at bounding box center [437, 327] width 155 height 27
drag, startPoint x: 414, startPoint y: 333, endPoint x: 199, endPoint y: 274, distance: 223.2
click at [272, 306] on tr "1 Bất kỳ 1 kiện 0 0" at bounding box center [584, 328] width 1071 height 56
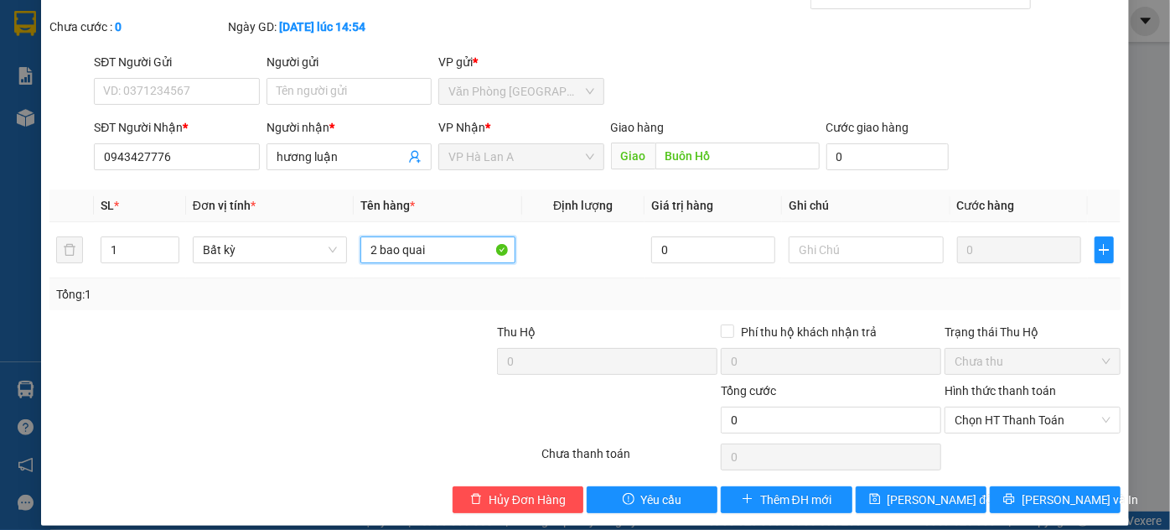
scroll to position [93, 0]
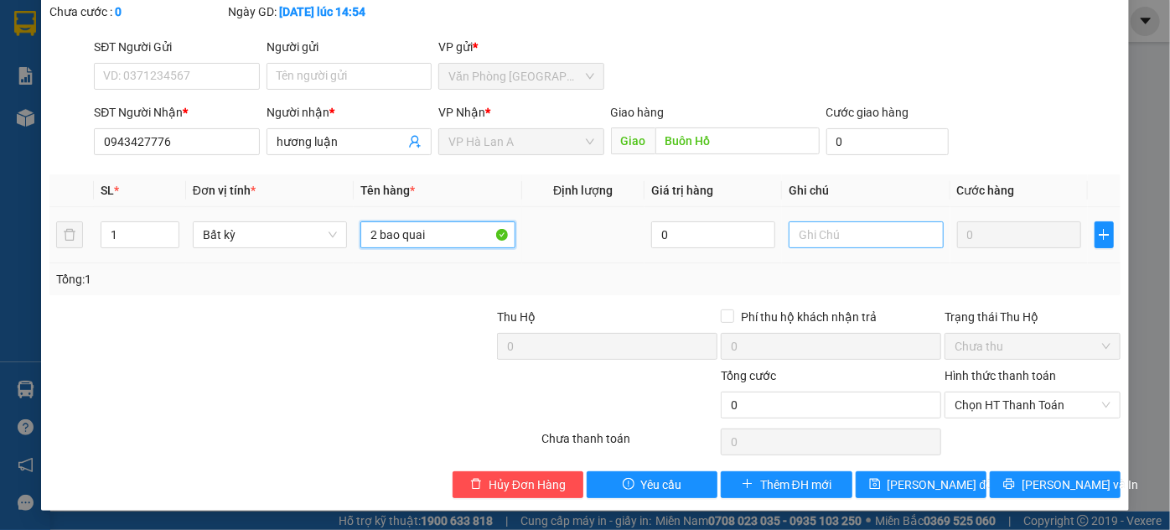
type input "2 bao quai"
click at [842, 237] on input "text" at bounding box center [865, 234] width 155 height 27
drag, startPoint x: 817, startPoint y: 218, endPoint x: 809, endPoint y: 250, distance: 32.9
type input "200k"
drag, startPoint x: 809, startPoint y: 250, endPoint x: 643, endPoint y: 404, distance: 226.5
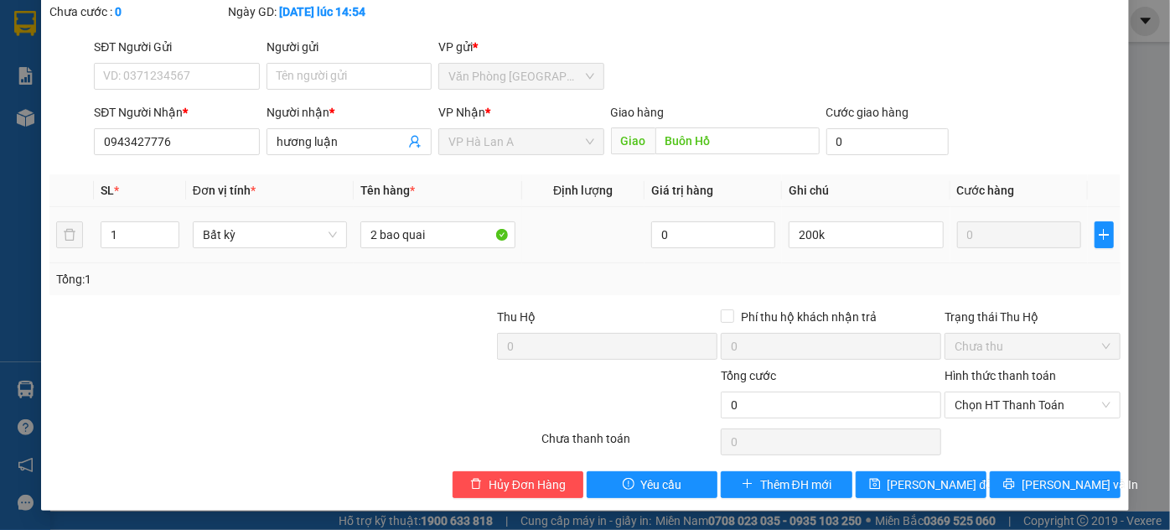
click at [642, 404] on div at bounding box center [629, 395] width 179 height 59
click at [892, 478] on span "[PERSON_NAME] đổi" at bounding box center [941, 484] width 108 height 18
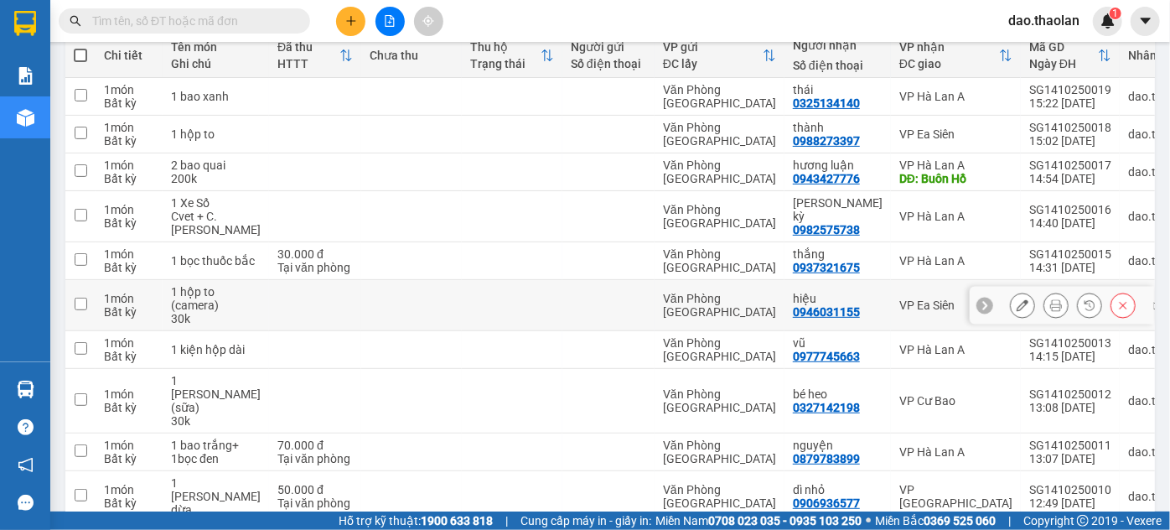
scroll to position [228, 0]
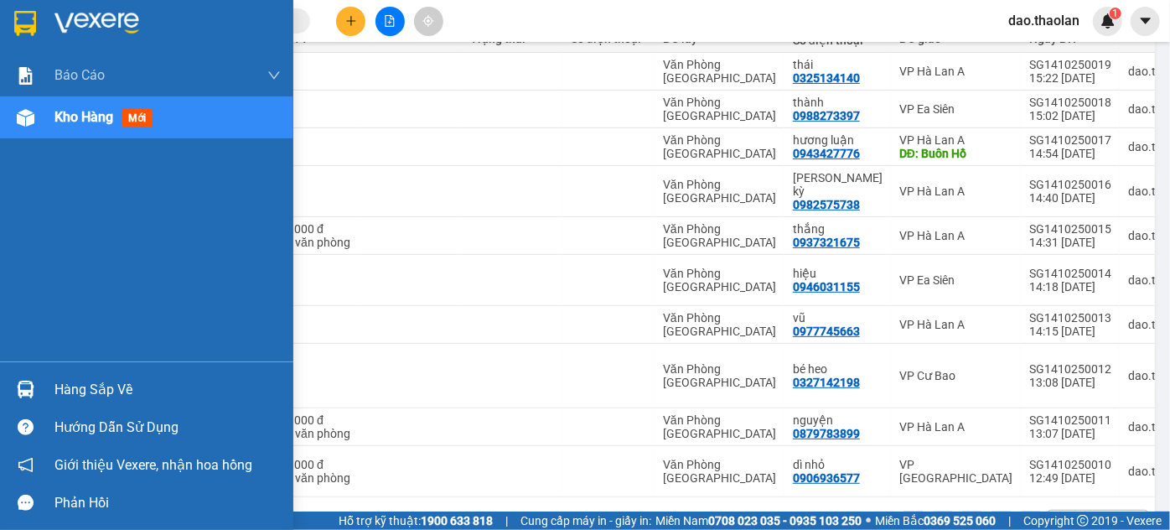
click at [25, 11] on img at bounding box center [25, 23] width 22 height 25
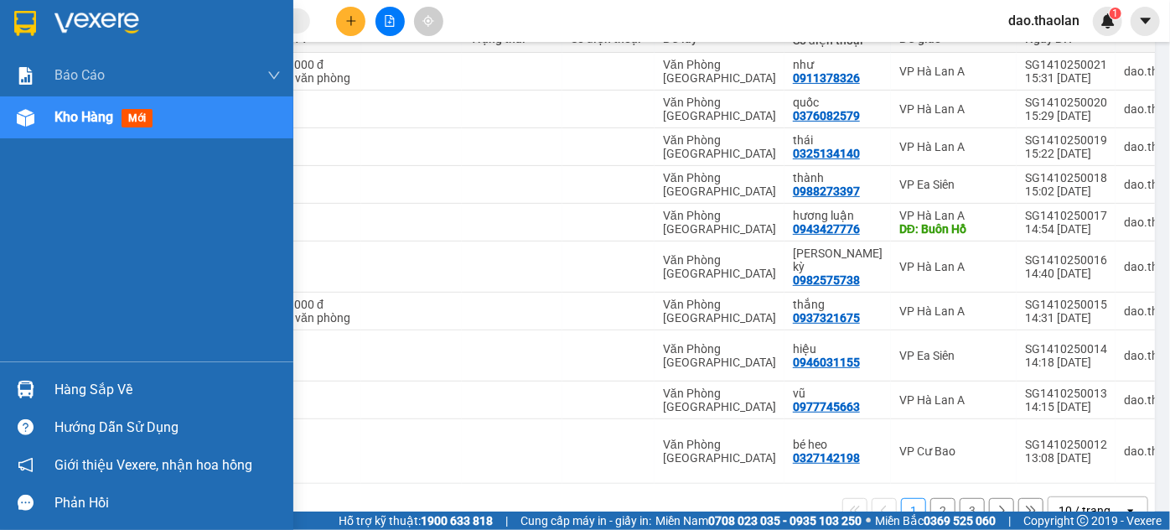
click at [11, 13] on div at bounding box center [25, 22] width 29 height 29
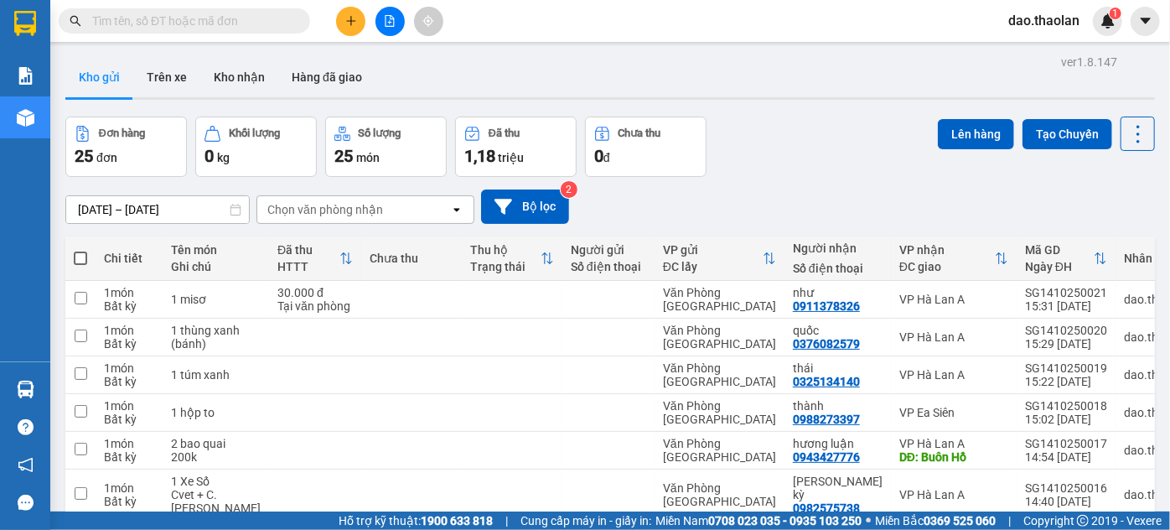
click at [353, 30] on button at bounding box center [350, 21] width 29 height 29
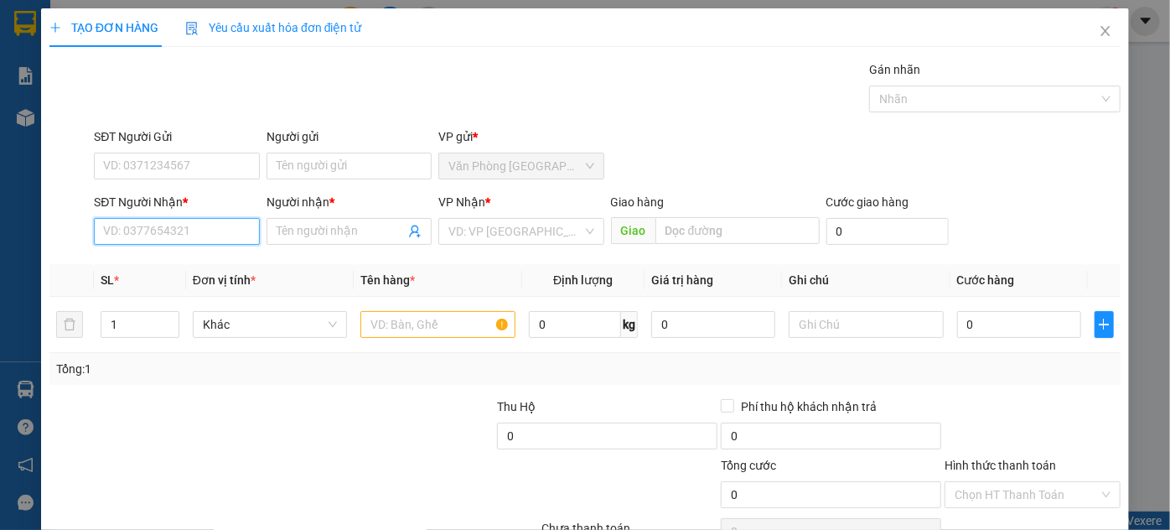
click at [220, 228] on input "SĐT Người Nhận *" at bounding box center [176, 231] width 165 height 27
click at [223, 267] on div "0937669886 - mẫn tiên" at bounding box center [174, 264] width 143 height 18
type input "0937669886"
type input "mẫn tiên"
type input "0937669886"
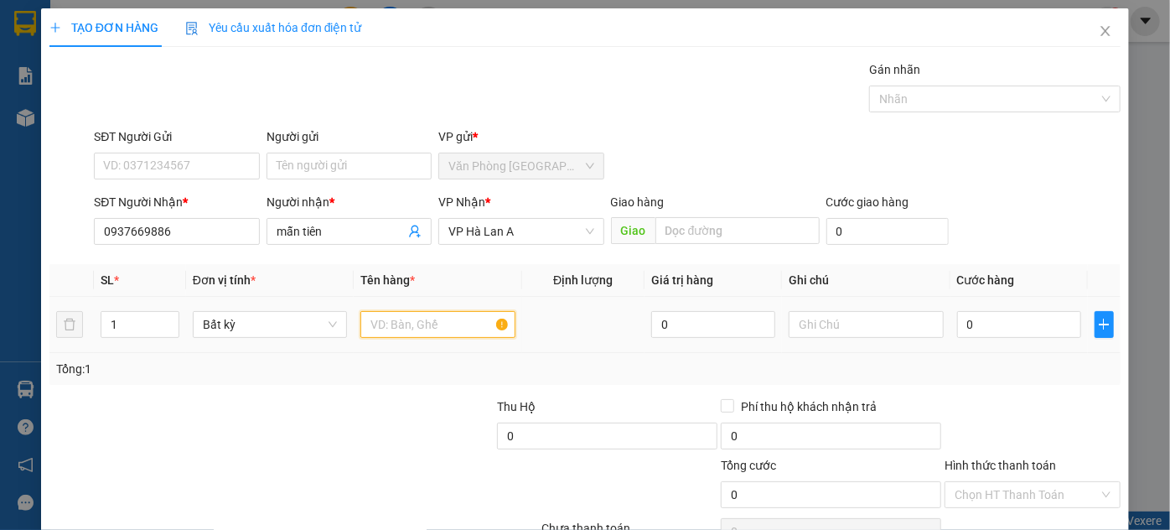
click at [360, 325] on input "text" at bounding box center [437, 324] width 155 height 27
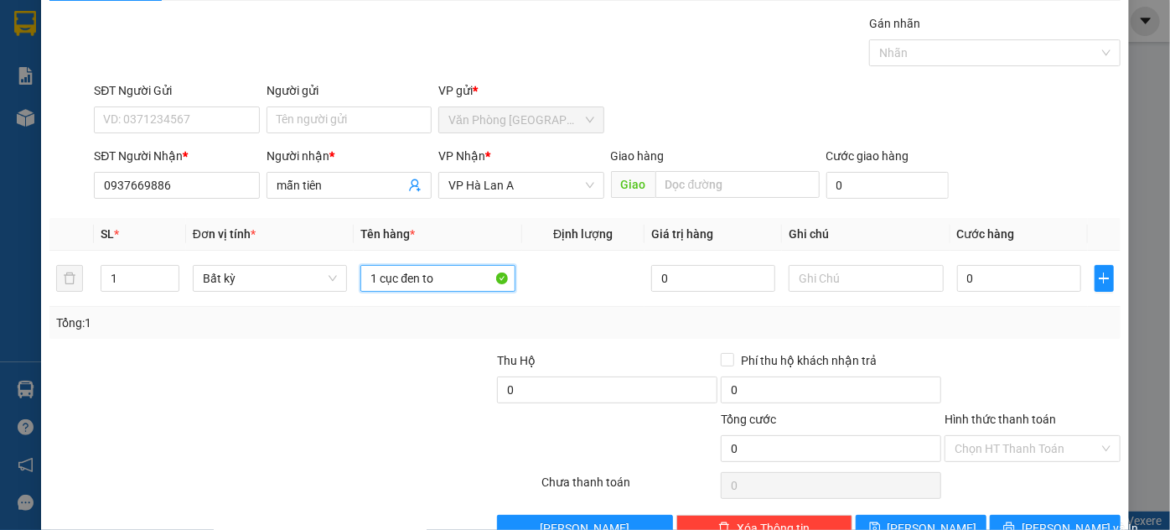
scroll to position [89, 0]
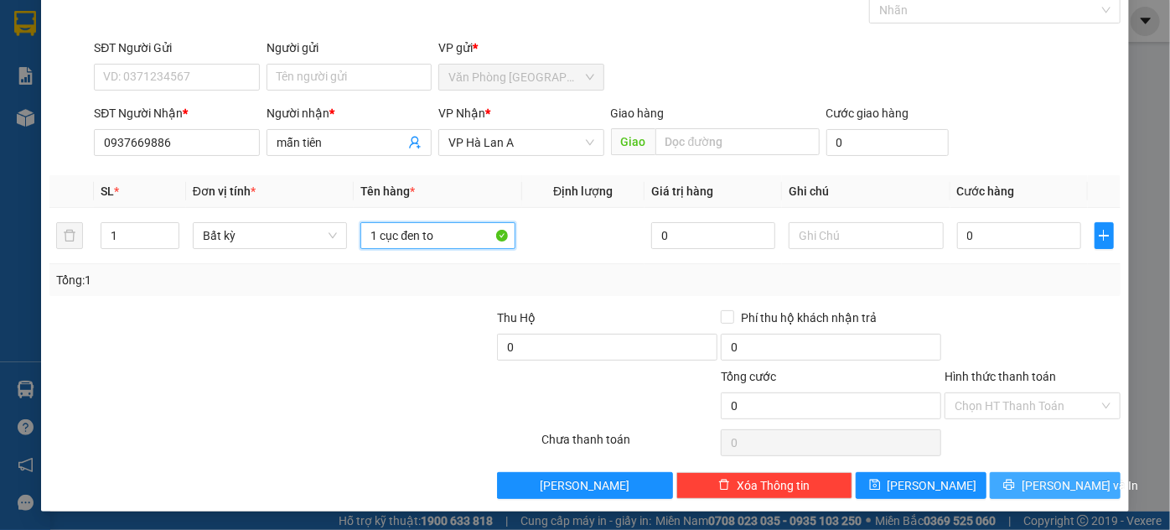
type input "1 cục đen to"
click at [1086, 487] on button "[PERSON_NAME] và In" at bounding box center [1055, 485] width 131 height 27
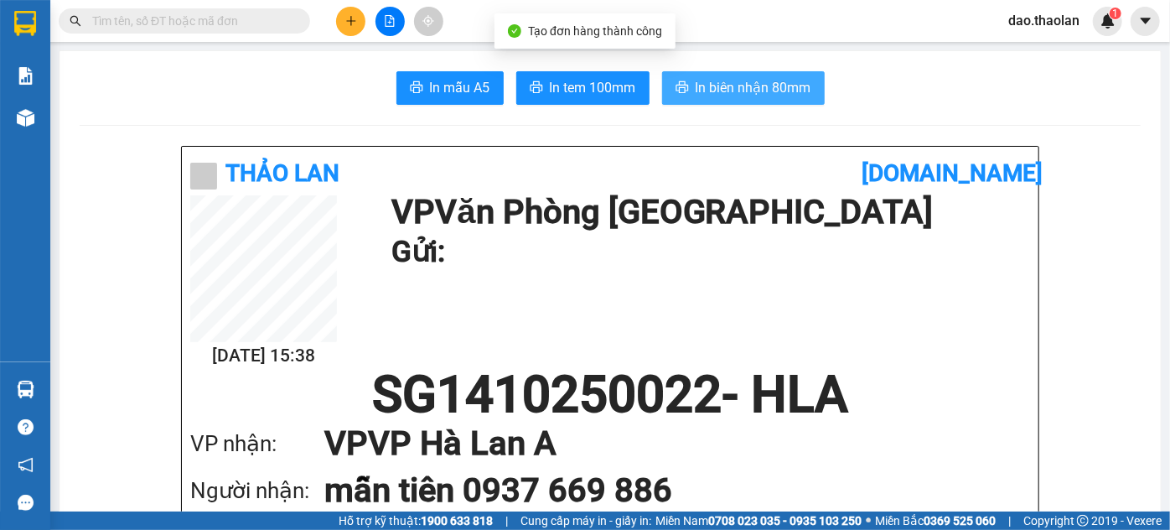
click at [738, 89] on span "In biên nhận 80mm" at bounding box center [753, 87] width 116 height 21
